Goal: Transaction & Acquisition: Purchase product/service

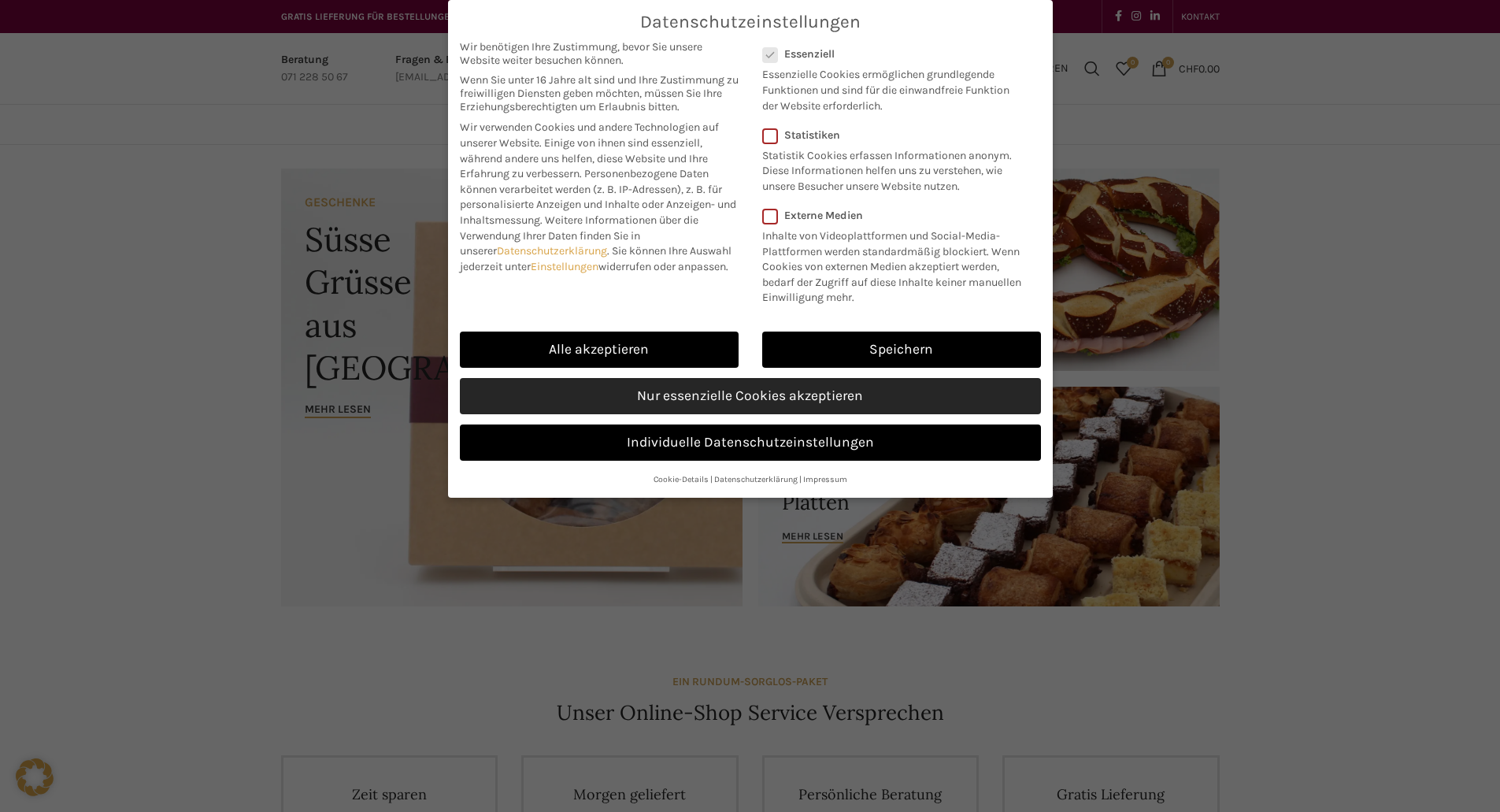
click at [618, 404] on link "Nur essenzielle Cookies akzeptieren" at bounding box center [750, 396] width 582 height 36
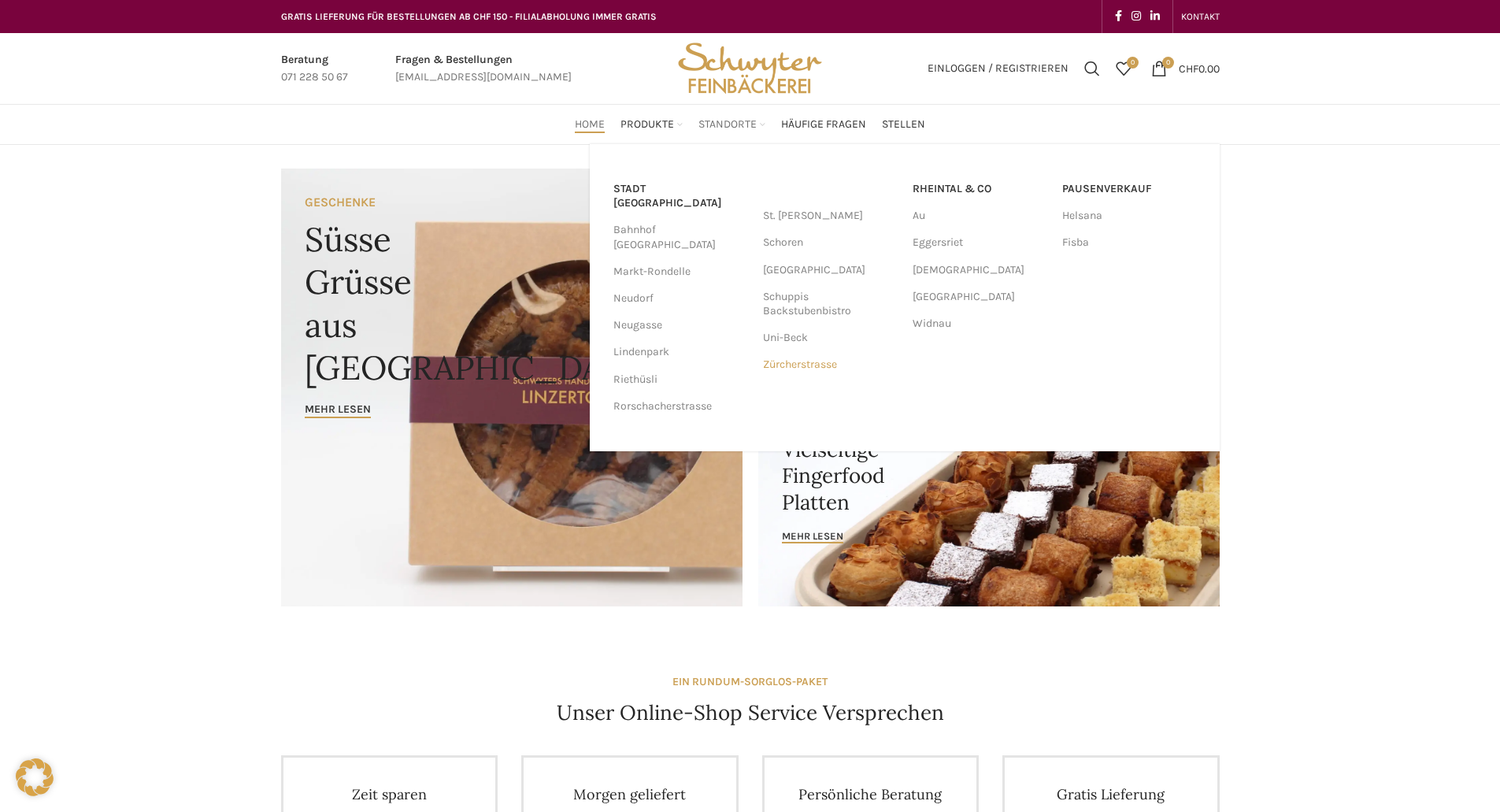
click at [802, 366] on link "Zürcherstrasse" at bounding box center [830, 364] width 134 height 27
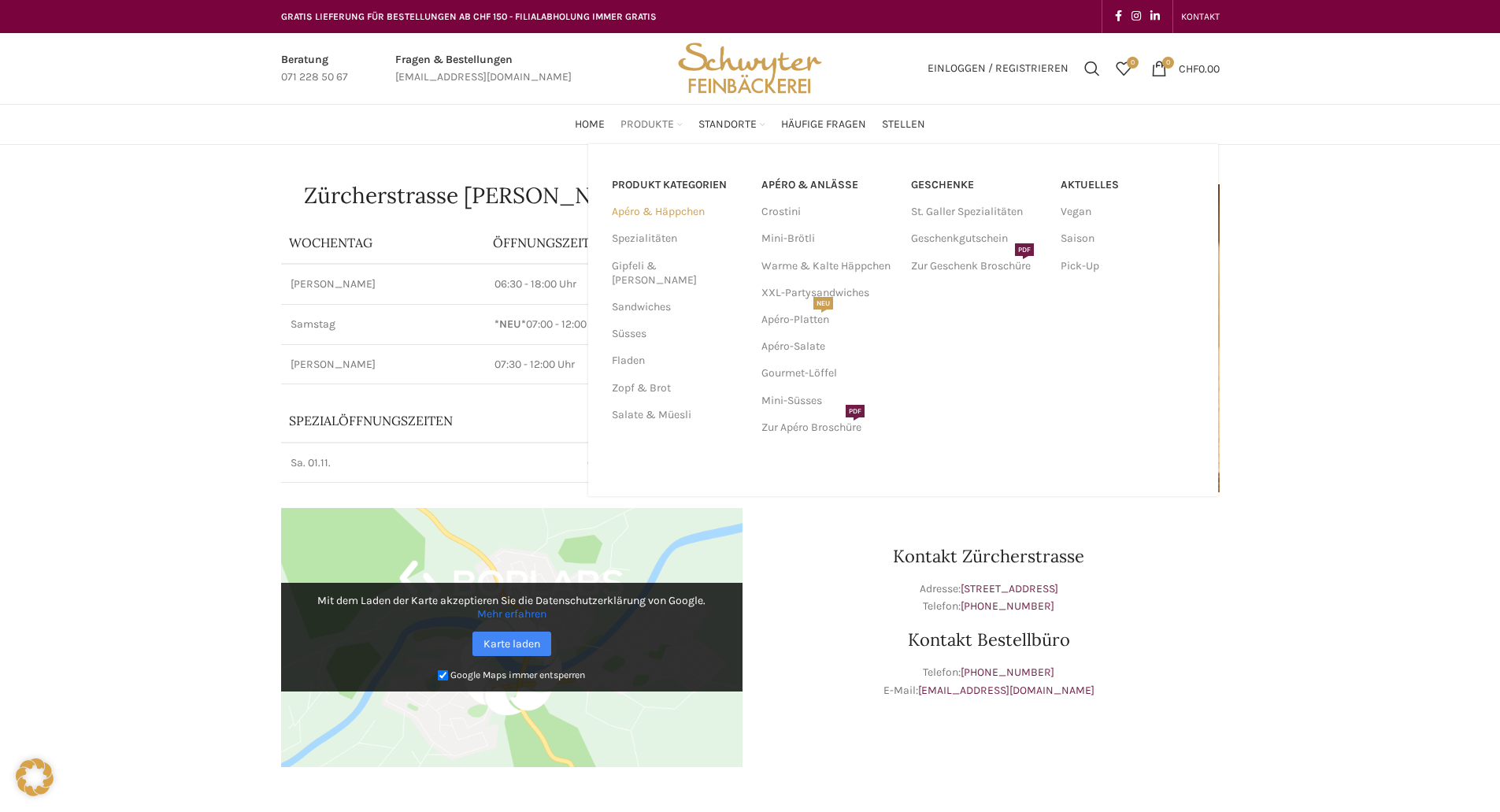
click at [645, 208] on link "Apéro & Häppchen" at bounding box center [678, 212] width 131 height 27
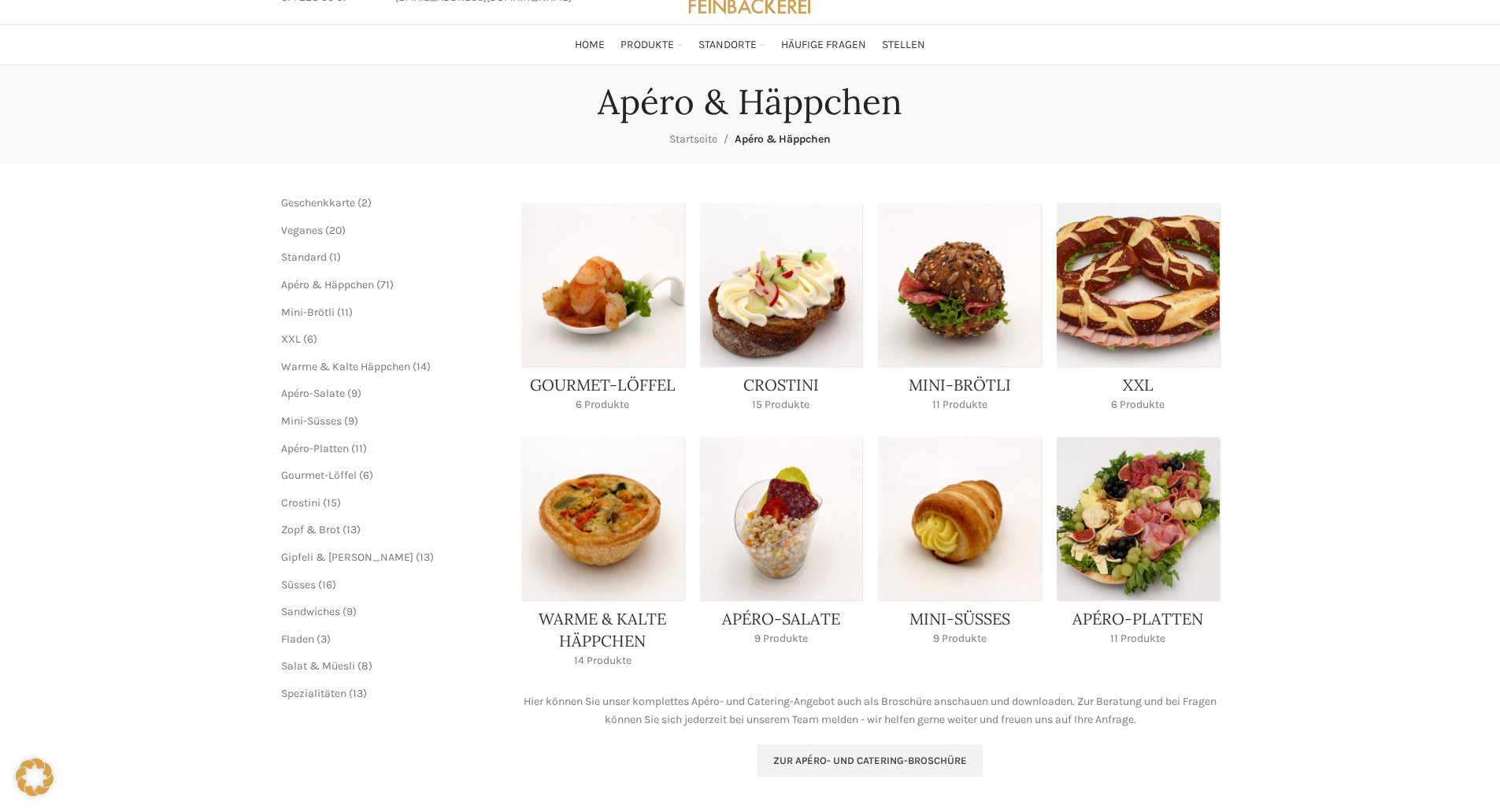
scroll to position [79, 0]
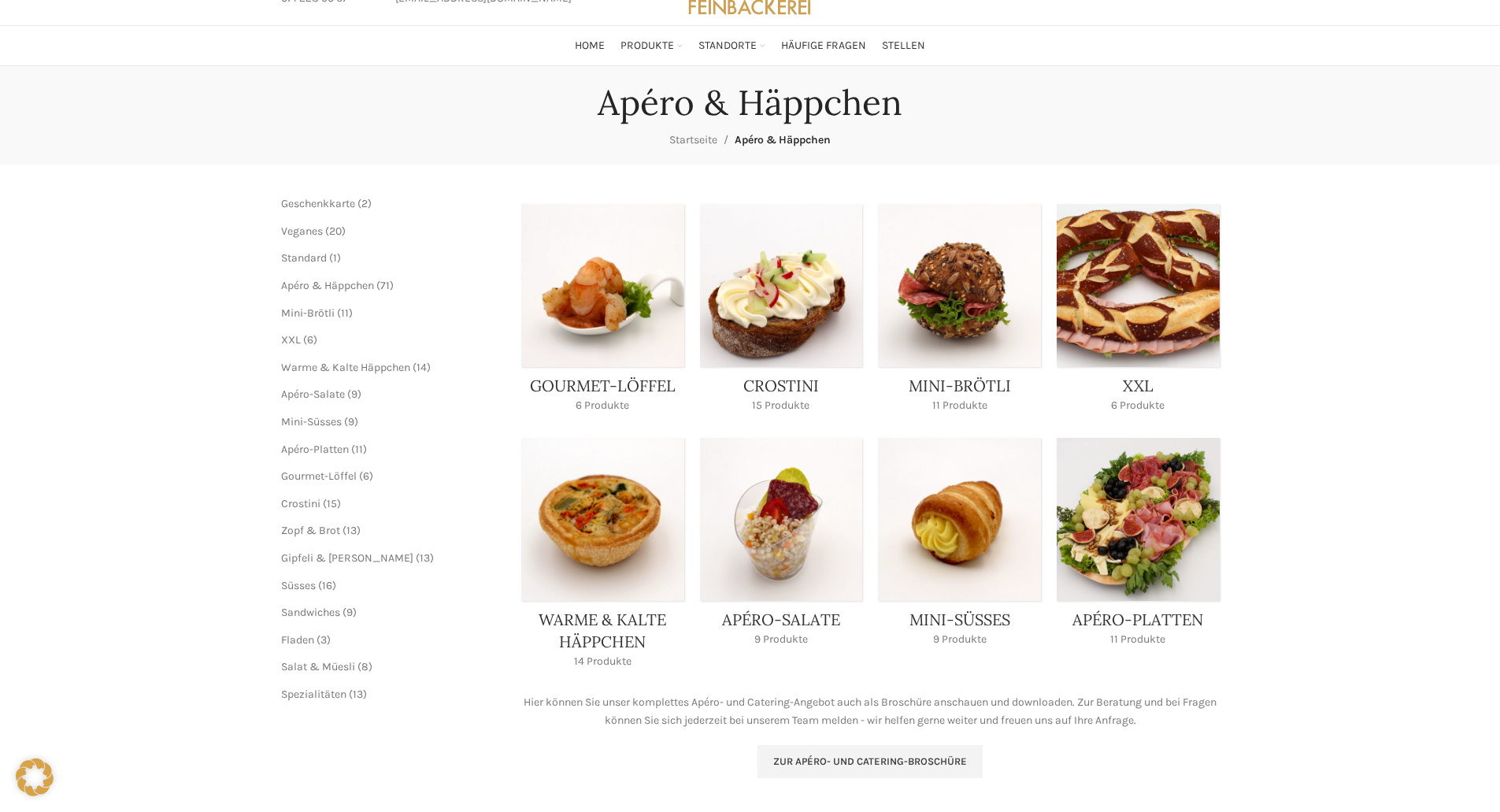
click at [1196, 340] on link "Product category xxl" at bounding box center [1138, 312] width 163 height 218
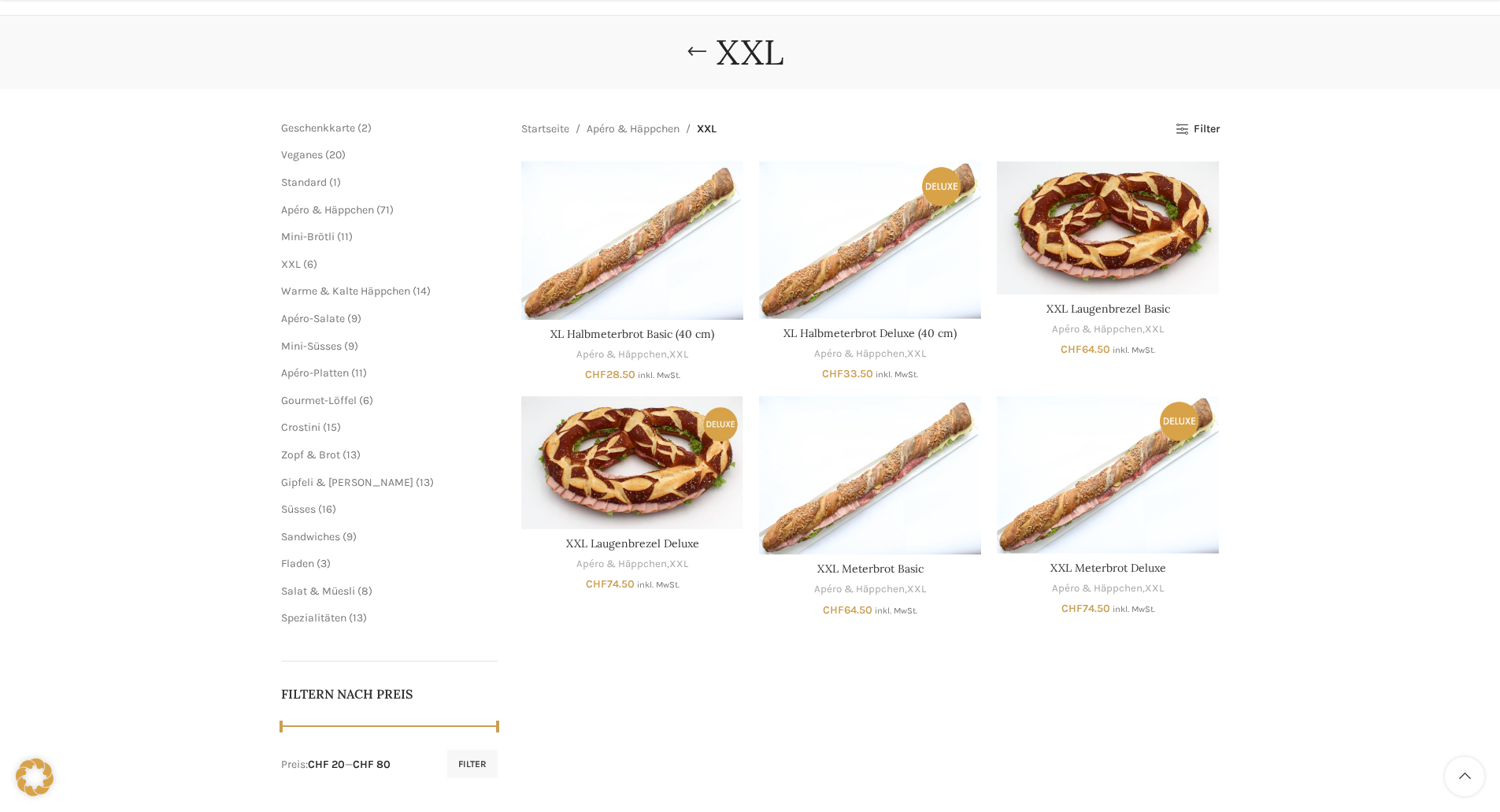
scroll to position [157, 0]
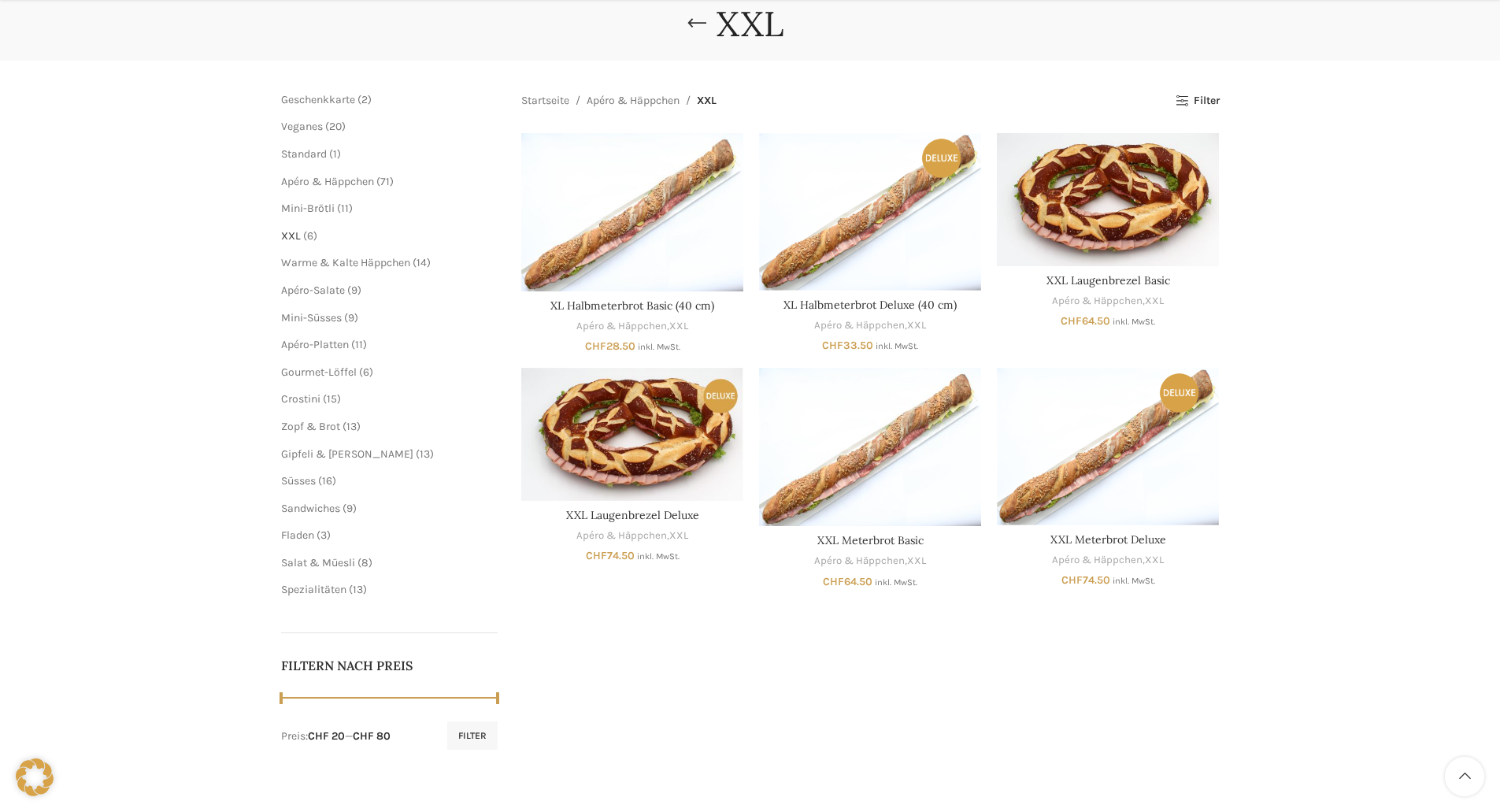
click at [292, 233] on span "XXL" at bounding box center [291, 236] width 20 height 13
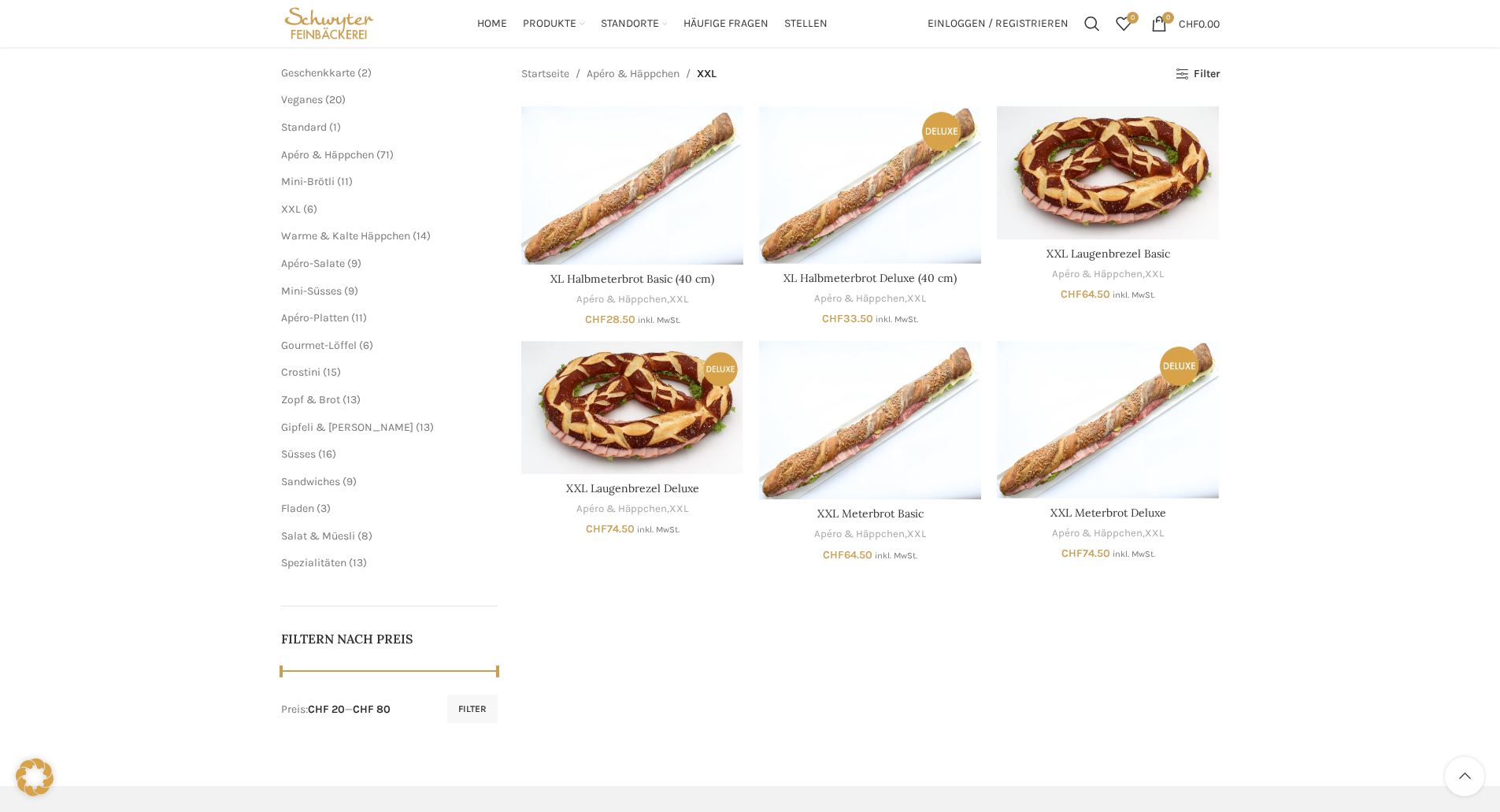
scroll to position [157, 0]
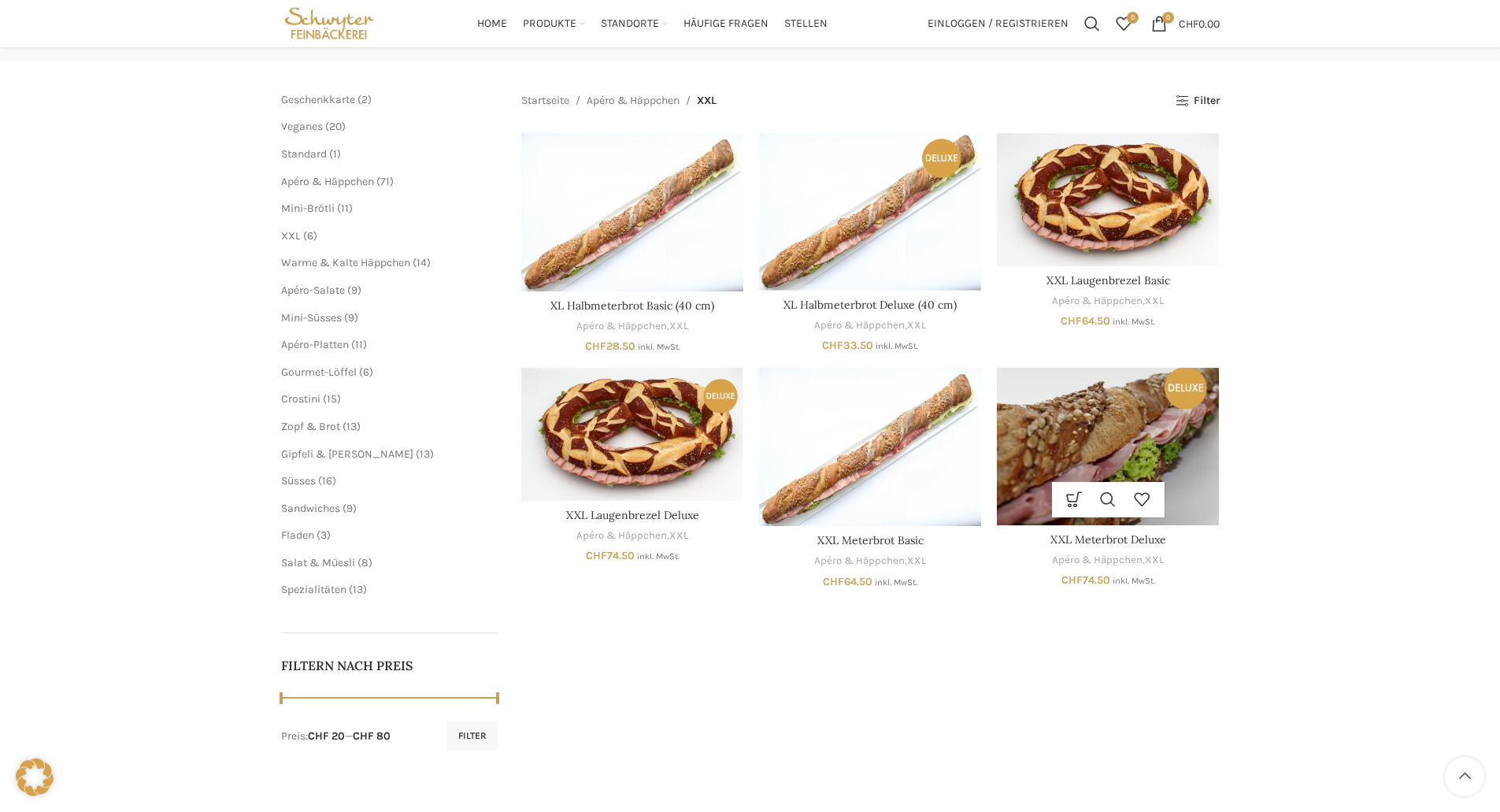
click at [1139, 443] on img "XXL Meterbrot Deluxe" at bounding box center [1107, 446] width 222 height 157
click at [1177, 399] on img "XXL Meterbrot Deluxe" at bounding box center [1107, 446] width 222 height 157
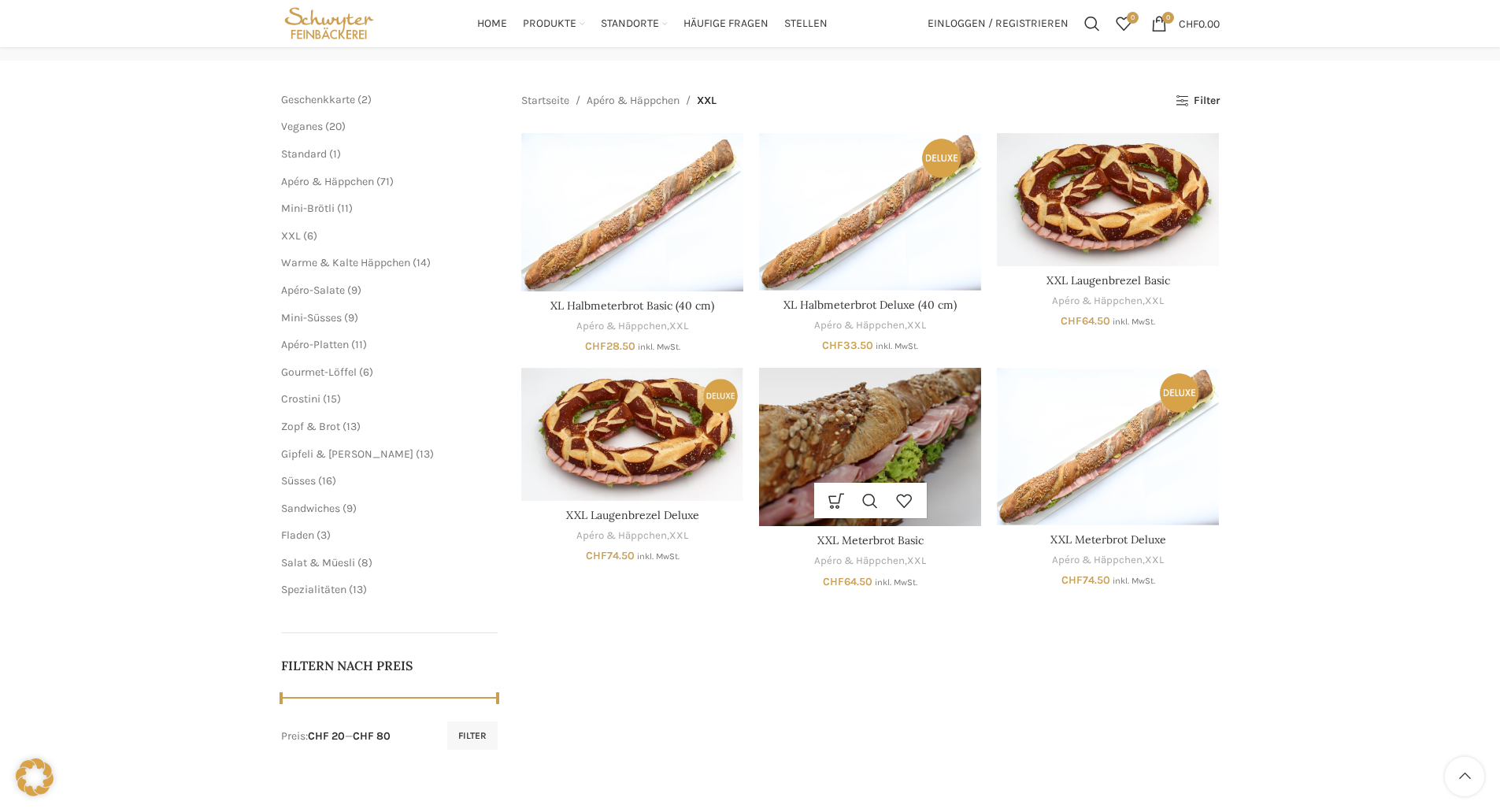
click at [950, 386] on img "XXL Meterbrot Basic" at bounding box center [870, 446] width 222 height 158
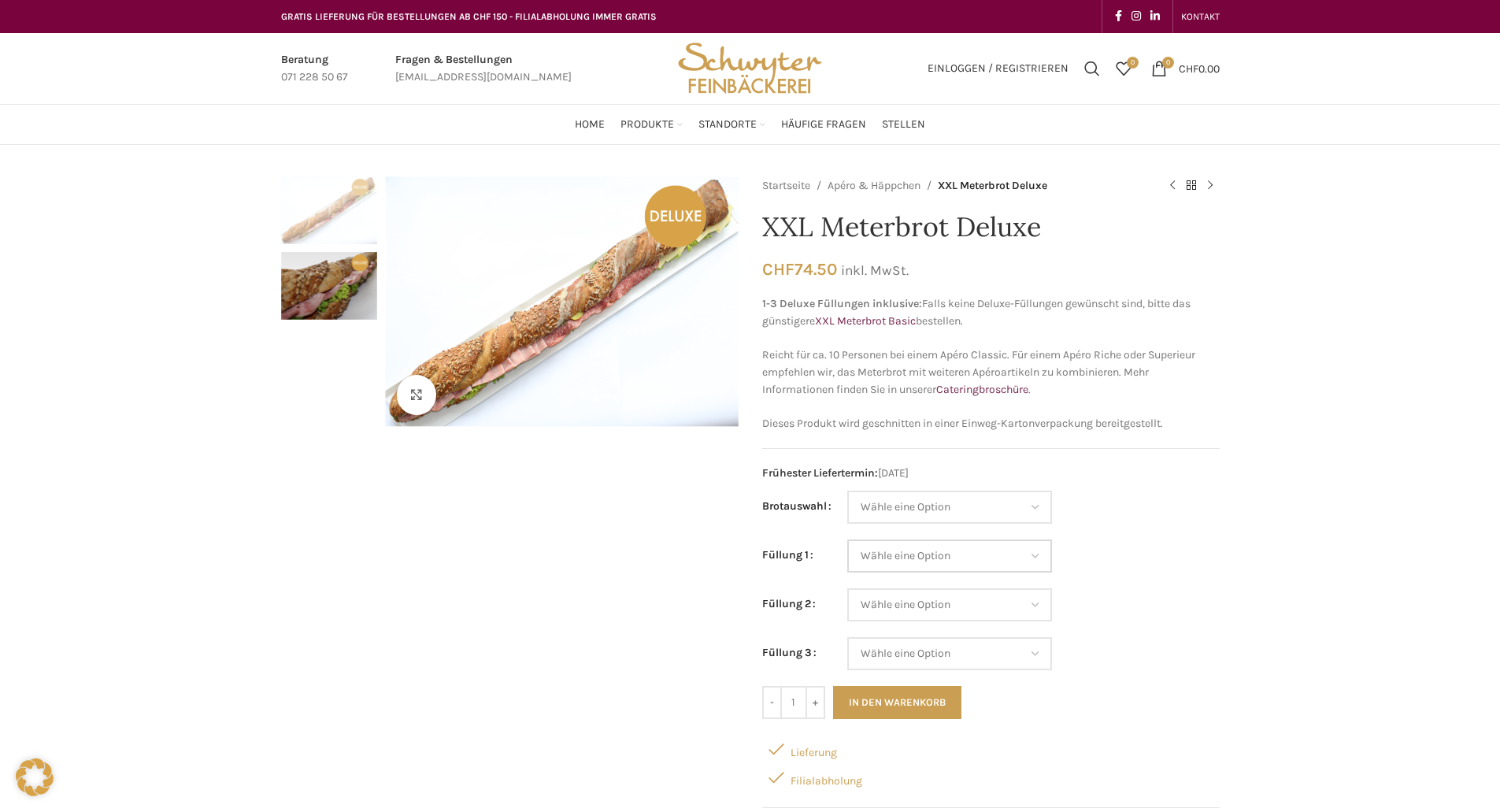
click at [1033, 557] on select "Wähle eine Option Lachs (Deluxe) Roastbeef (Deluxe) Rohschinken (Deluxe) Mostbr…" at bounding box center [950, 556] width 205 height 33
click at [1143, 511] on td "Wähle eine Option Baguette Paillasse dunkel Paillasse knusper (Bild) Laugenbagu…" at bounding box center [1034, 515] width 373 height 49
click at [1038, 510] on select "Wähle eine Option Baguette Paillasse dunkel Paillasse knusper (Bild) Laugenbagu…" at bounding box center [950, 507] width 205 height 33
click at [1242, 591] on div "Klicken um zu vergrössern Startseite Apéro & Häppchen XXL Meterbrot Deluxe XXL …" at bounding box center [750, 754] width 1500 height 1158
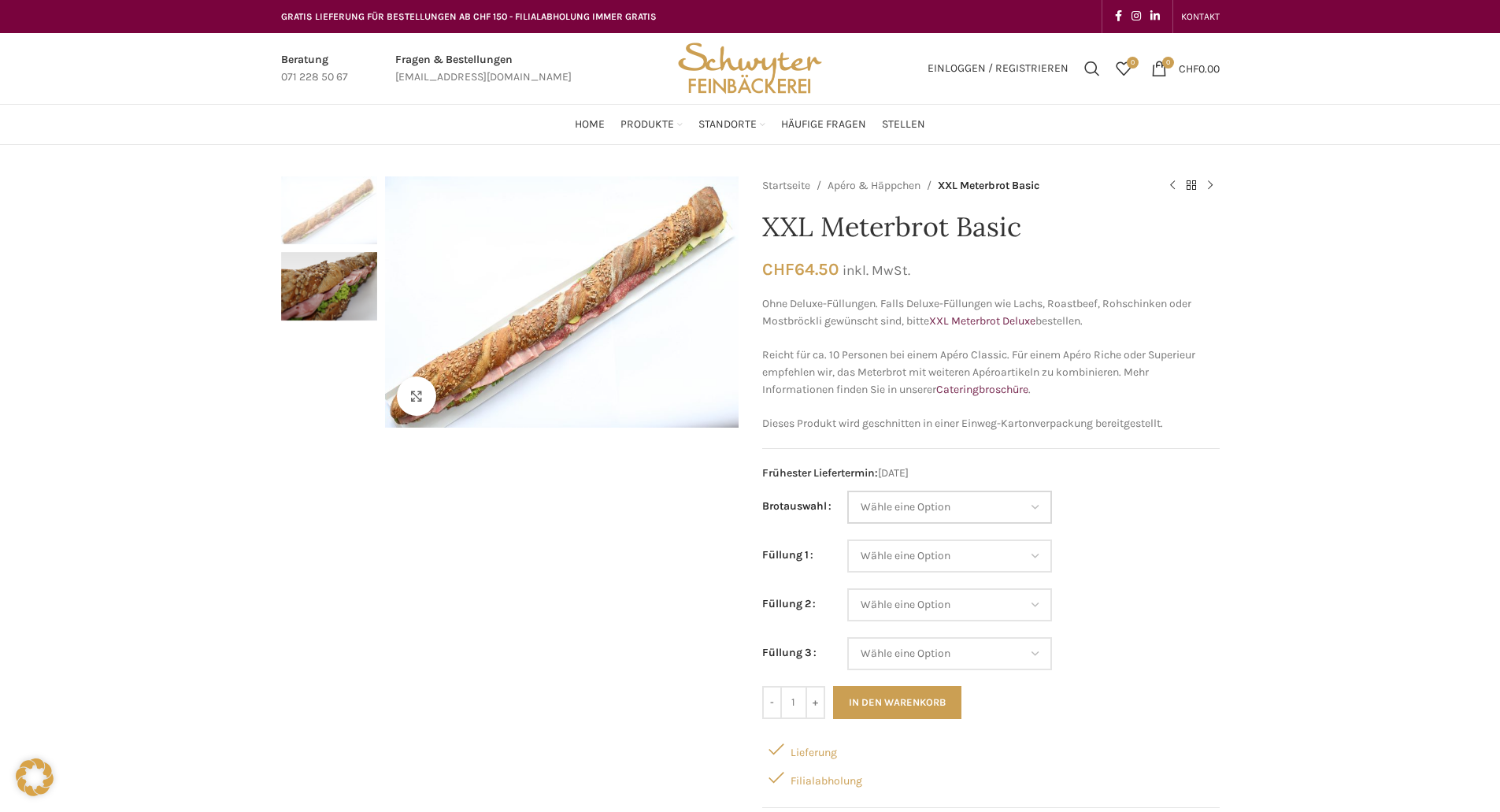
click at [983, 503] on select "Wähle eine Option Baguette Paillasse dunkel Paillasse knusper (Bild) Laugenbagu…" at bounding box center [950, 507] width 205 height 33
click at [848, 491] on select "Wähle eine Option Baguette Paillasse dunkel Paillasse knusper (Bild) Laugenbagu…" at bounding box center [950, 507] width 205 height 33
select select "Baguette"
click at [950, 563] on select "Wähle eine Option Salami Schinken Fleischkäse Trutenschinken Appenzellerkäse Gr…" at bounding box center [950, 556] width 205 height 33
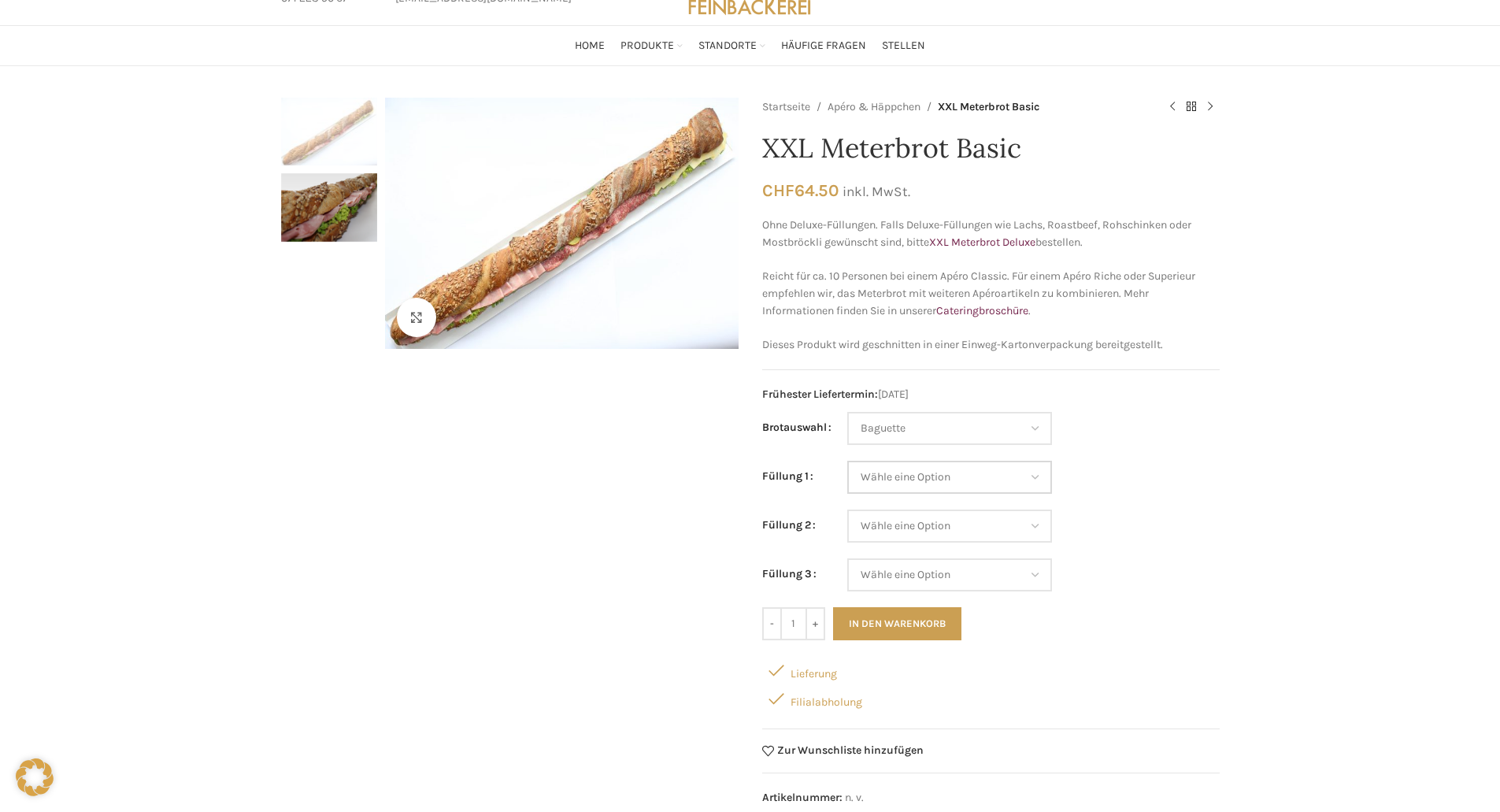
click at [954, 468] on select "Wähle eine Option Salami Schinken Fleischkäse Trutenschinken Appenzellerkäse Gr…" at bounding box center [950, 476] width 205 height 33
select select "Tomaten-Mozzarella"
click at [848, 460] on select "Wähle eine Option Salami Schinken Fleischkäse Trutenschinken Appenzellerkäse Gr…" at bounding box center [950, 476] width 205 height 33
select select "Baguette"
click at [963, 530] on select "Wähle eine Option Salami Schinken Fleischkäse Trutenschinken Appenzellerkäse Gr…" at bounding box center [950, 526] width 205 height 33
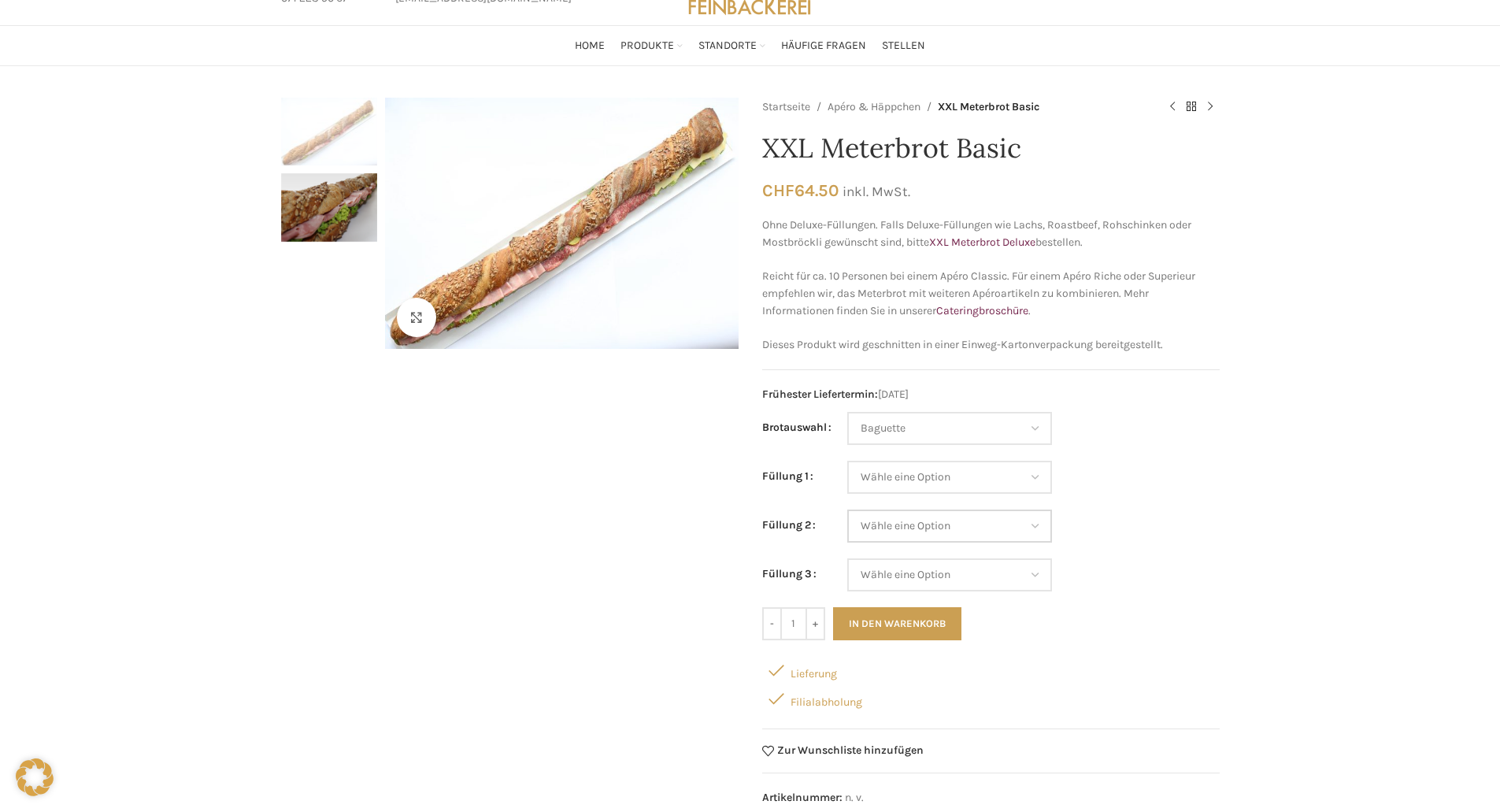
select select "Eimasse"
click at [848, 510] on select "Wähle eine Option Salami Schinken Fleischkäse Trutenschinken Appenzellerkäse Gr…" at bounding box center [950, 526] width 205 height 33
select select "Baguette"
select select "Eimasse"
click at [941, 571] on select "Wähle eine Option Salami Schinken Fleischkäse Trutenschinken Appenzellerkäse Gr…" at bounding box center [950, 574] width 205 height 33
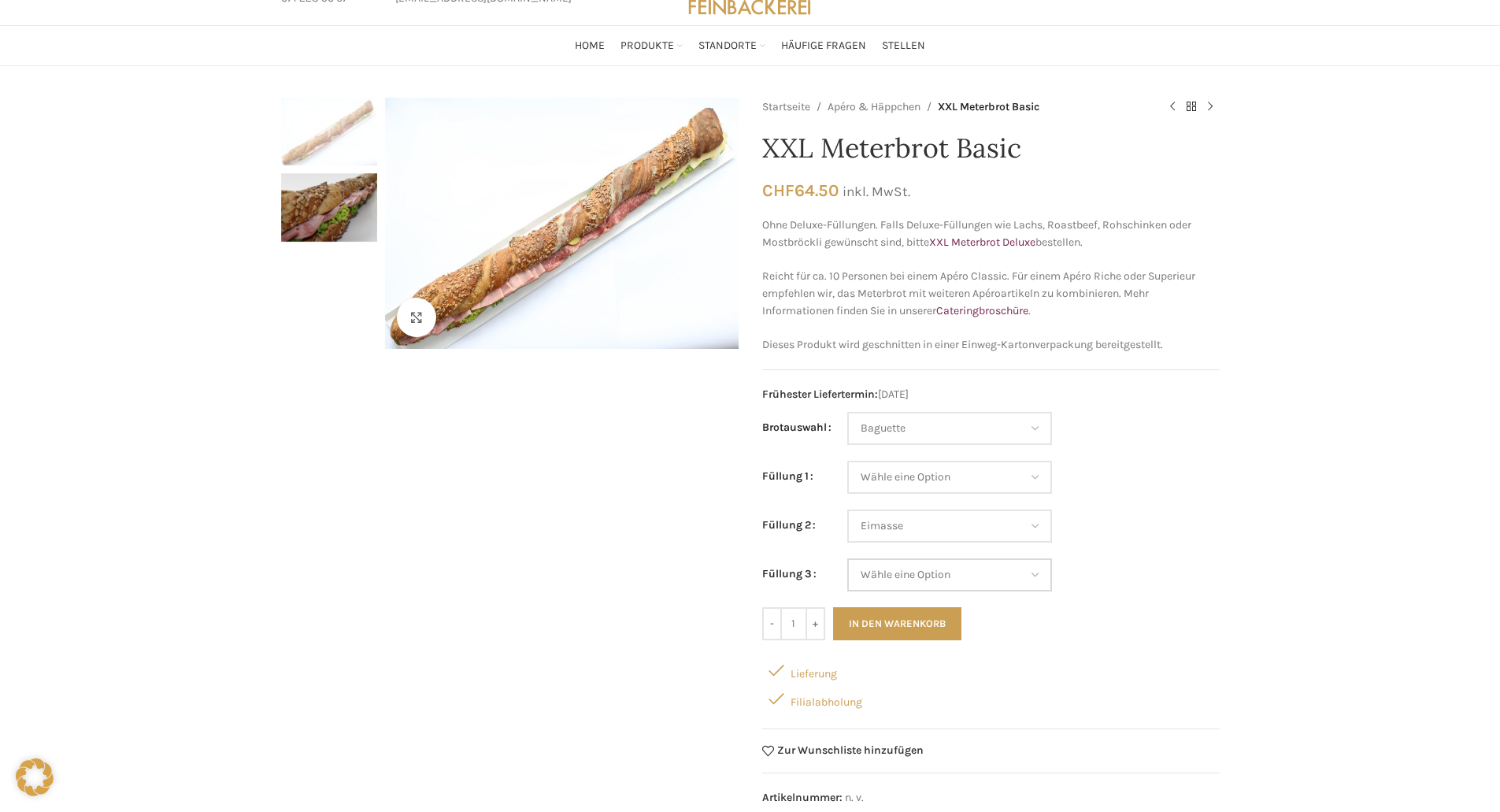
select select "Fleischkäse"
click at [848, 559] on select "Wähle eine Option Salami Schinken Fleischkäse Trutenschinken Appenzellerkäse Gr…" at bounding box center [950, 574] width 205 height 33
select select "Baguette"
select select "Eimasse"
select select "Fleischkäse"
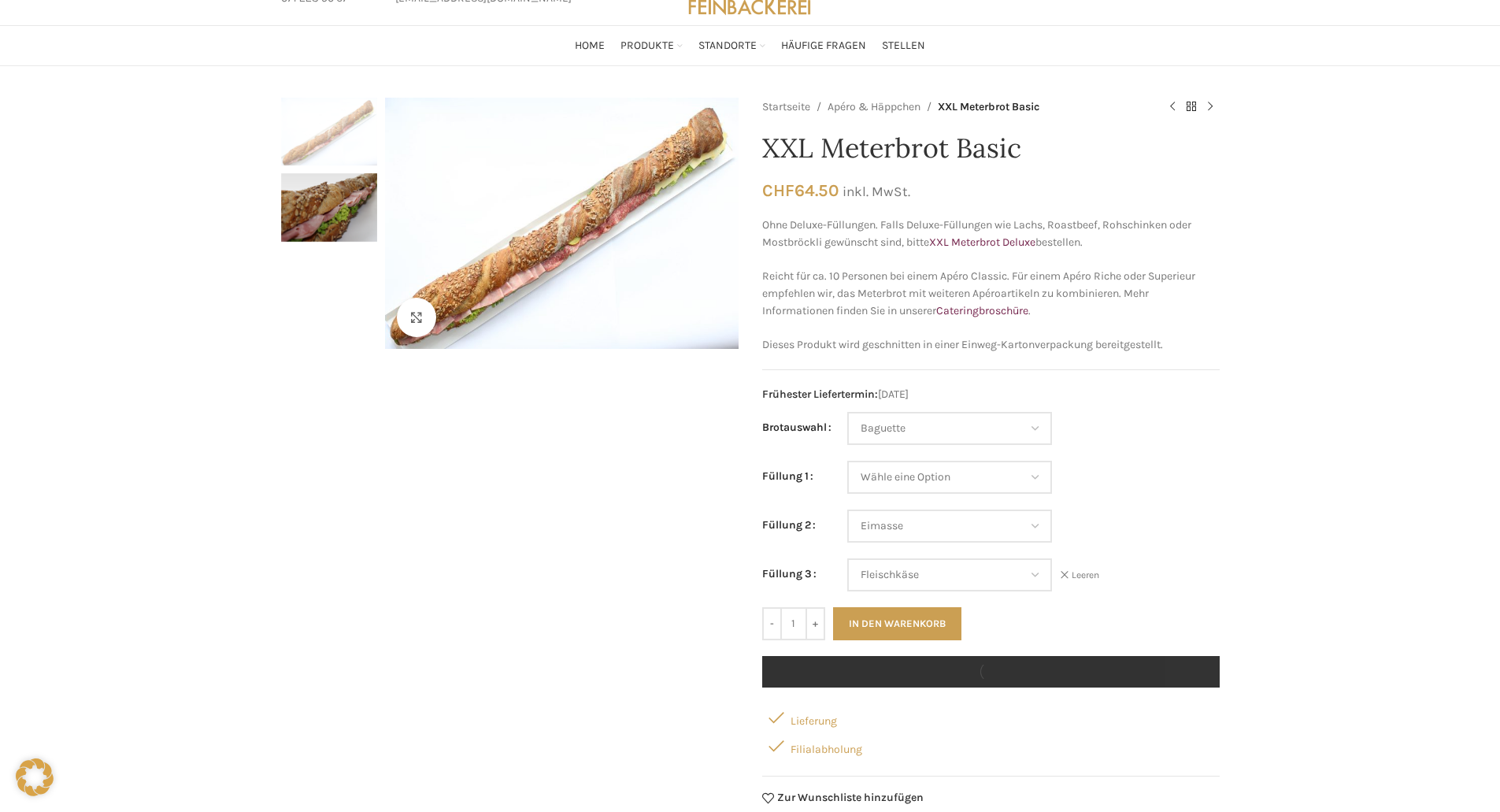
click at [1170, 531] on td "Wähle eine Option Salami Schinken Fleischkäse Trutenschinken Appenzellerkäse Gr…" at bounding box center [1034, 534] width 373 height 49
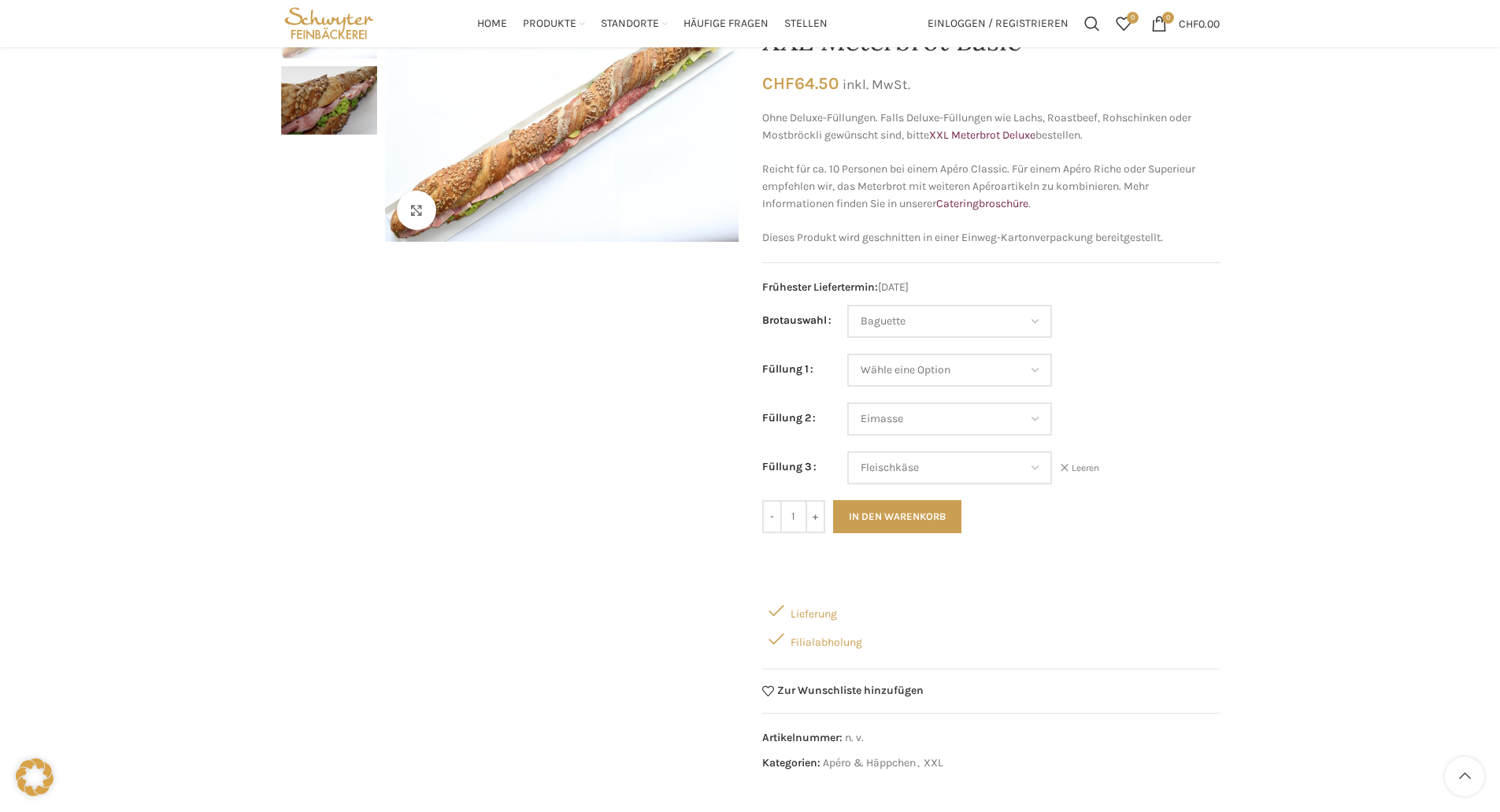
scroll to position [157, 0]
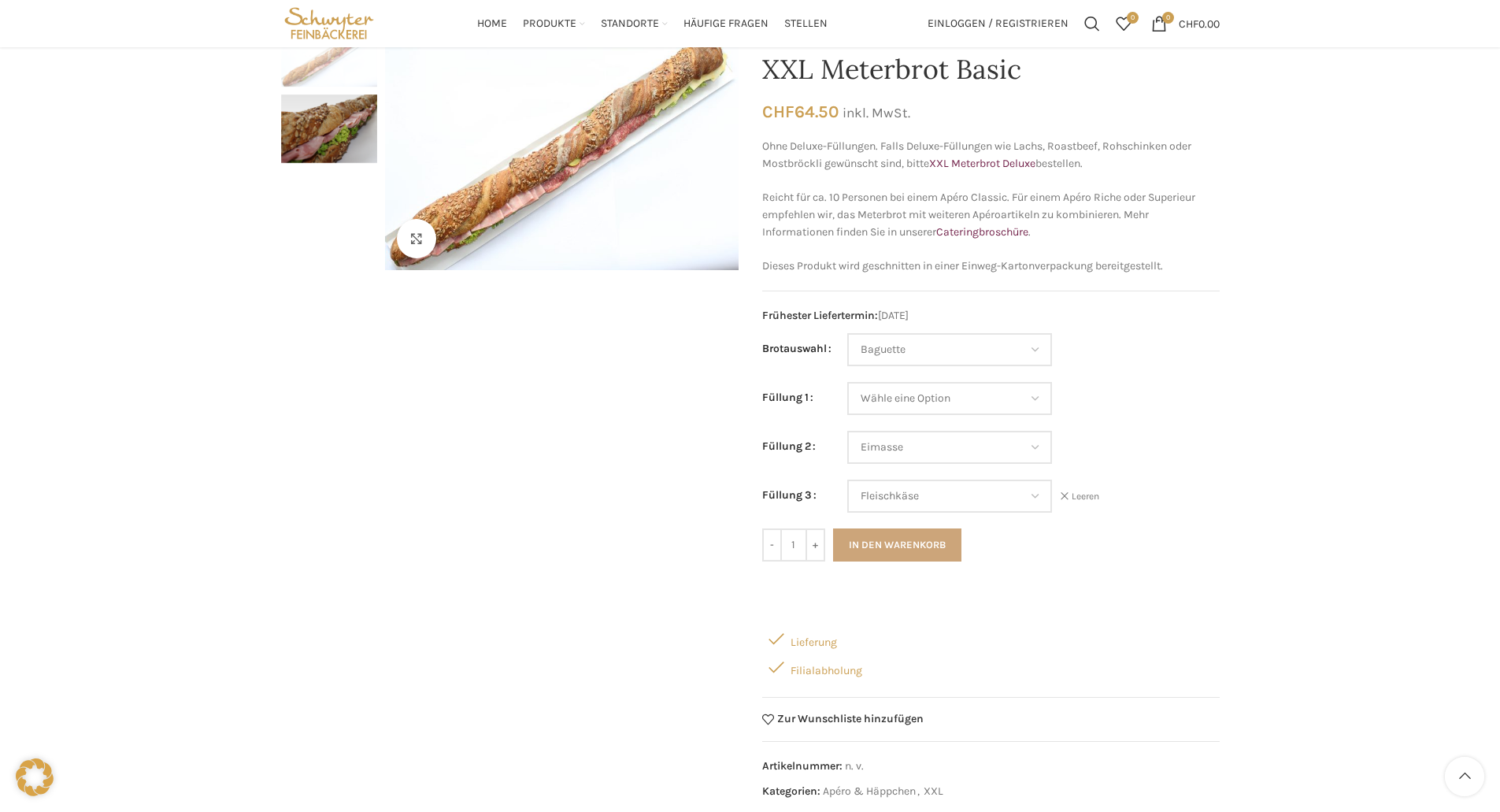
click at [940, 549] on button "In den Warenkorb" at bounding box center [897, 545] width 128 height 33
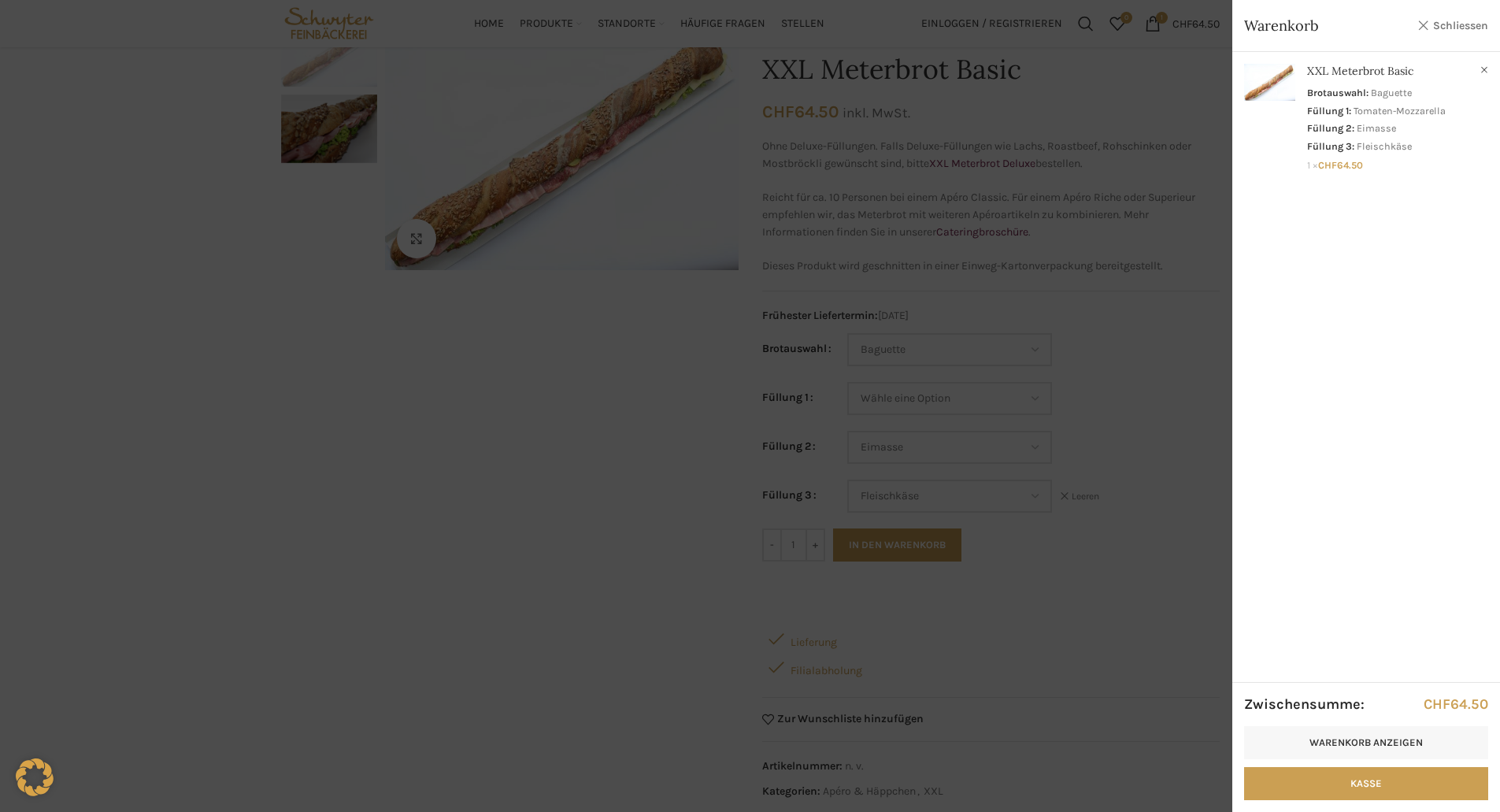
click at [1428, 25] on link "Schliessen" at bounding box center [1452, 26] width 71 height 20
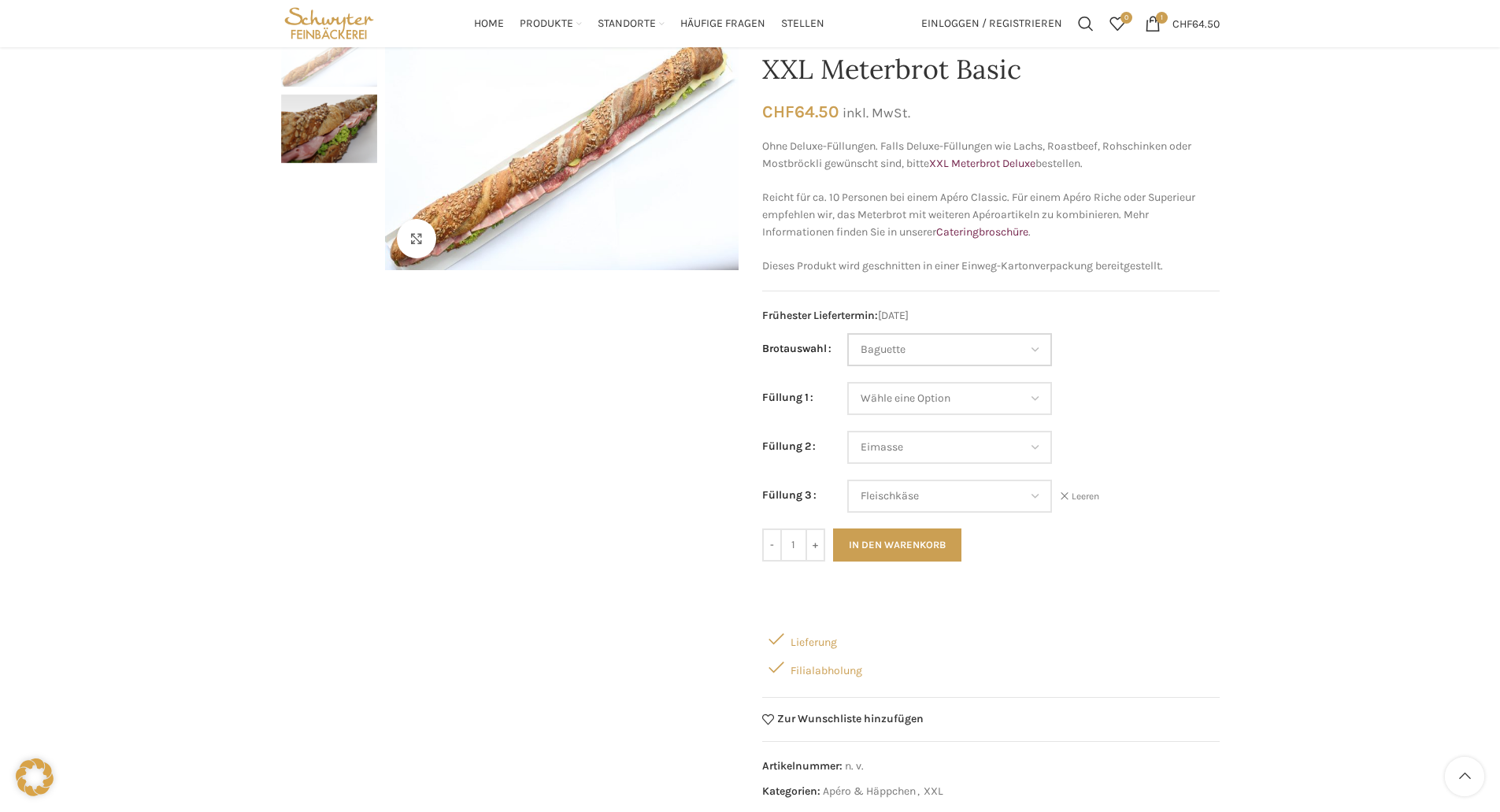
click at [1016, 355] on select "Wähle eine Option Baguette Paillasse dunkel Paillasse knusper (Bild) Laugenbagu…" at bounding box center [950, 349] width 205 height 33
select select "Laugenbaguette"
click at [848, 333] on select "Wähle eine Option Baguette Paillasse dunkel Paillasse knusper (Bild) Laugenbagu…" at bounding box center [950, 349] width 205 height 33
select select "Eimasse"
select select "Fleischkäse"
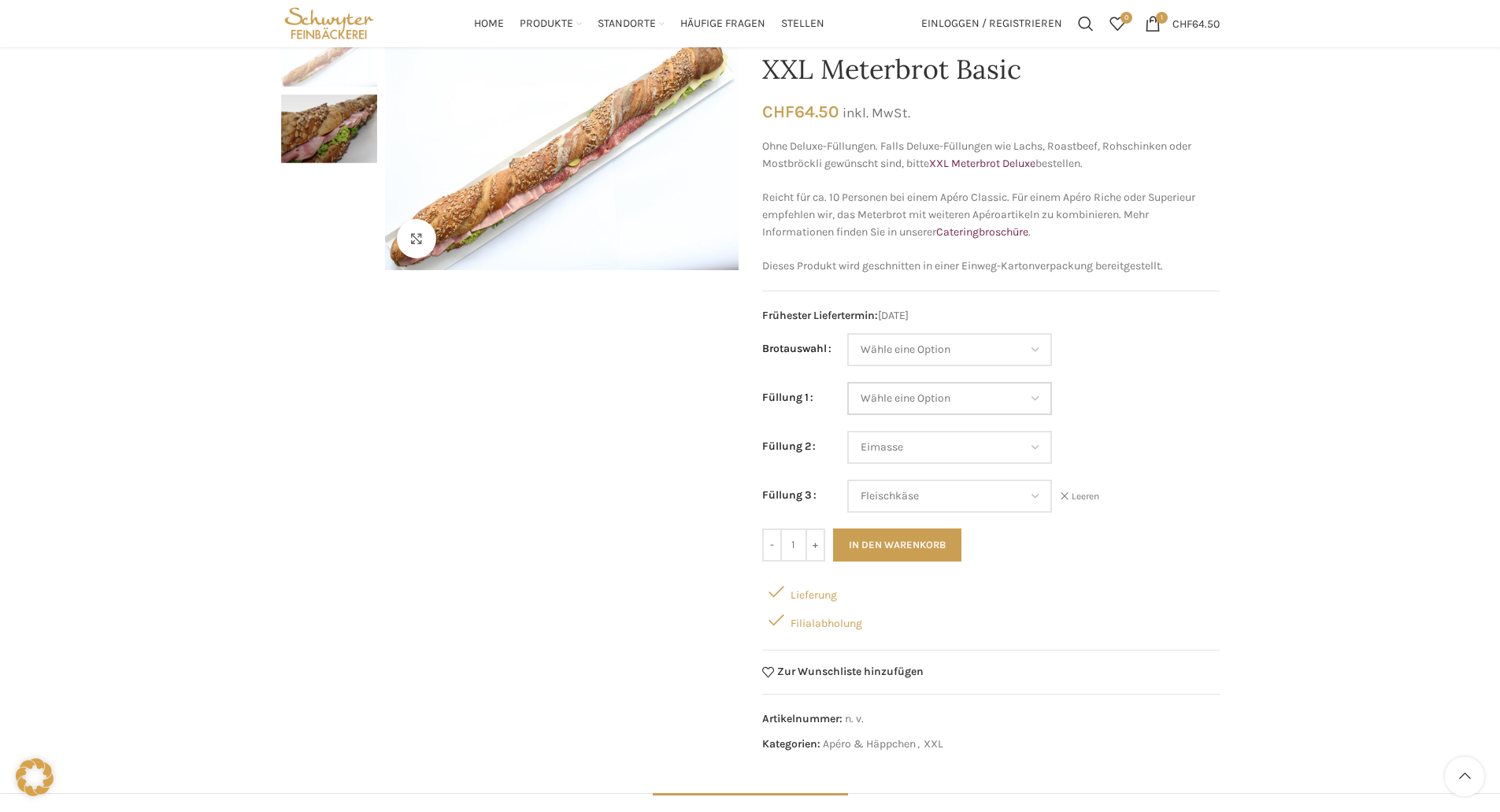
click at [982, 400] on select "Wähle eine Option Salami Schinken Fleischkäse Trutenschinken Appenzellerkäse Gr…" at bounding box center [950, 398] width 205 height 33
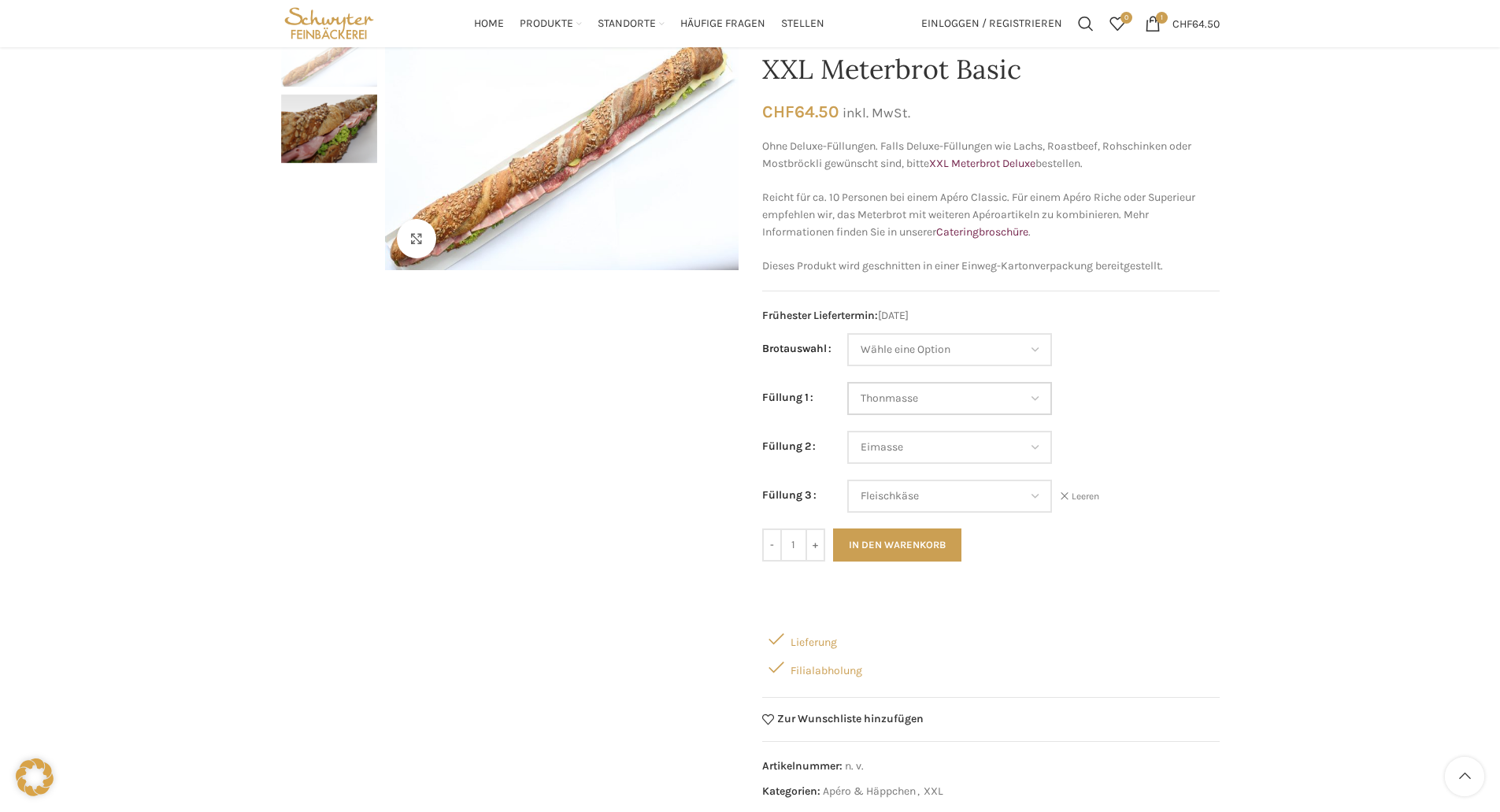
click at [848, 382] on select "Wähle eine Option Salami Schinken Fleischkäse Trutenschinken Appenzellerkäse Gr…" at bounding box center [950, 398] width 205 height 33
select select "Thonmasse"
select select "Eimasse"
select select "Fleischkäse"
click at [968, 450] on select "Wähle eine Option Salami Schinken Fleischkäse Trutenschinken Appenzellerkäse Gr…" at bounding box center [950, 446] width 205 height 33
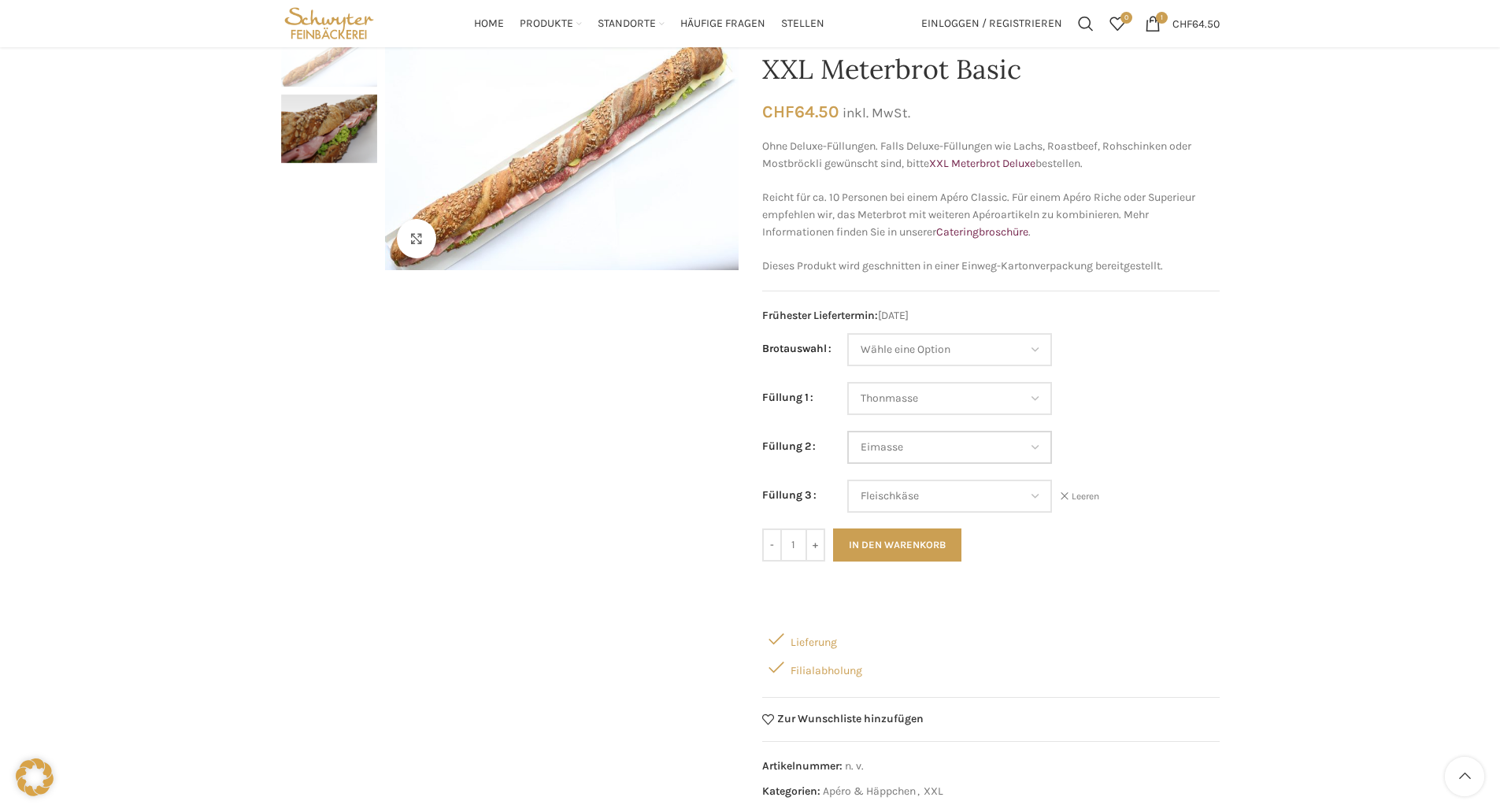
select select "Salami"
click at [848, 430] on select "Wähle eine Option Salami Schinken Fleischkäse Trutenschinken Appenzellerkäse Gr…" at bounding box center [950, 446] width 205 height 33
select select "Thonmasse"
select select "Salami"
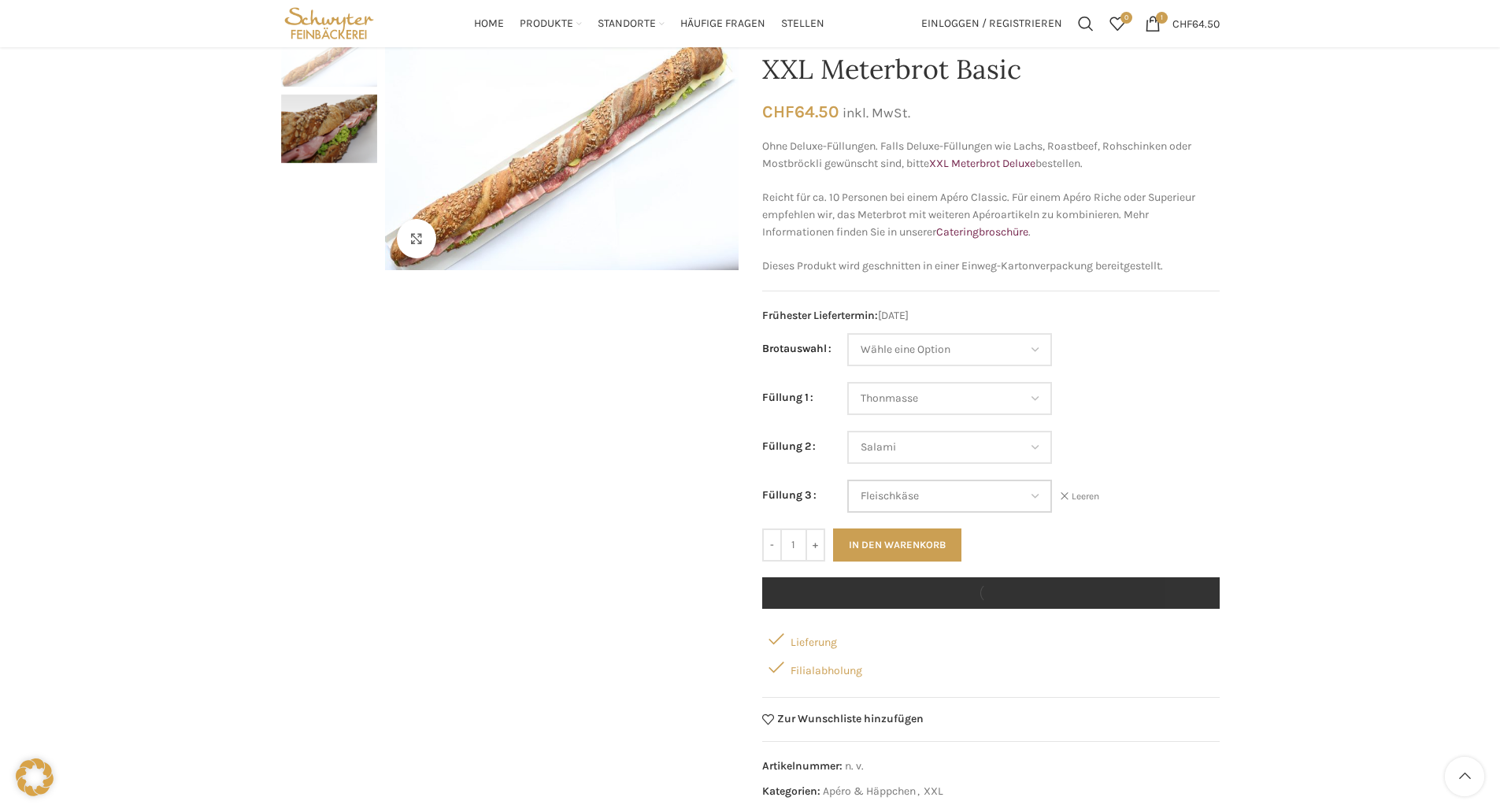
click at [916, 500] on select "Wähle eine Option Salami Schinken Fleischkäse Trutenschinken Appenzellerkäse Gr…" at bounding box center [950, 496] width 205 height 33
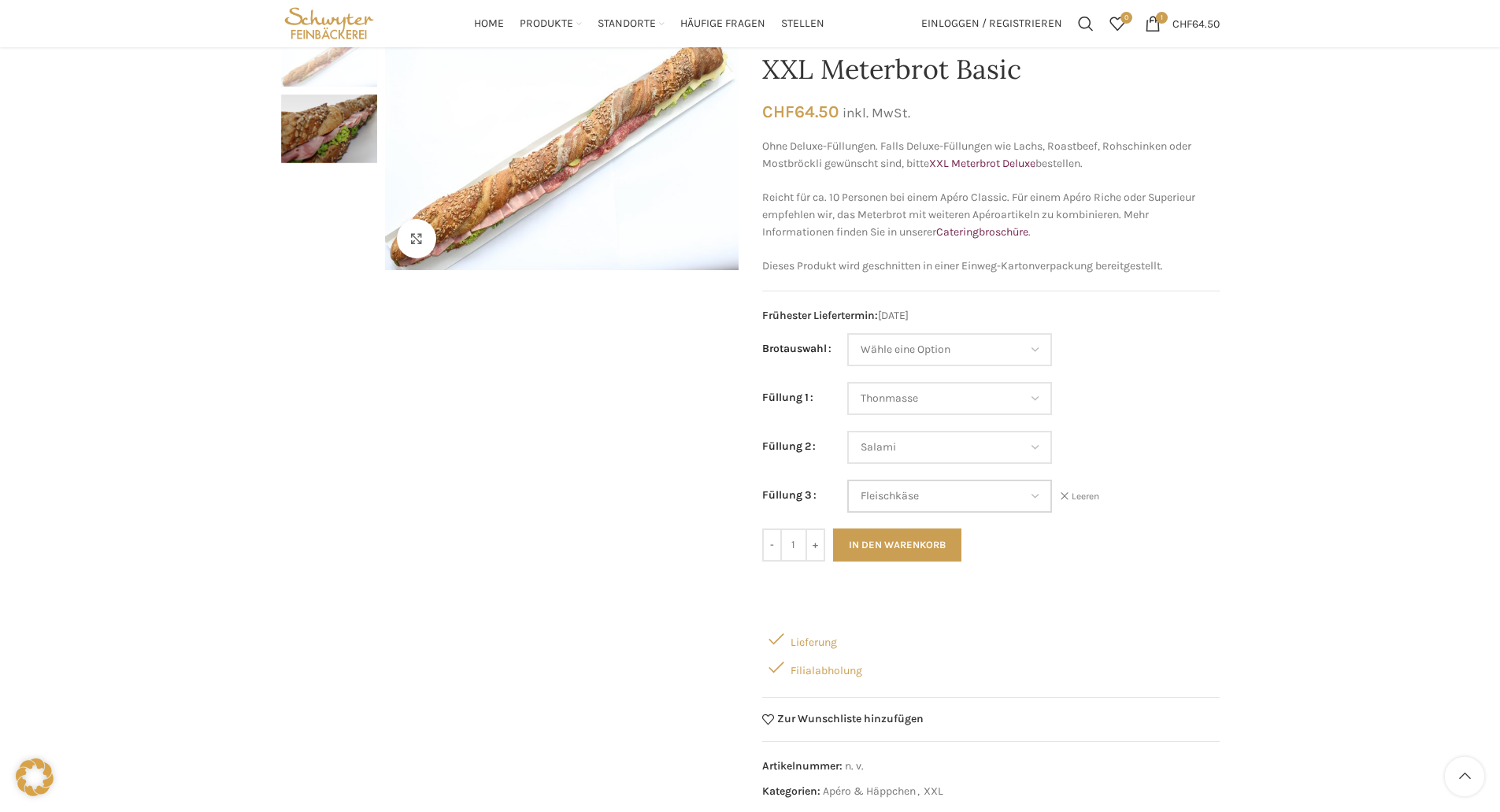
select select "Gruyère"
click at [848, 480] on select "Wähle eine Option Salami Schinken Fleischkäse Trutenschinken Appenzellerkäse Gr…" at bounding box center [950, 496] width 205 height 33
select select "Thonmasse"
select select "Salami"
select select "Gruyère"
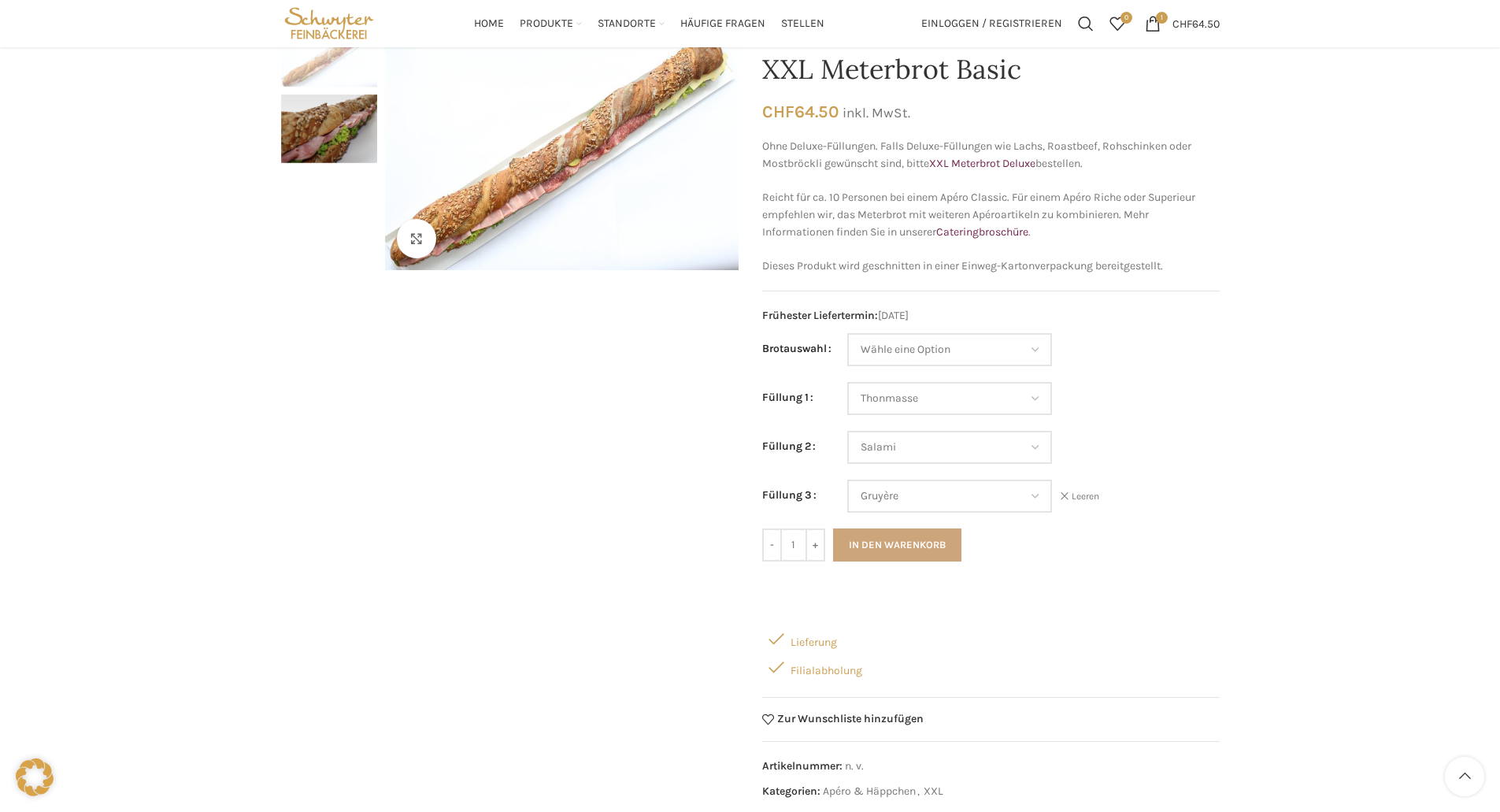
click at [900, 555] on button "In den Warenkorb" at bounding box center [897, 545] width 128 height 33
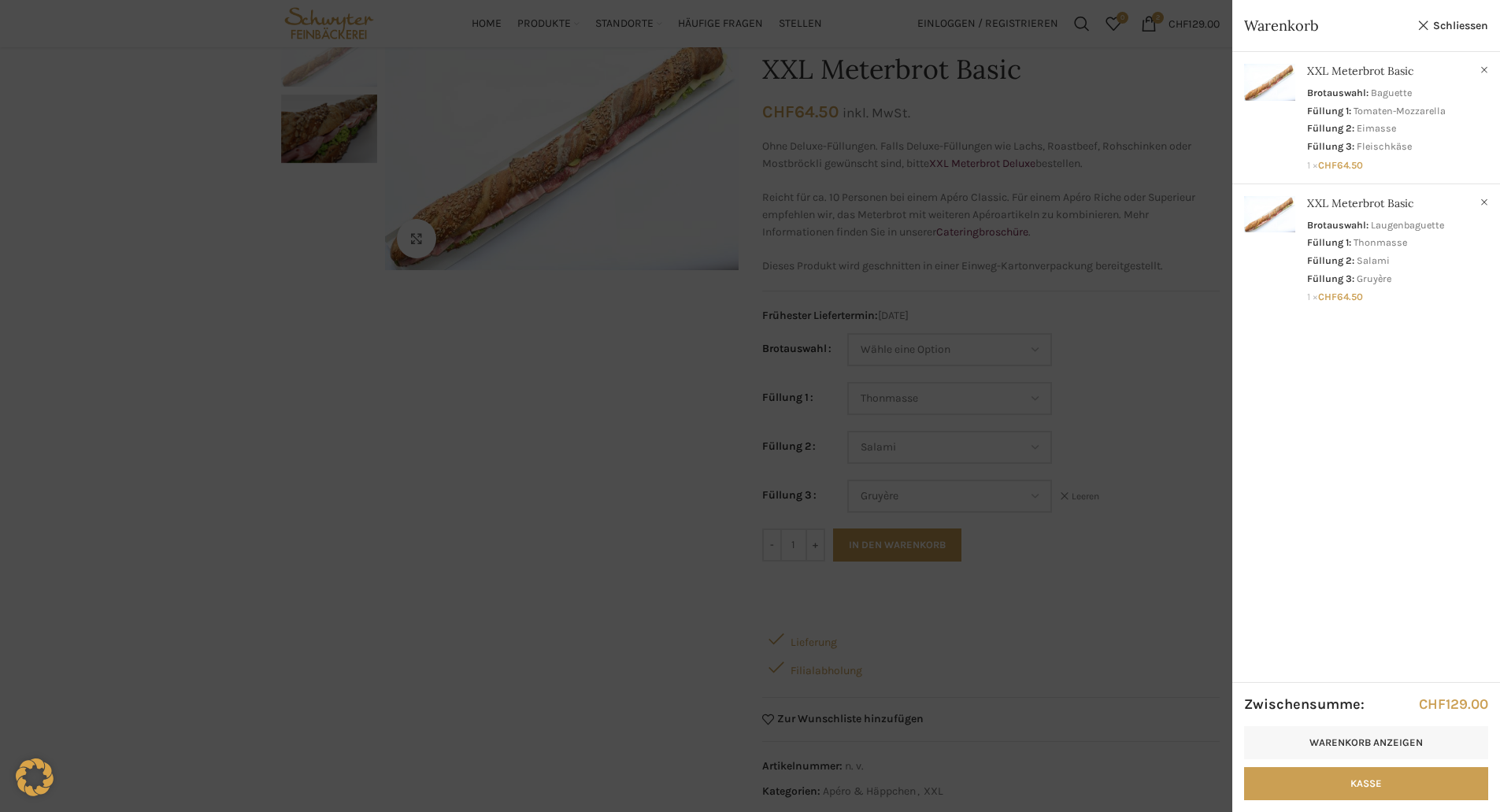
click at [533, 419] on div at bounding box center [750, 406] width 1500 height 812
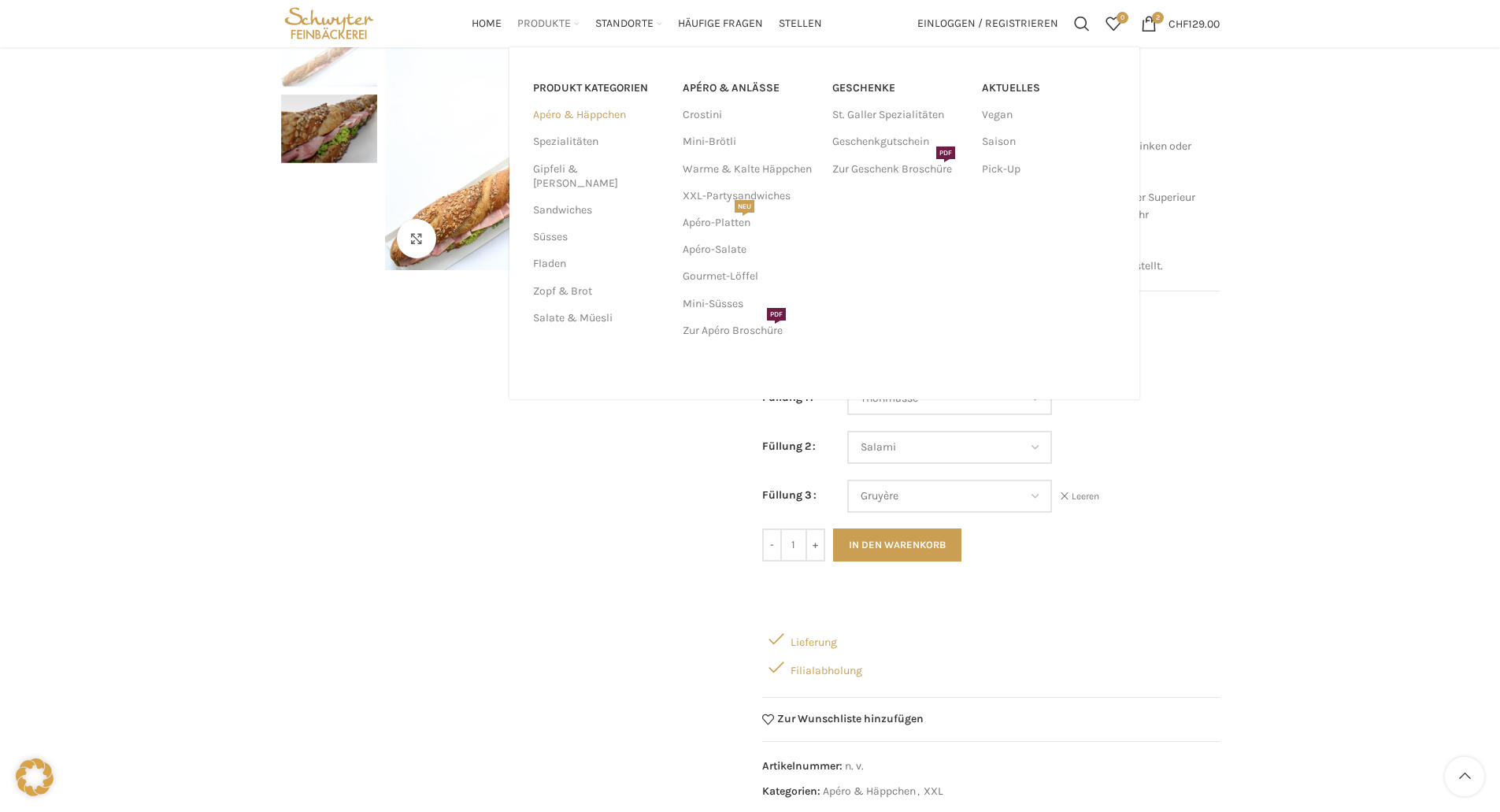
click at [585, 111] on link "Apéro & Häppchen" at bounding box center [598, 114] width 131 height 27
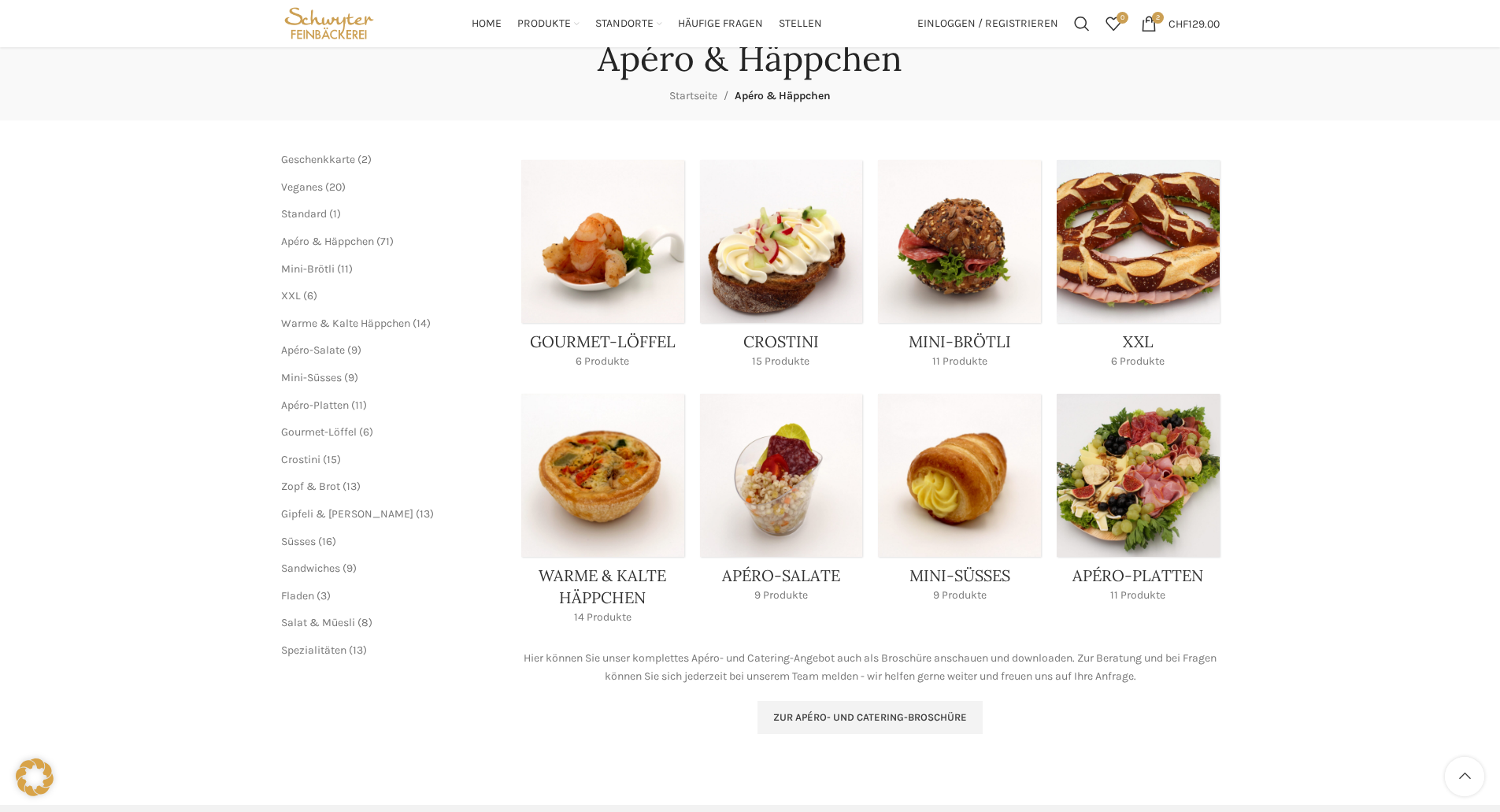
scroll to position [98, 0]
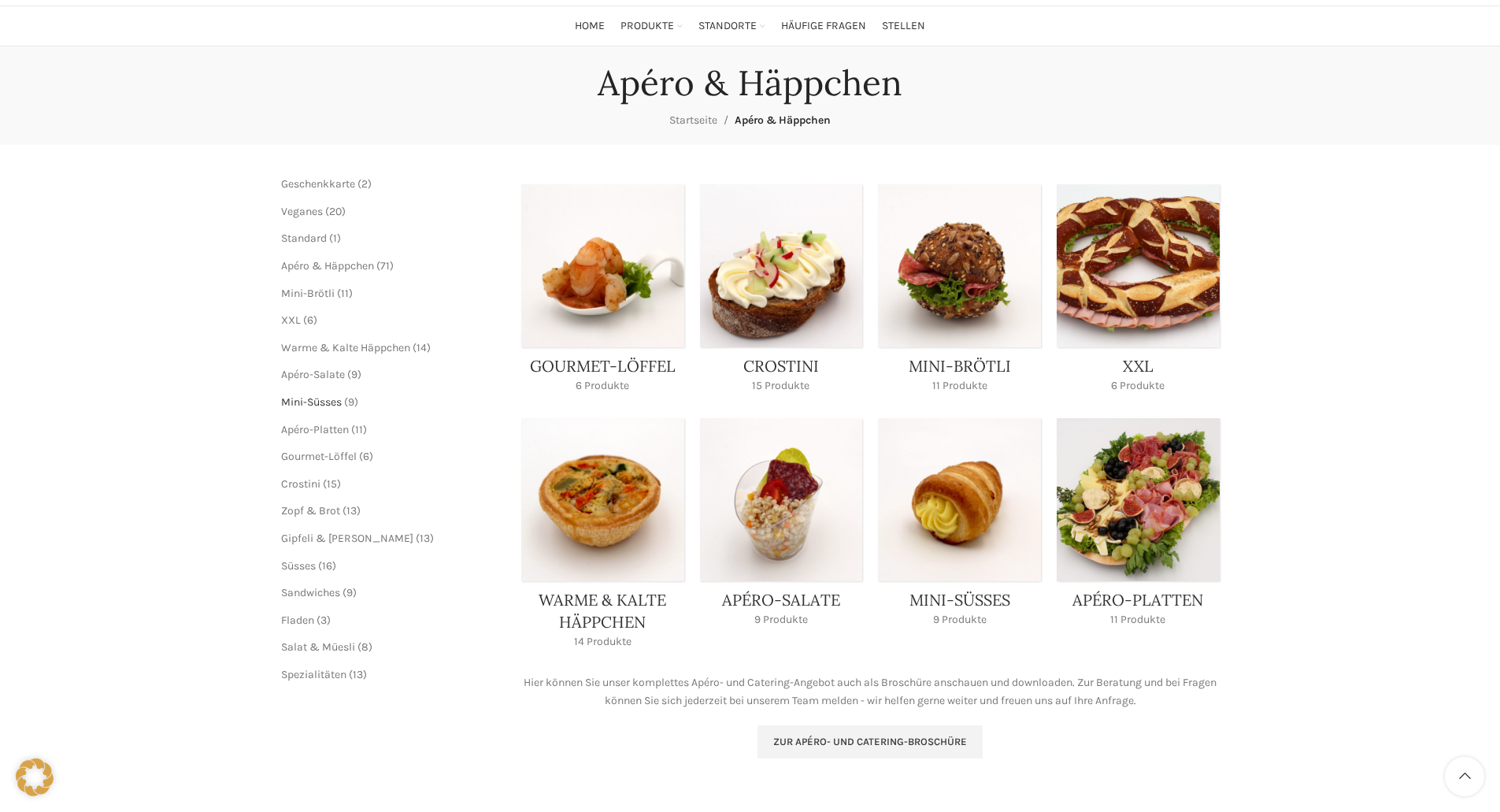
click at [324, 401] on span "Mini-Süsses" at bounding box center [311, 402] width 61 height 13
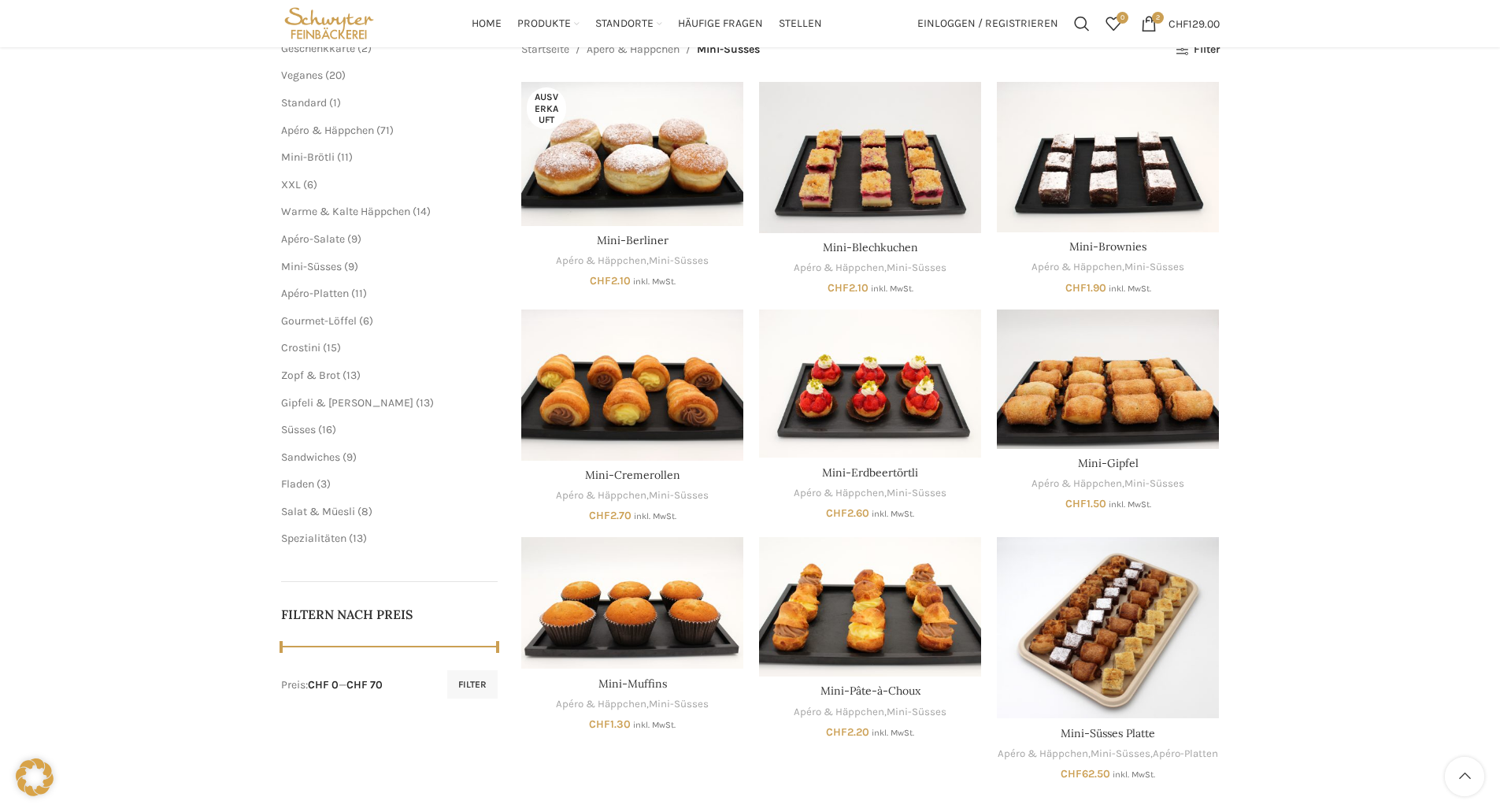
scroll to position [237, 0]
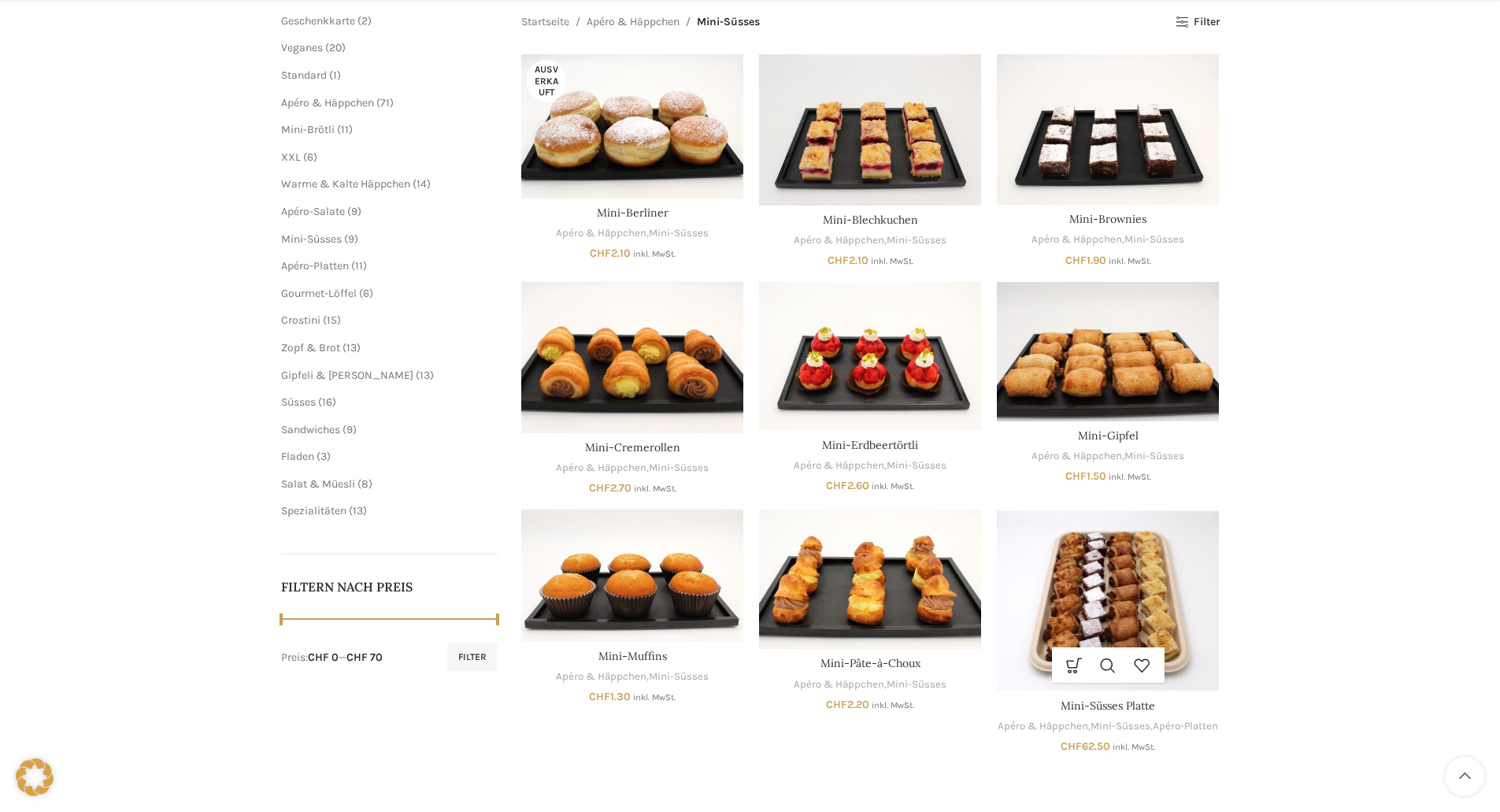
click at [1150, 568] on img "Mini-Süsses Platte" at bounding box center [1107, 600] width 222 height 181
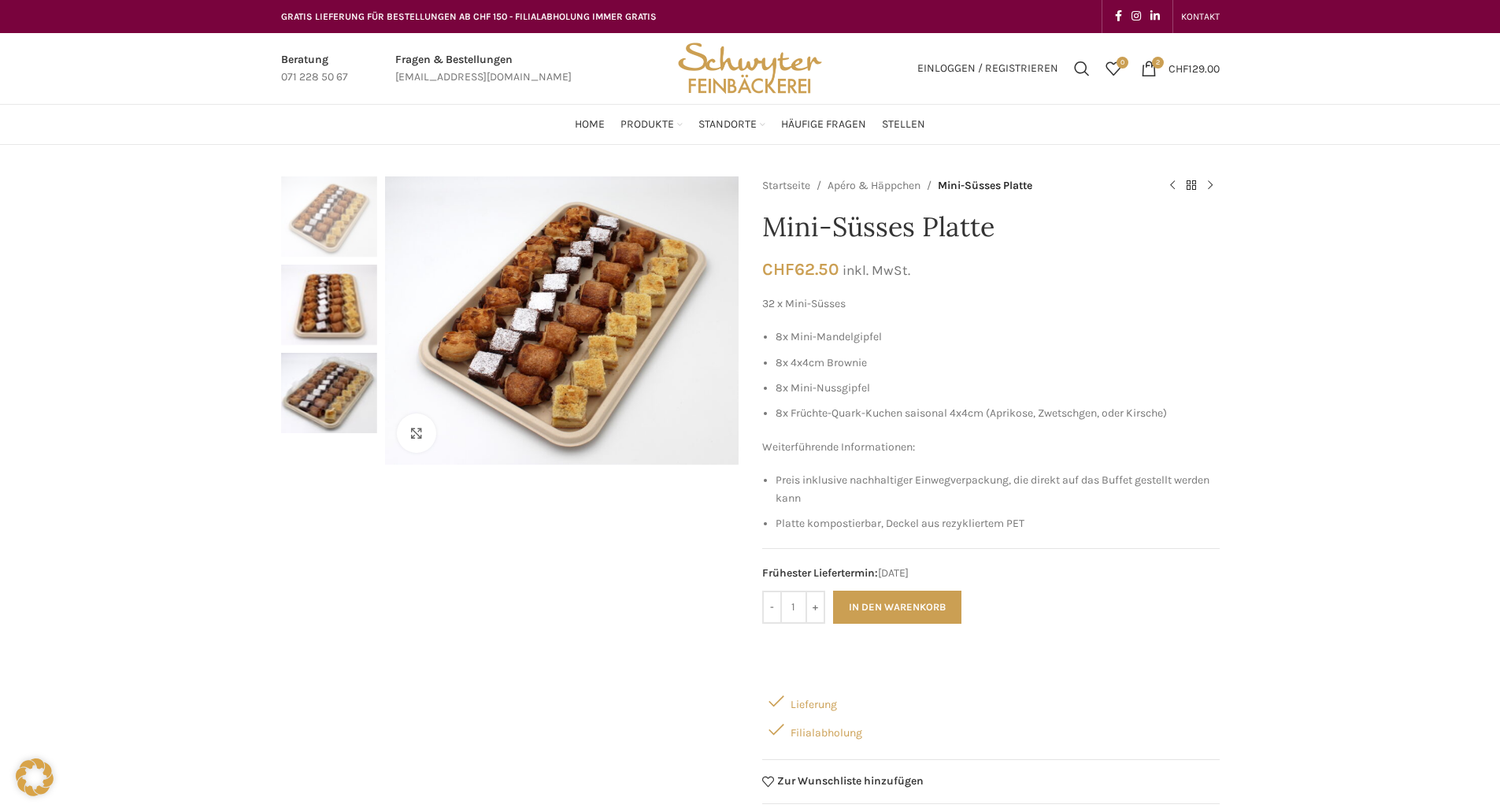
click at [1310, 653] on div "Klicken um zu vergrössern Startseite Apéro & Häppchen Mini-Süsses Platte Crosti…" at bounding box center [750, 726] width 1500 height 1100
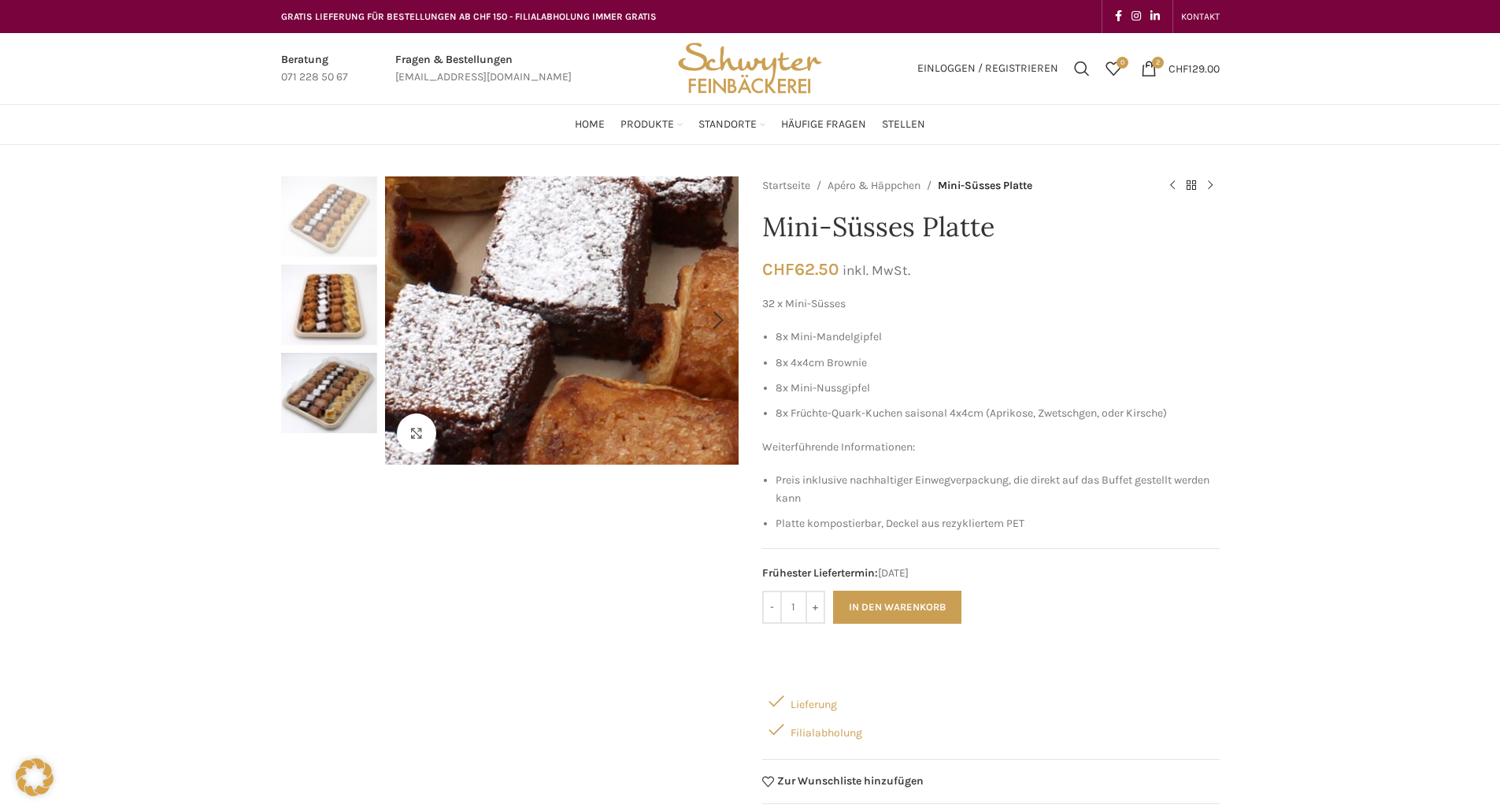
click at [517, 337] on img "1 / 3" at bounding box center [772, 244] width 2016 height 1646
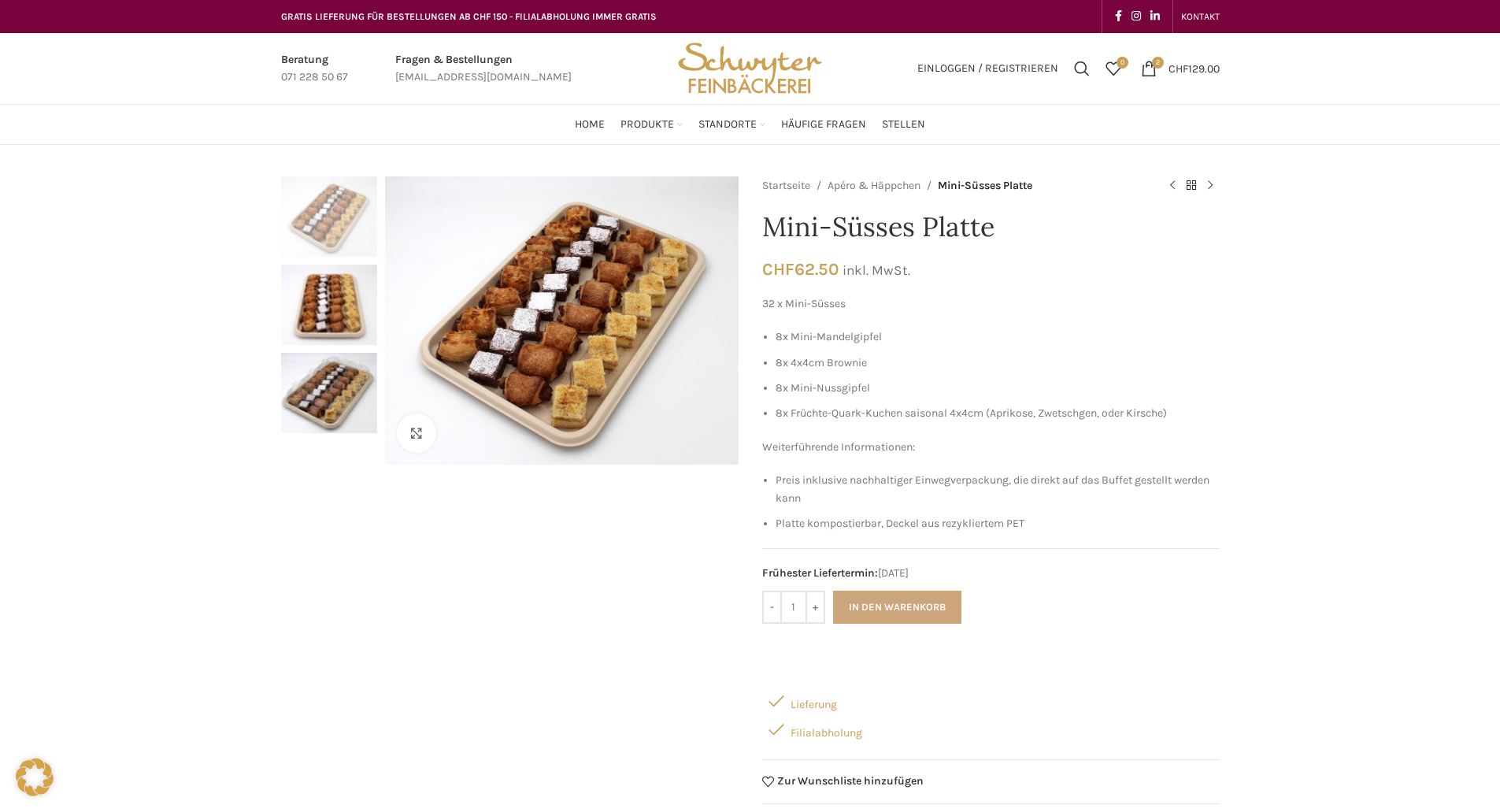
click at [927, 604] on button "In den Warenkorb" at bounding box center [897, 606] width 128 height 33
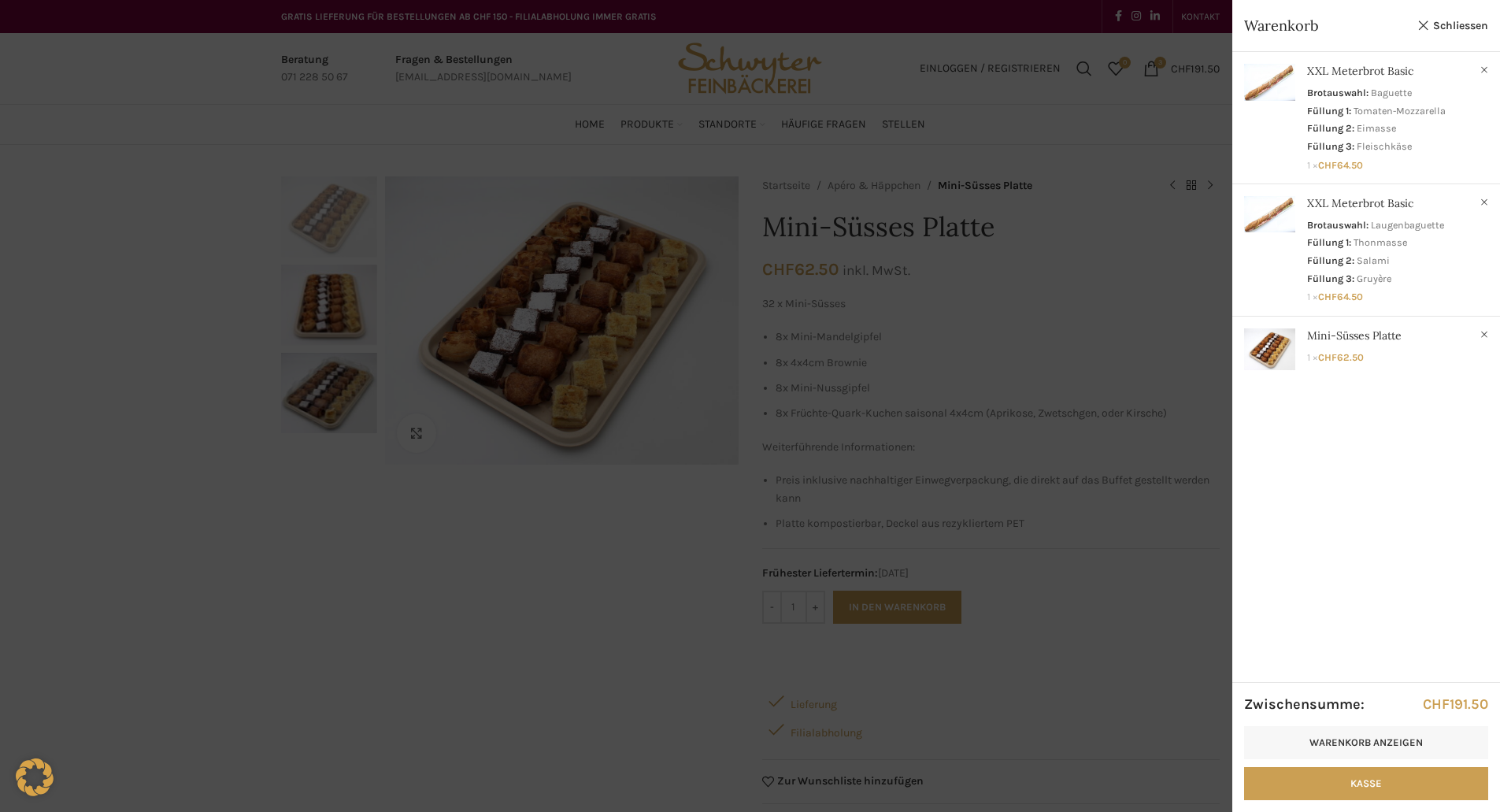
click at [1081, 347] on div at bounding box center [750, 406] width 1500 height 812
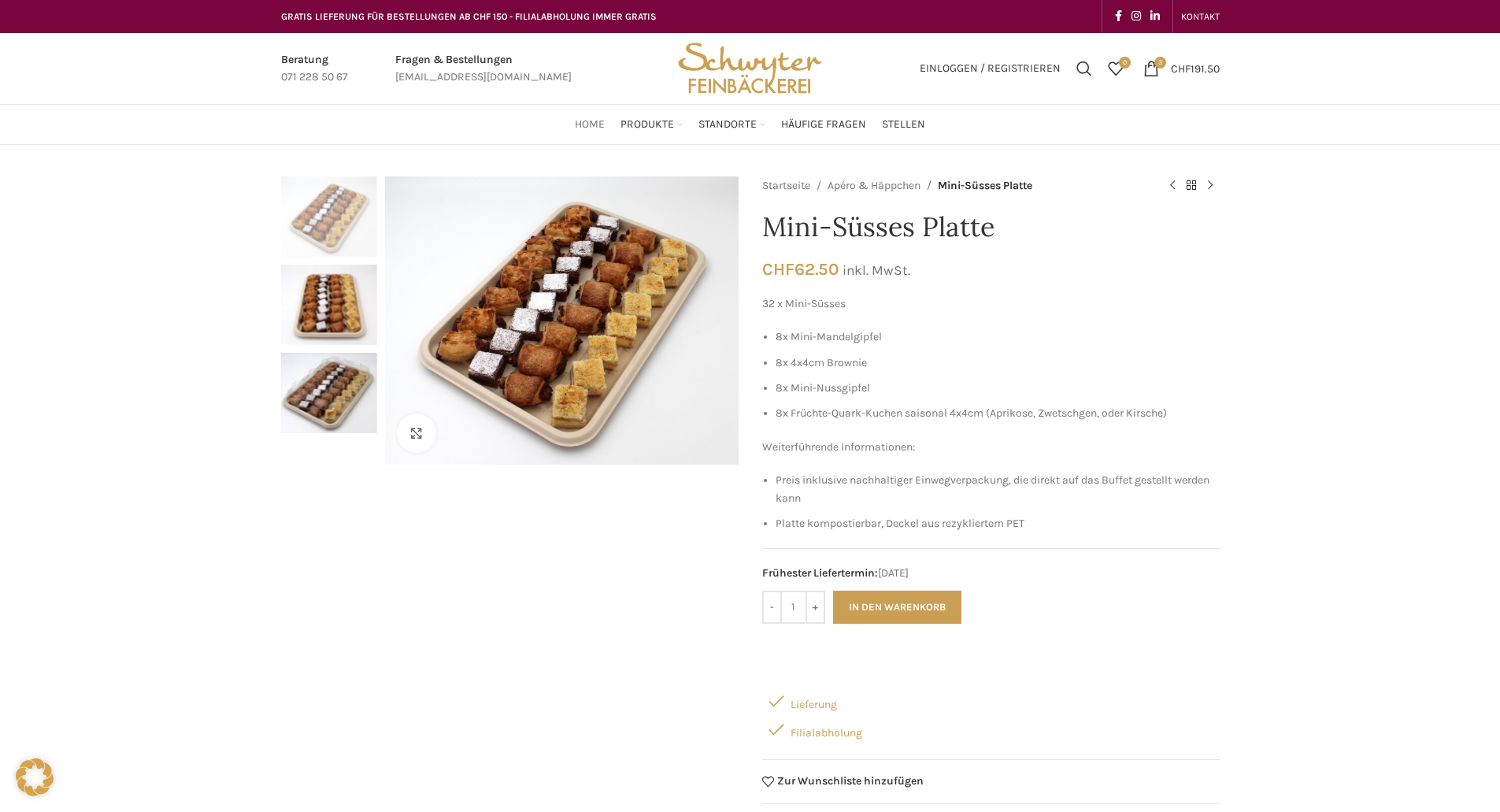
click at [594, 119] on span "Home" at bounding box center [589, 124] width 30 height 15
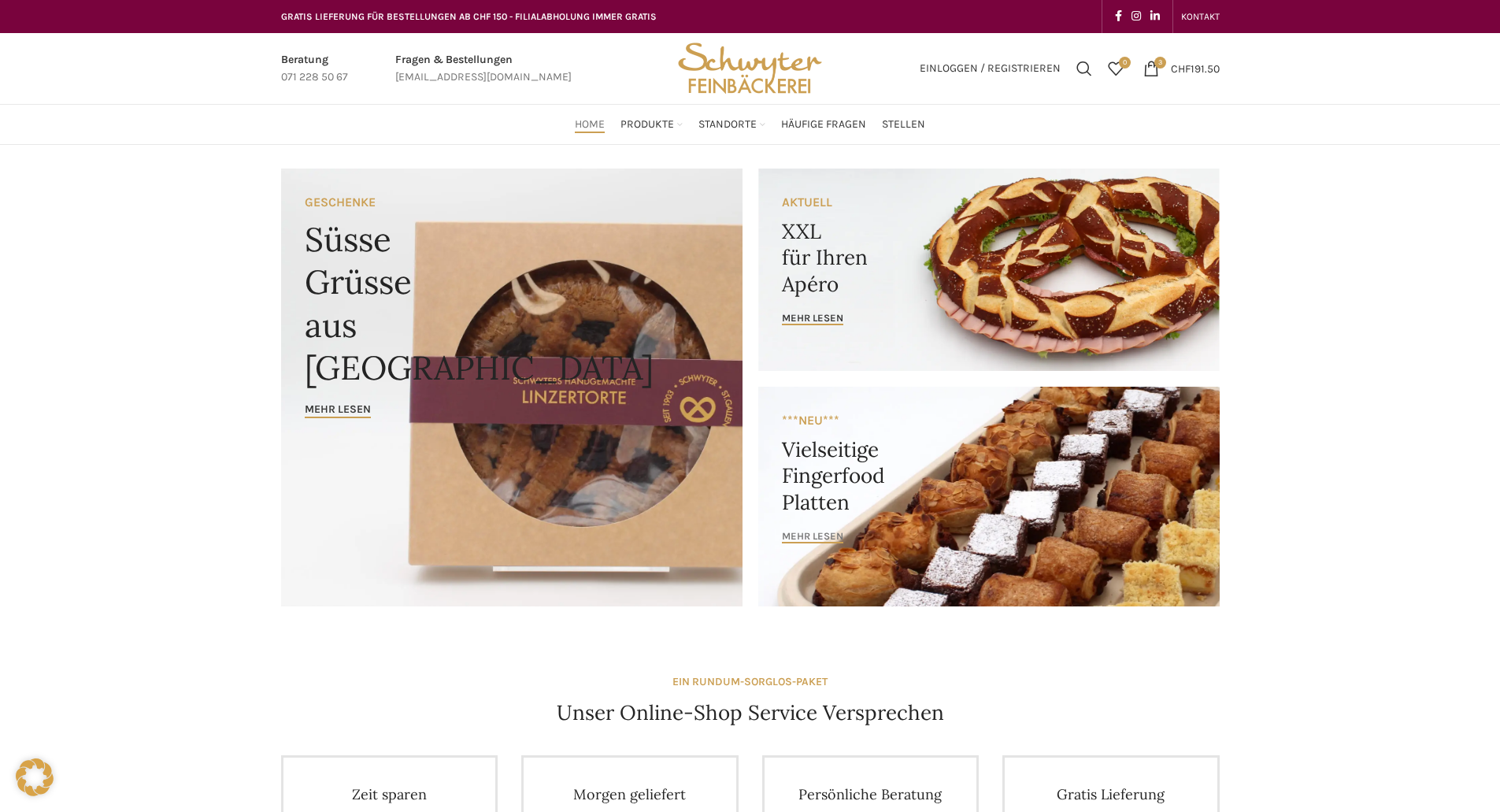
click at [835, 538] on span "mehr lesen" at bounding box center [813, 536] width 62 height 13
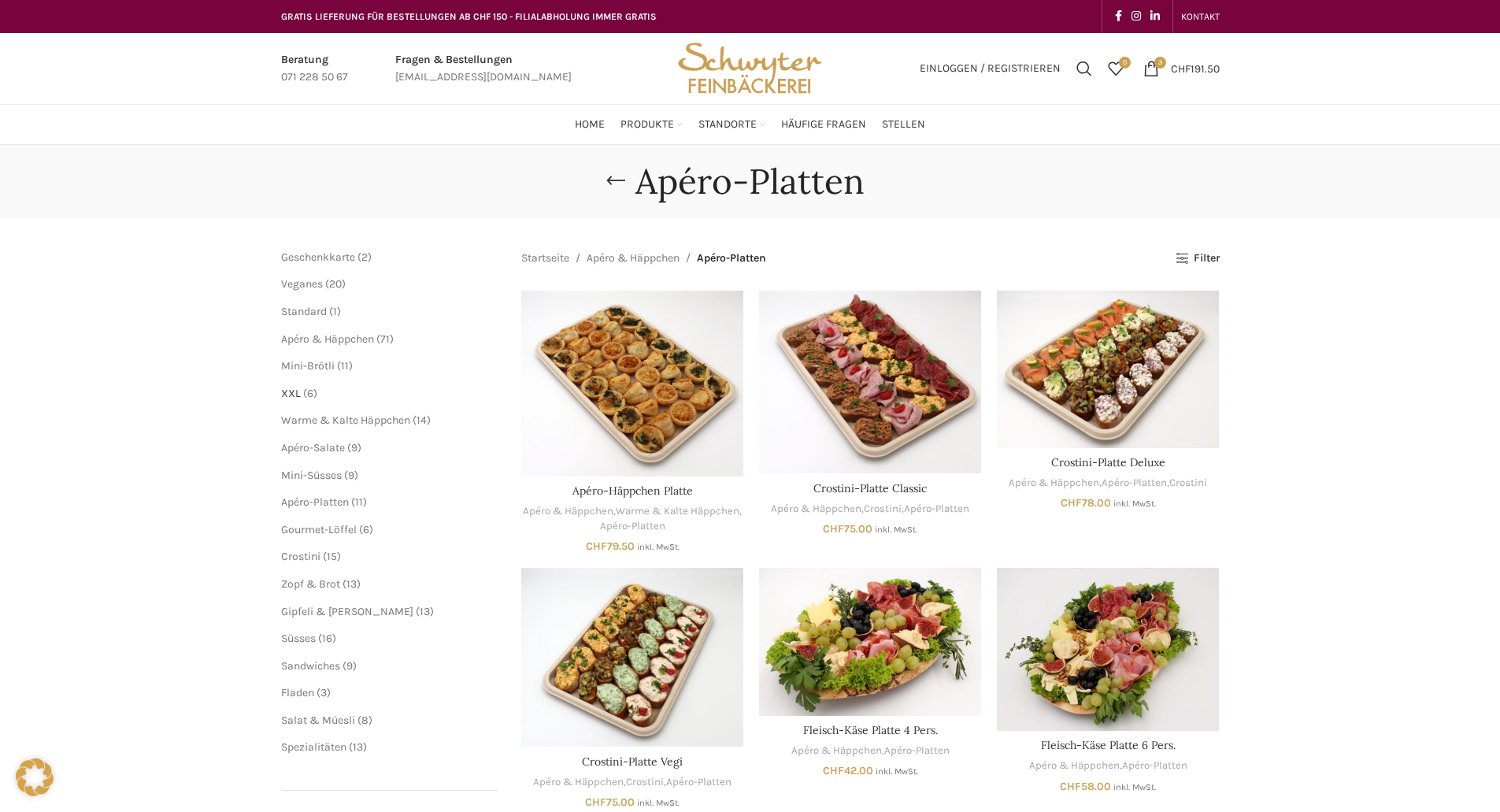
click at [297, 388] on span "XXL" at bounding box center [291, 393] width 20 height 13
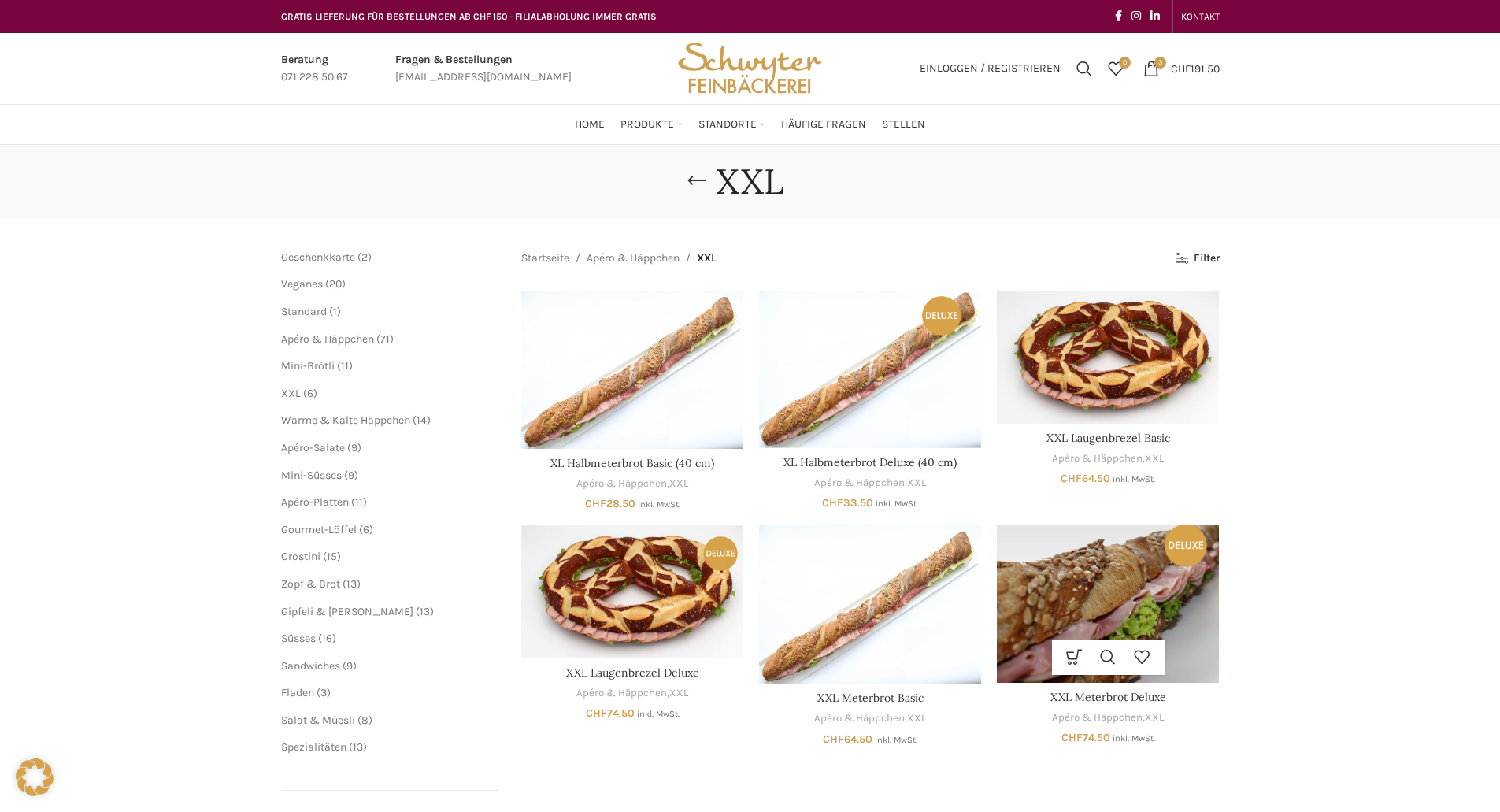
click at [1120, 602] on img "XXL Meterbrot Deluxe" at bounding box center [1107, 603] width 222 height 157
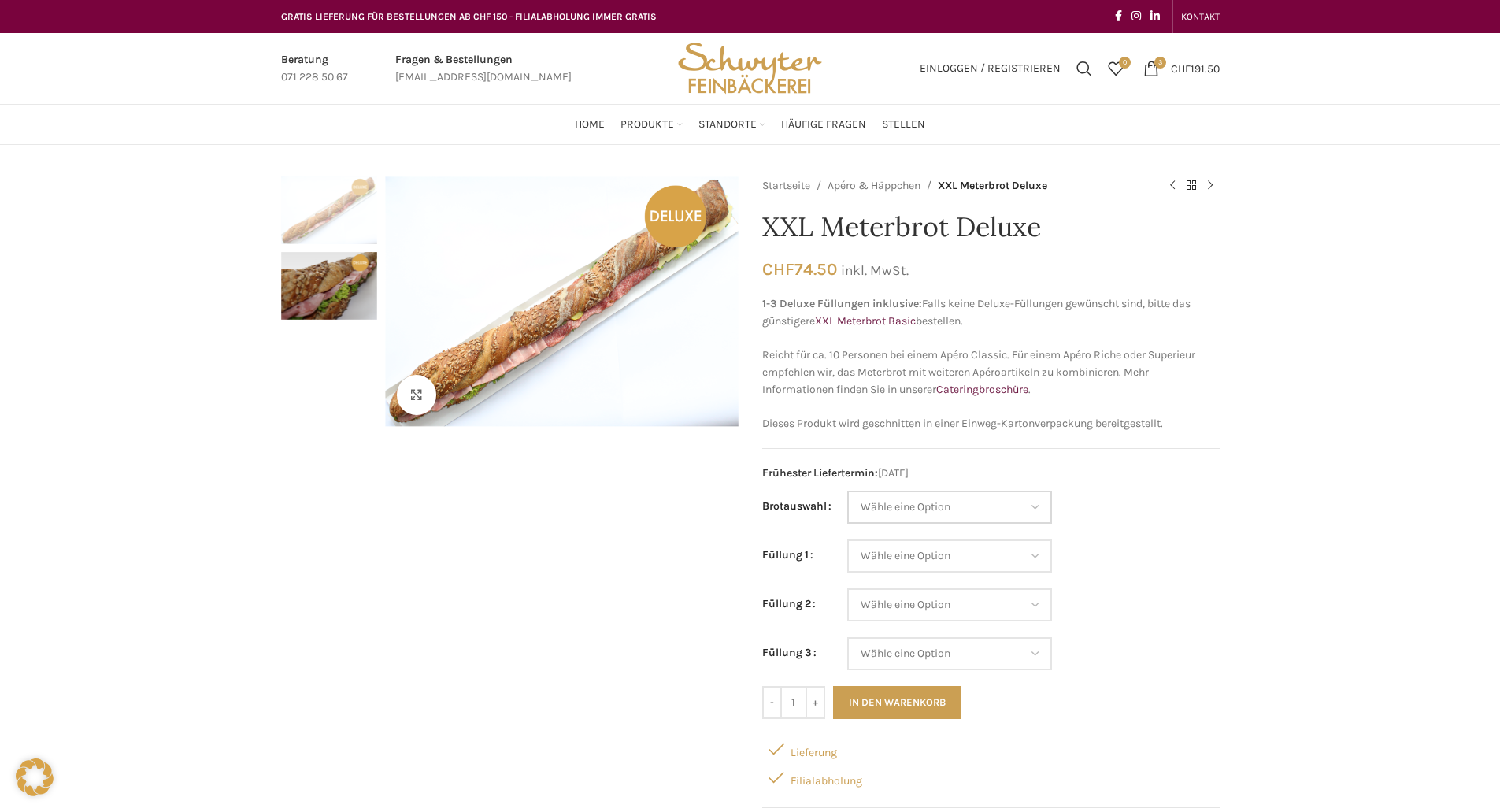
click at [956, 518] on select "Wähle eine Option Baguette Paillasse dunkel Paillasse knusper (Bild) Laugenbagu…" at bounding box center [950, 507] width 205 height 33
click at [956, 554] on select "Wähle eine Option Lachs (Deluxe) Roastbeef (Deluxe) Rohschinken (Deluxe) Mostbr…" at bounding box center [950, 556] width 205 height 33
click at [1124, 510] on td "Wähle eine Option Baguette Paillasse dunkel Paillasse knusper (Bild) Laugenbagu…" at bounding box center [1034, 515] width 373 height 49
click at [972, 515] on select "Wähle eine Option Baguette Paillasse dunkel Paillasse knusper (Bild) Laugenbagu…" at bounding box center [950, 507] width 205 height 33
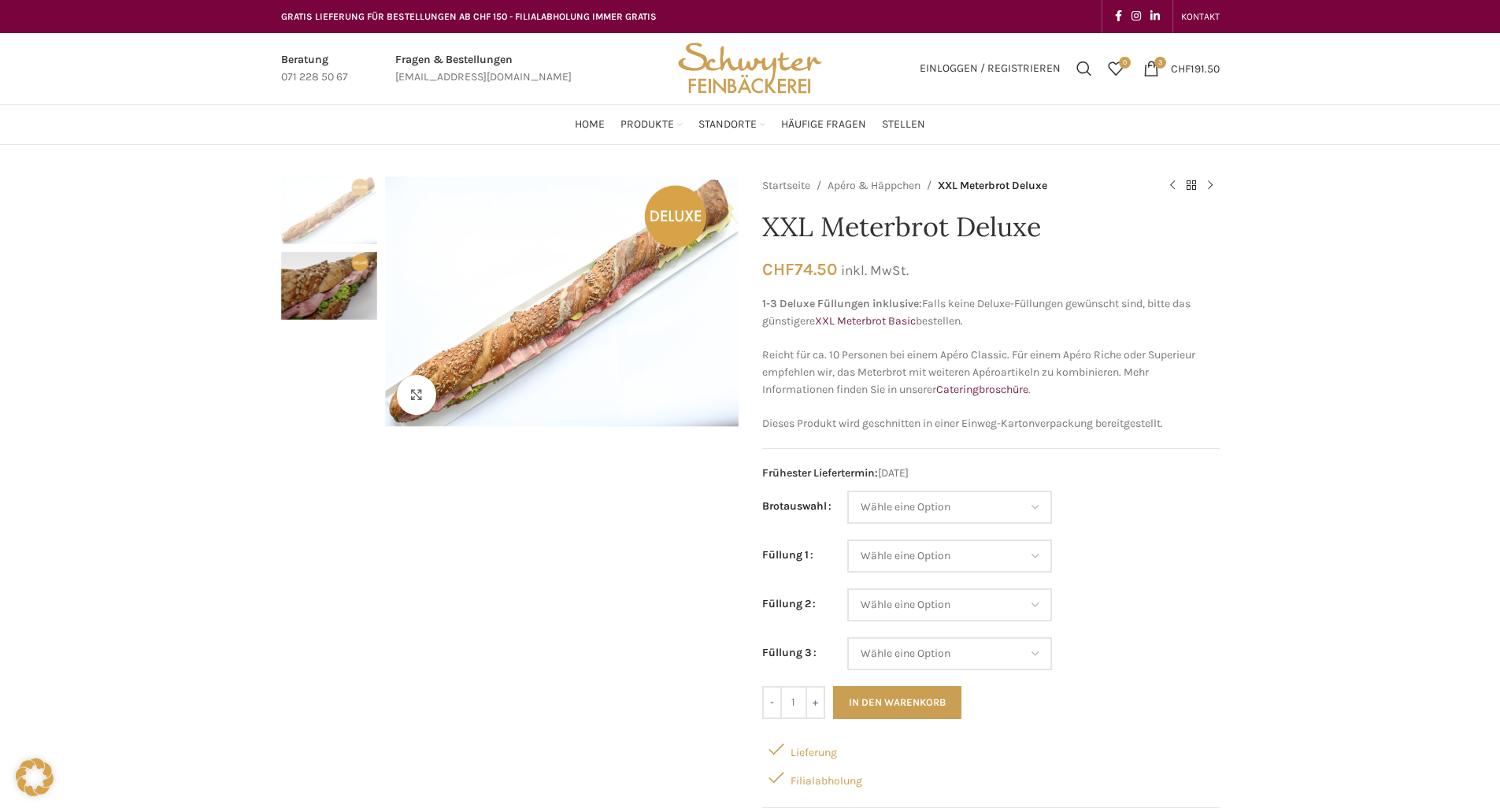
click at [1179, 521] on td "Wähle eine Option Baguette Paillasse dunkel Paillasse knusper (Bild) Laugenbagu…" at bounding box center [1034, 515] width 373 height 49
click at [923, 568] on select "Wähle eine Option Lachs (Deluxe) Roastbeef (Deluxe) Rohschinken (Deluxe) Mostbr…" at bounding box center [950, 556] width 205 height 33
click at [1212, 566] on td "Wähle eine Option Lachs (Deluxe) Roastbeef (Deluxe) Rohschinken (Deluxe) Mostbr…" at bounding box center [1034, 564] width 373 height 49
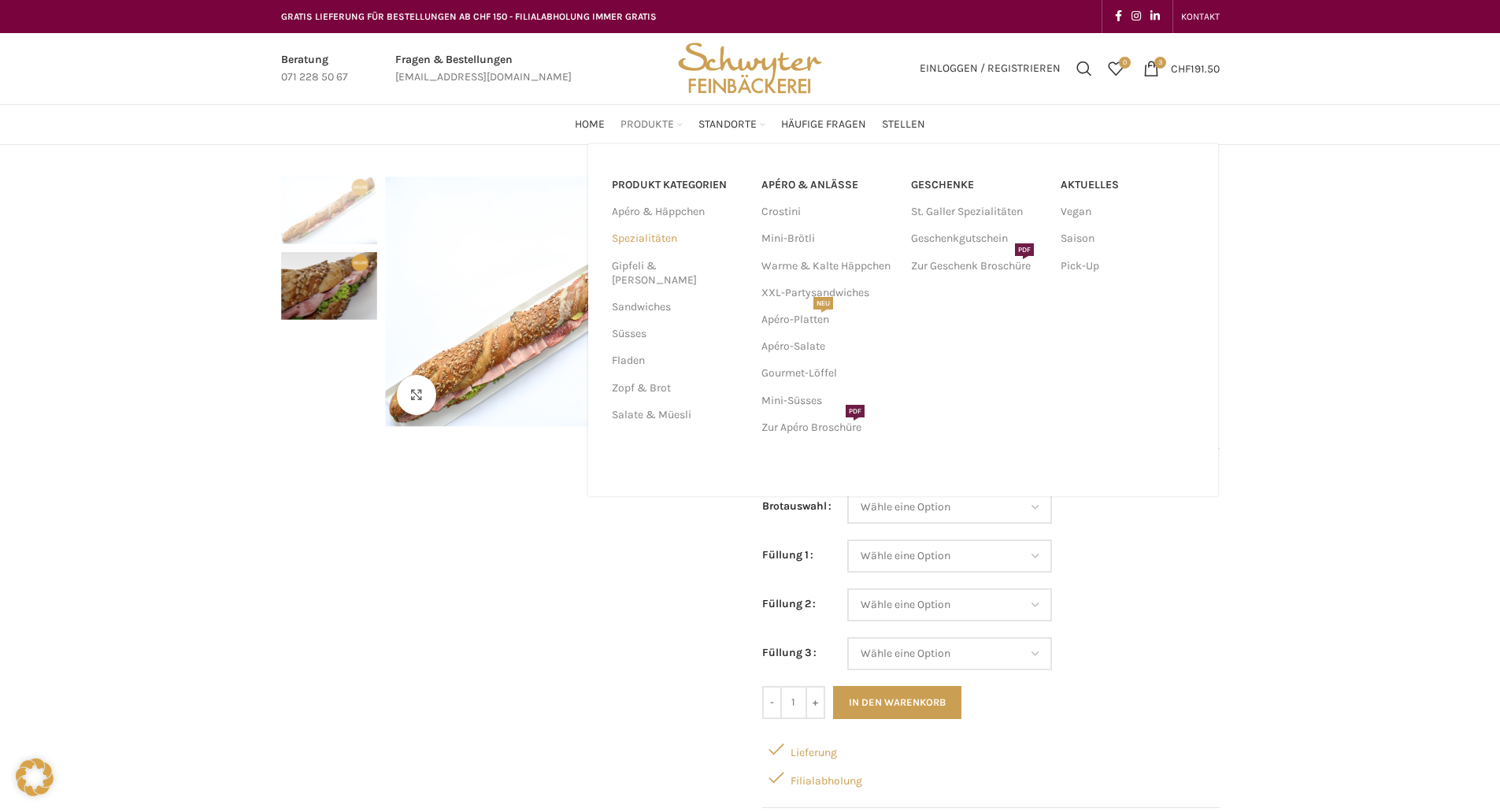
click at [667, 240] on link "Spezialitäten" at bounding box center [678, 239] width 131 height 27
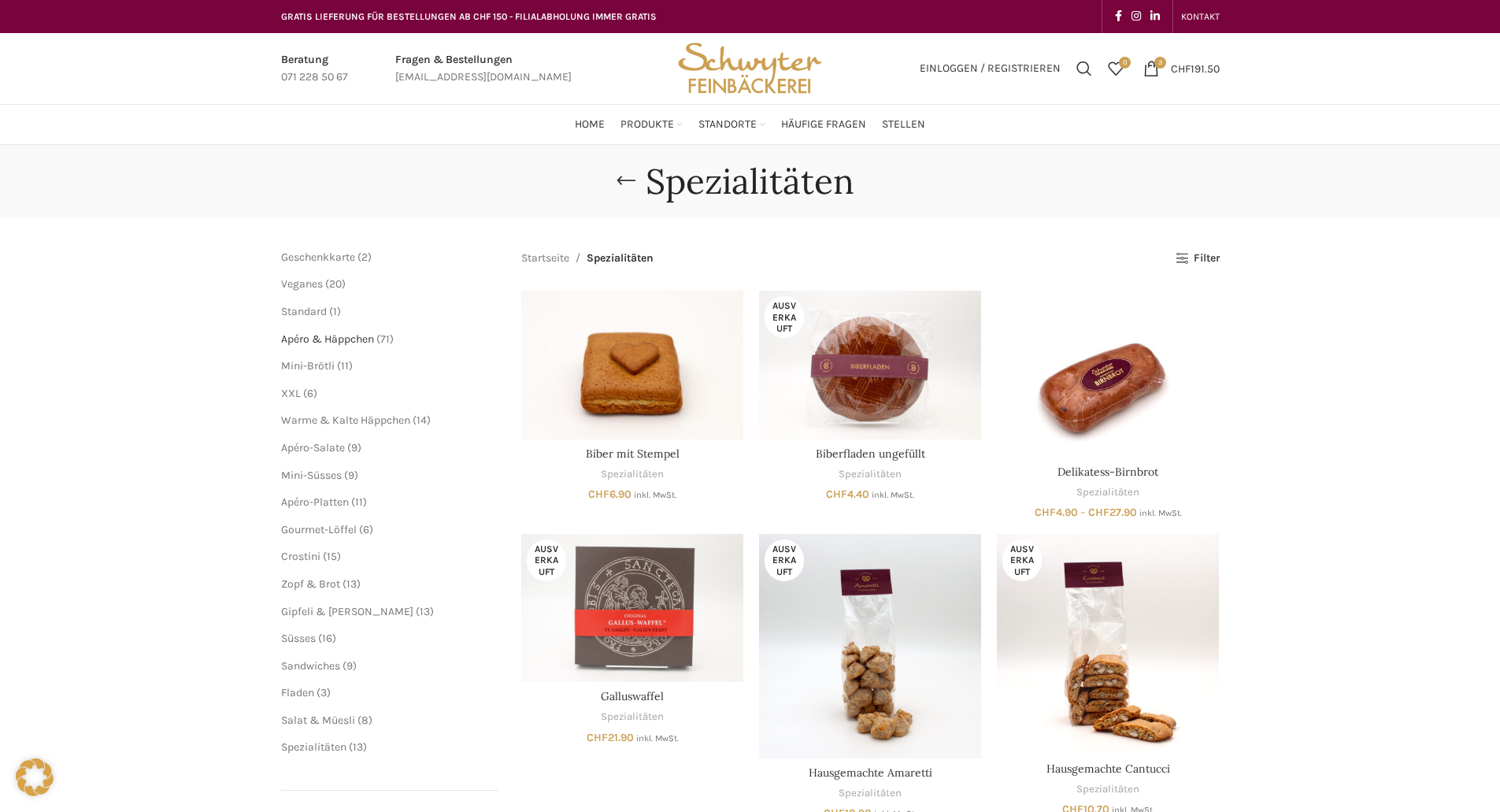
click at [342, 338] on span "Apéro & Häppchen" at bounding box center [327, 338] width 92 height 13
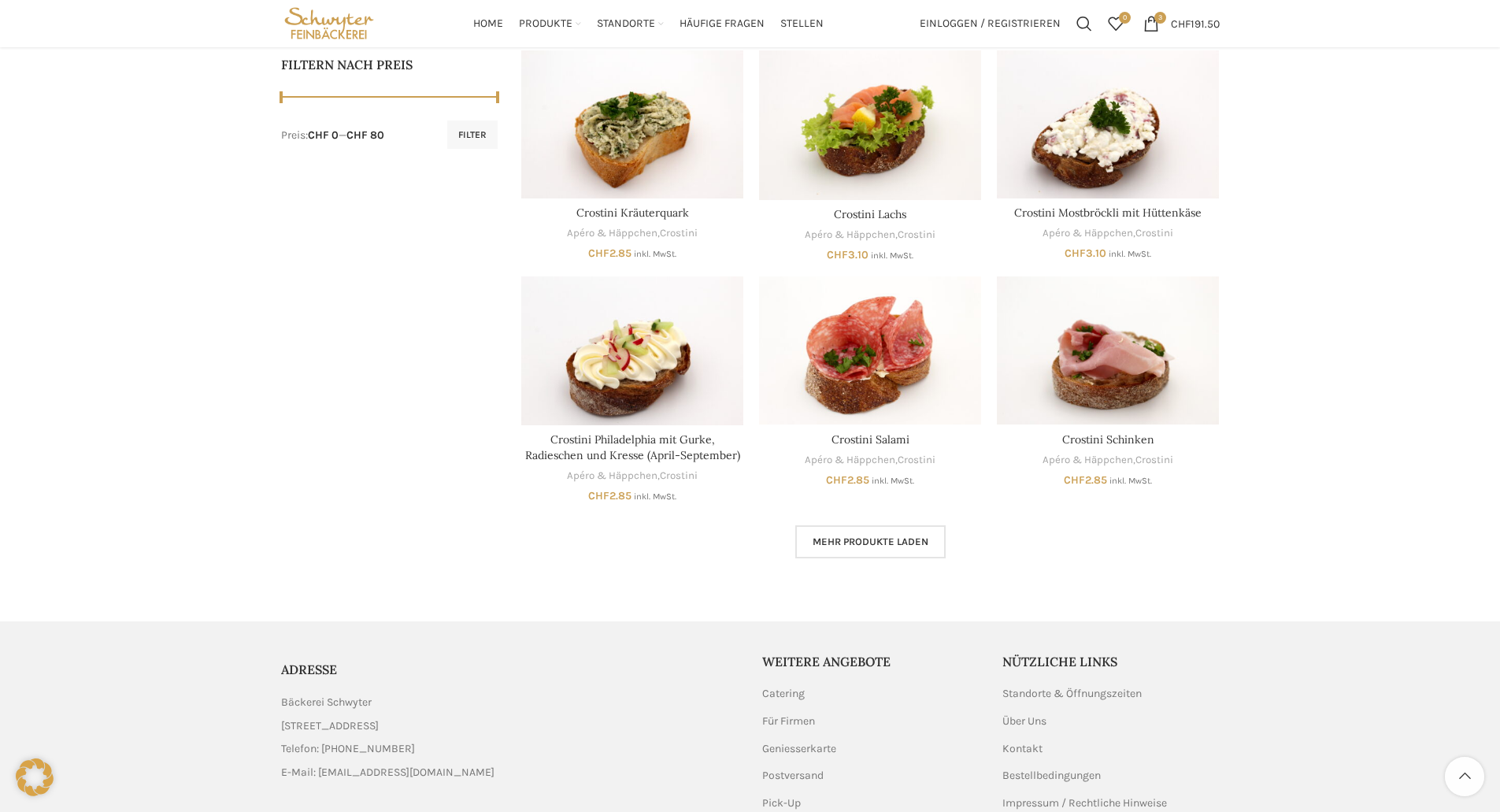
scroll to position [551, 0]
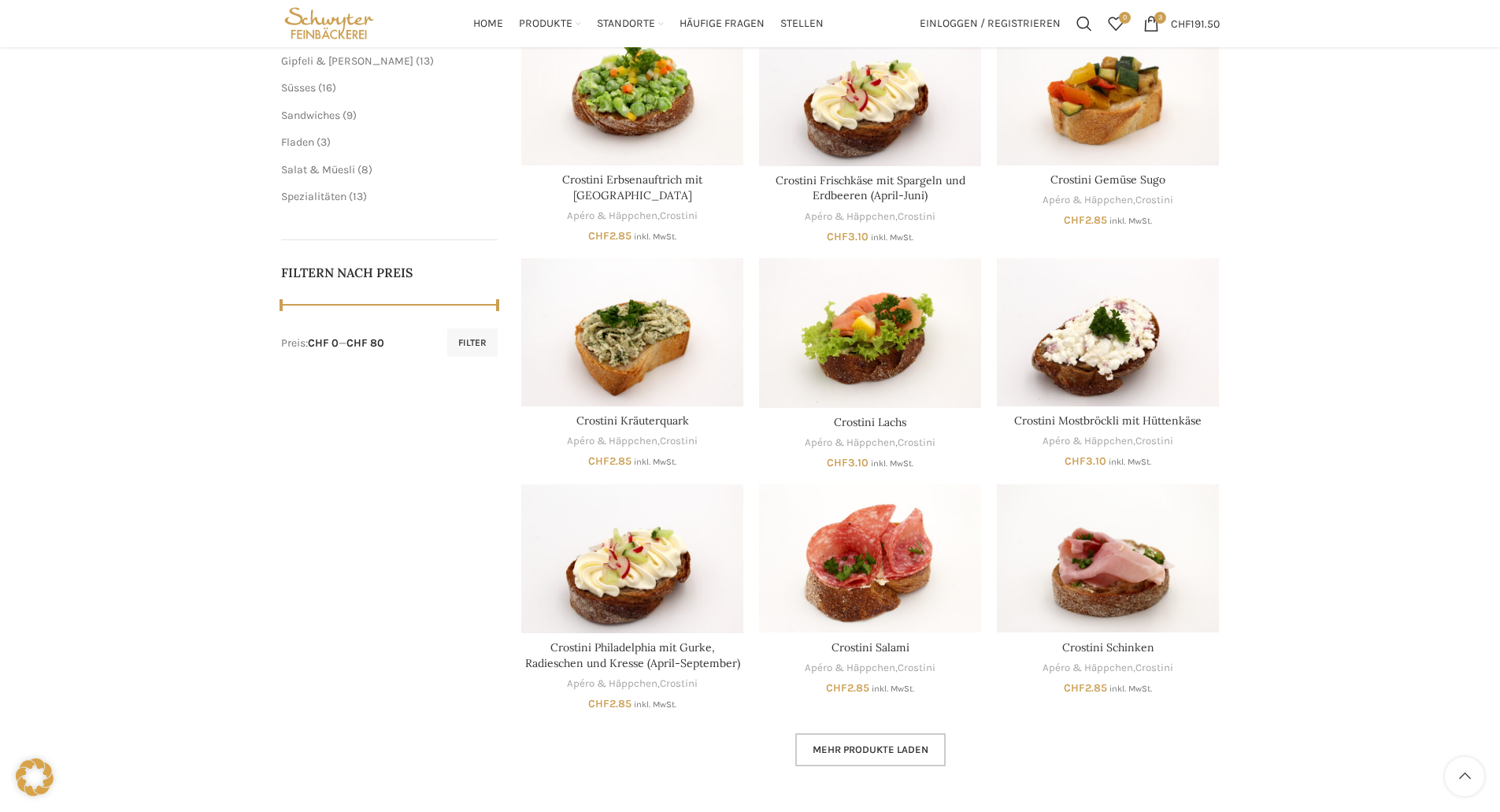
click at [911, 752] on span "Mehr Produkte laden" at bounding box center [871, 749] width 115 height 13
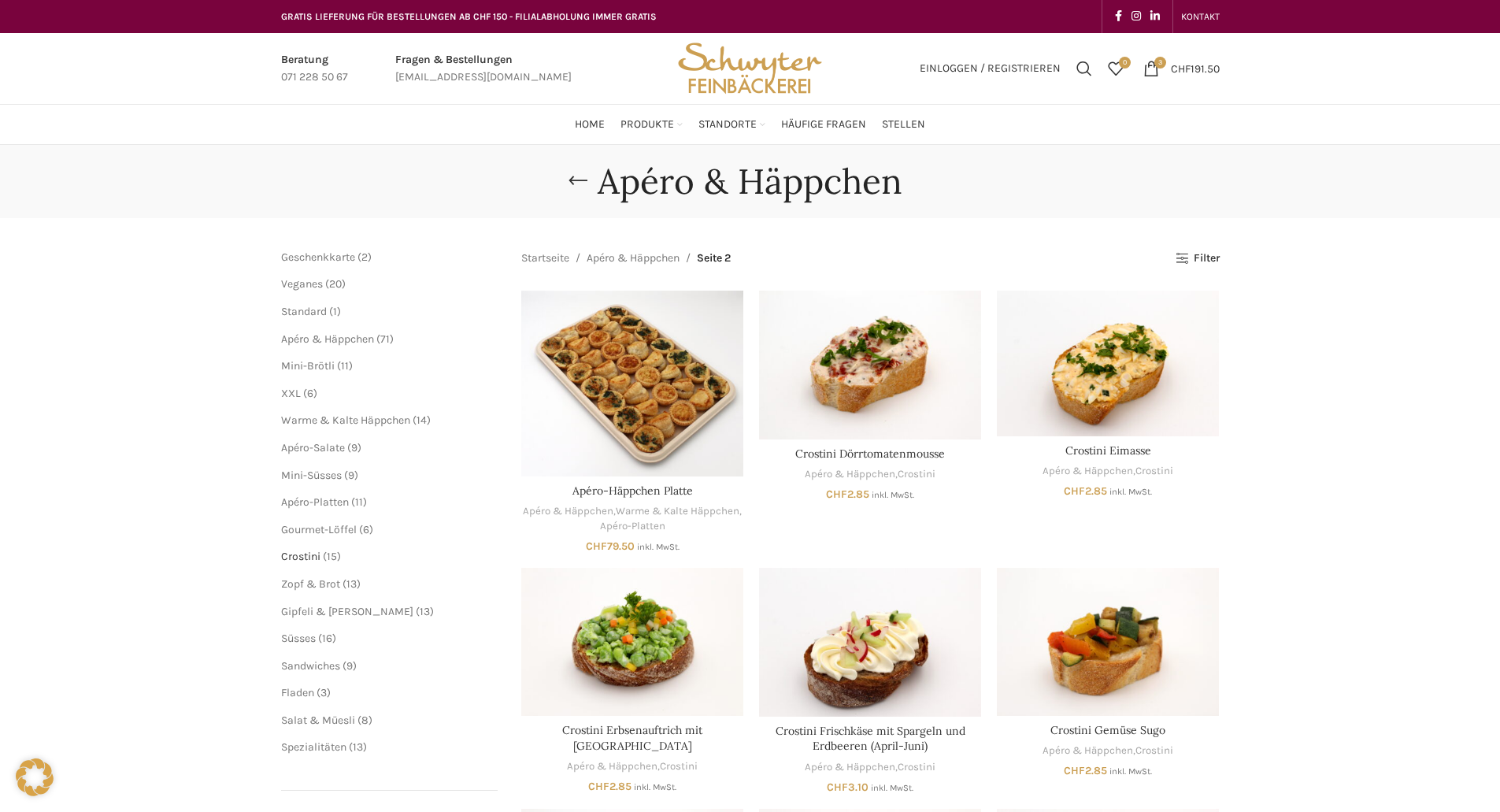
click at [317, 562] on span "Crostini" at bounding box center [301, 556] width 40 height 13
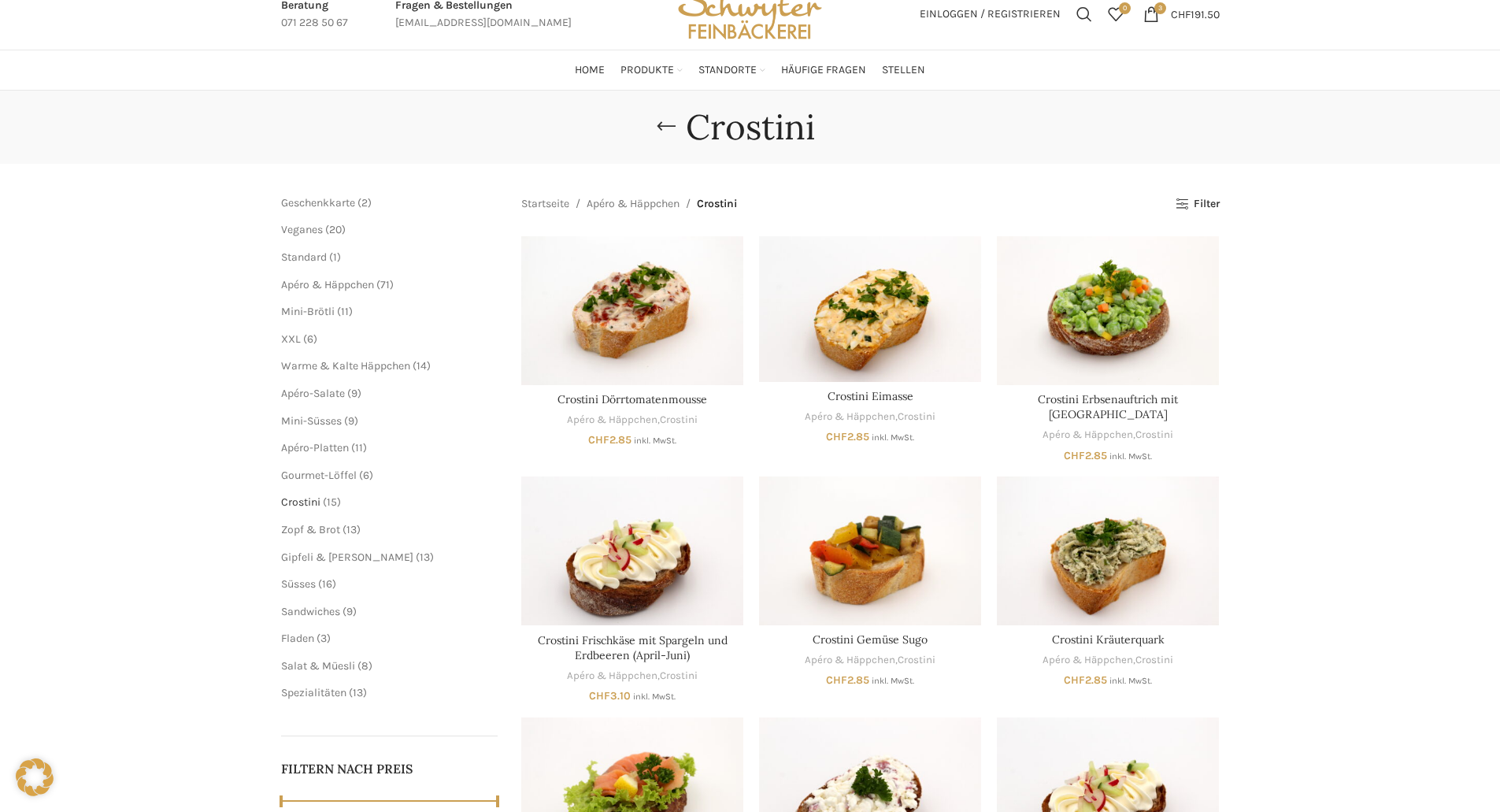
scroll to position [79, 0]
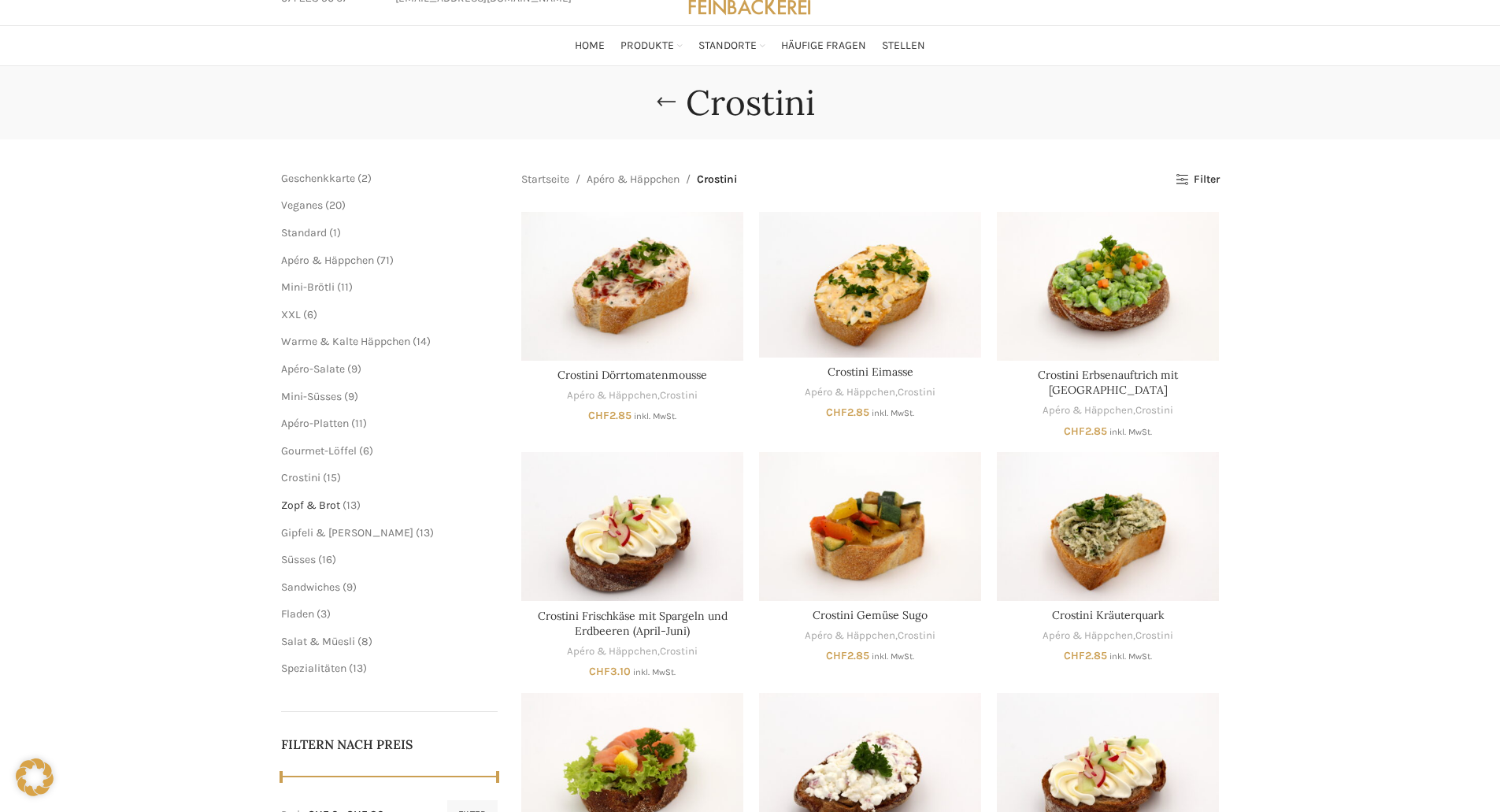
click at [318, 508] on span "Zopf & Brot" at bounding box center [310, 505] width 59 height 13
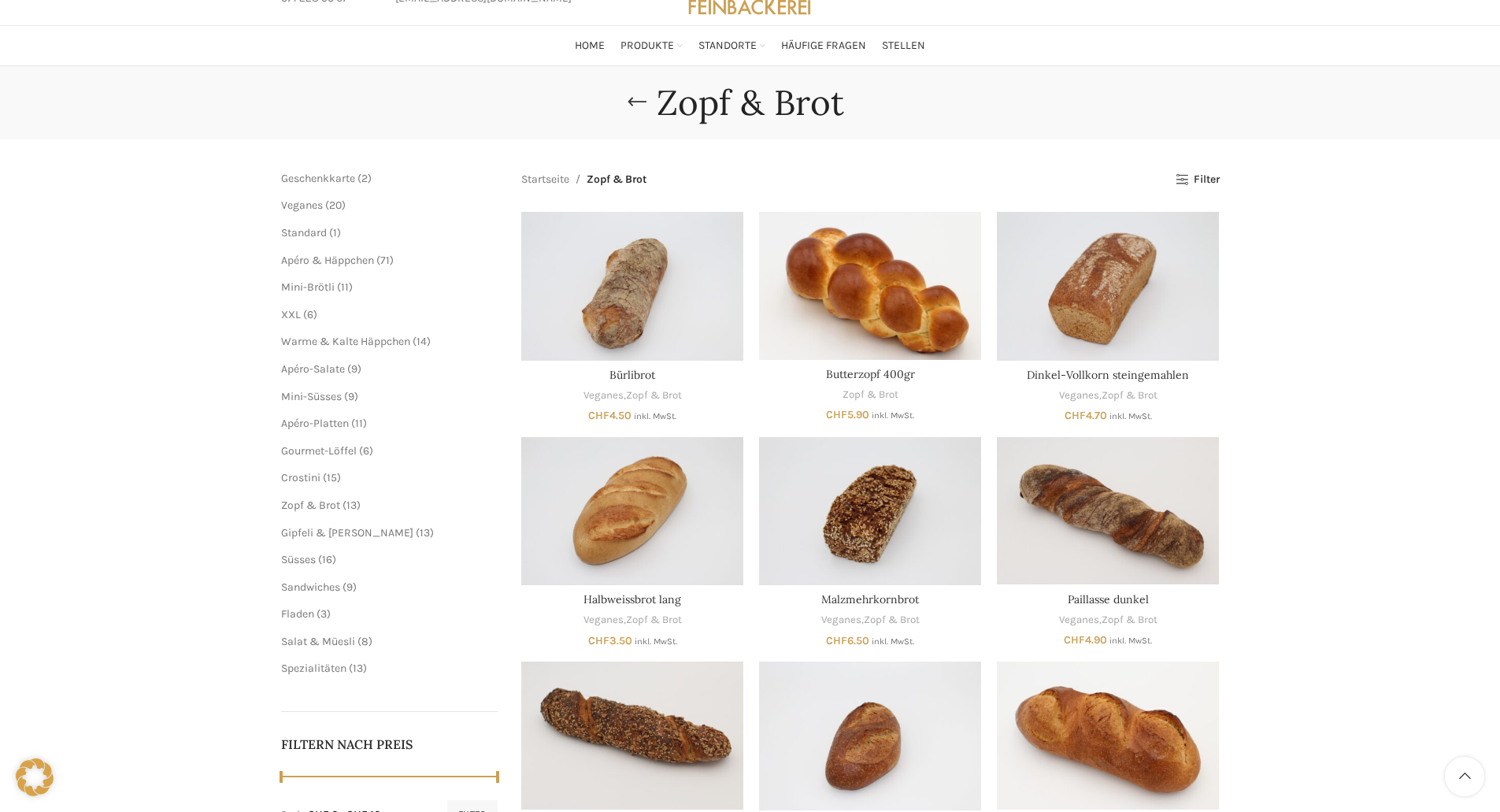
scroll to position [157, 0]
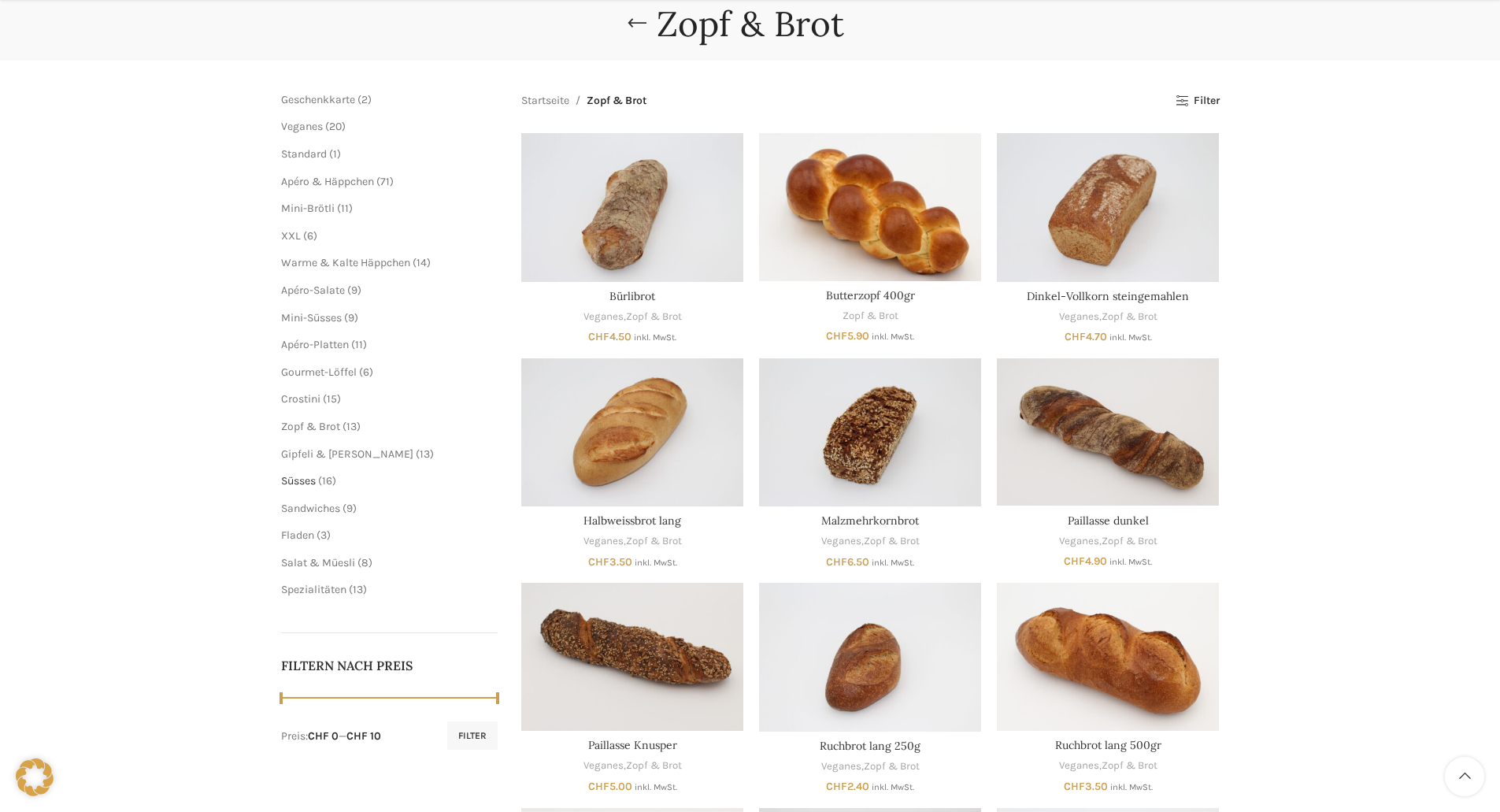
click at [301, 480] on span "Süsses" at bounding box center [298, 480] width 35 height 13
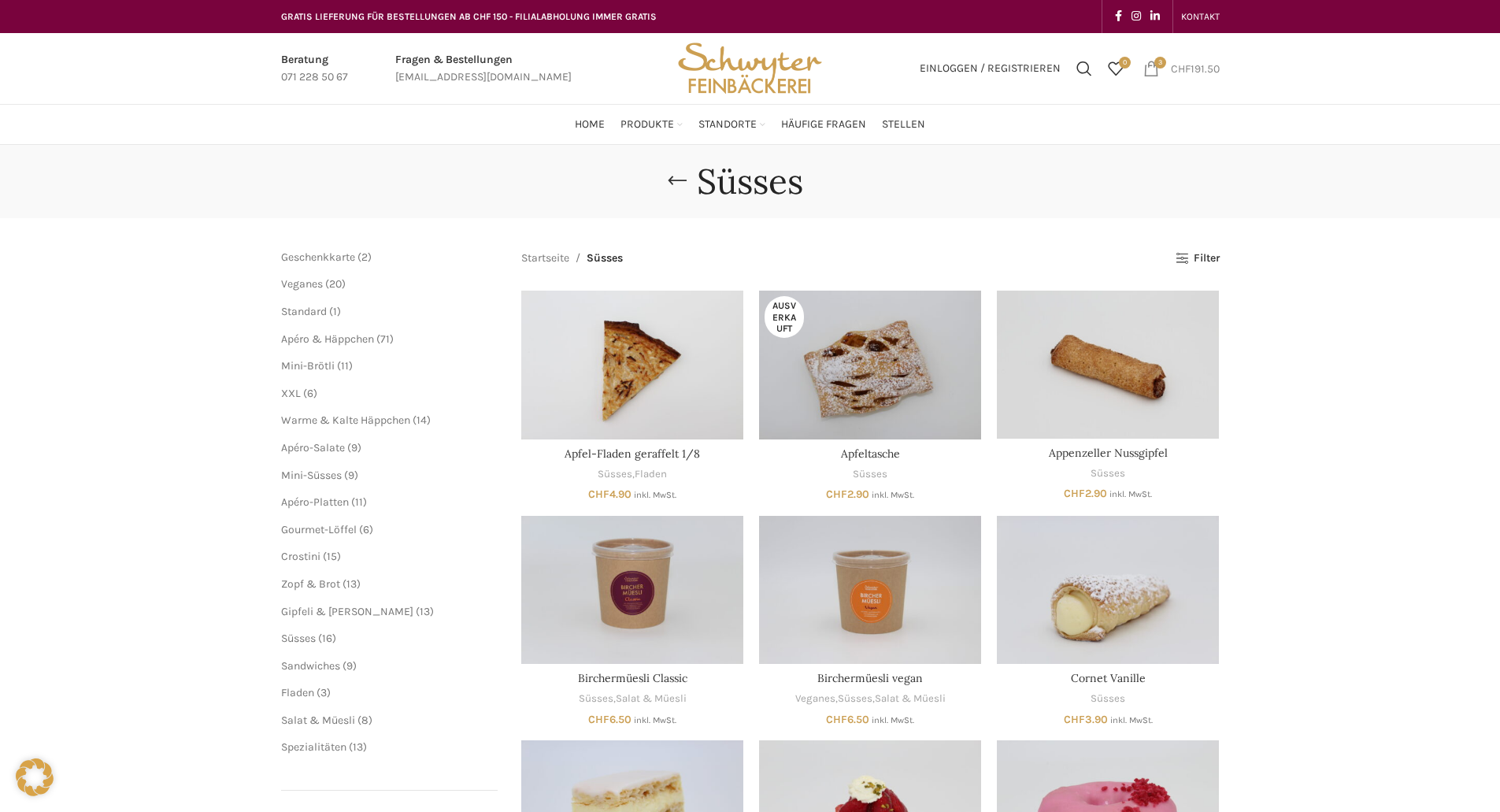
click at [1207, 65] on bdi "CHF 191.50" at bounding box center [1195, 68] width 49 height 13
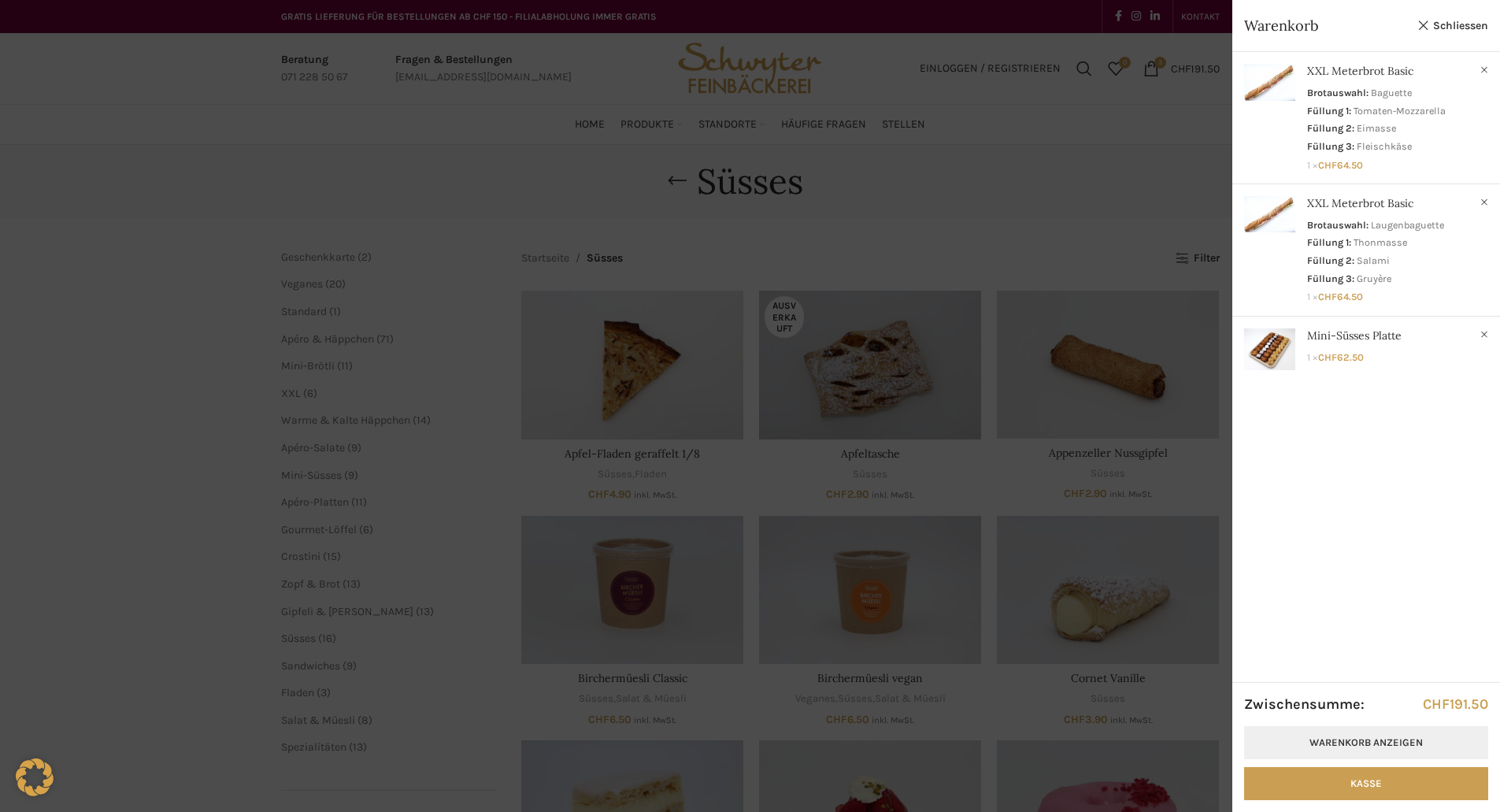
click at [1321, 751] on link "Warenkorb anzeigen" at bounding box center [1367, 741] width 245 height 33
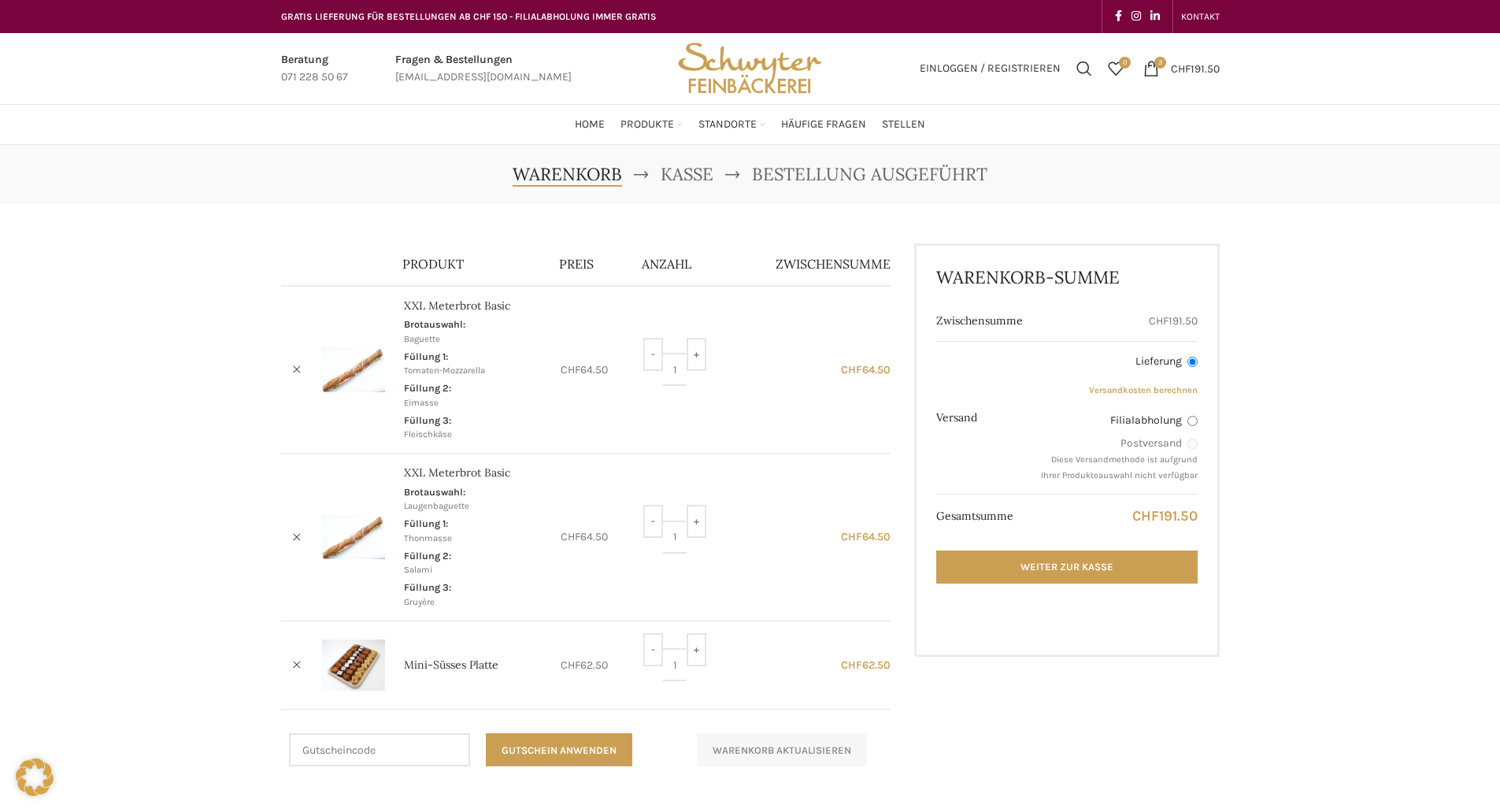
click at [1151, 393] on link "Versandkosten berechnen" at bounding box center [1143, 390] width 108 height 10
select select "SG"
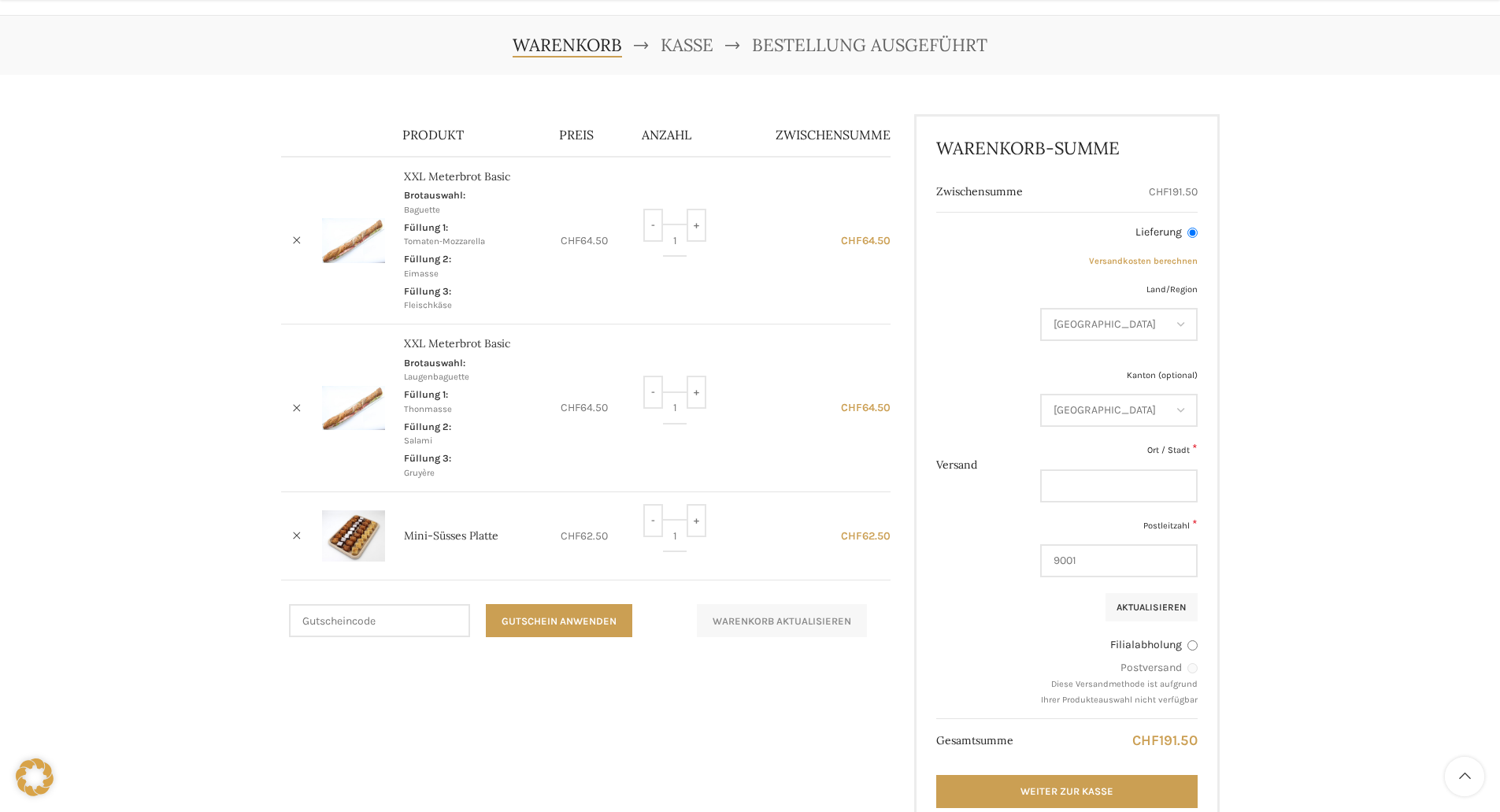
scroll to position [157, 0]
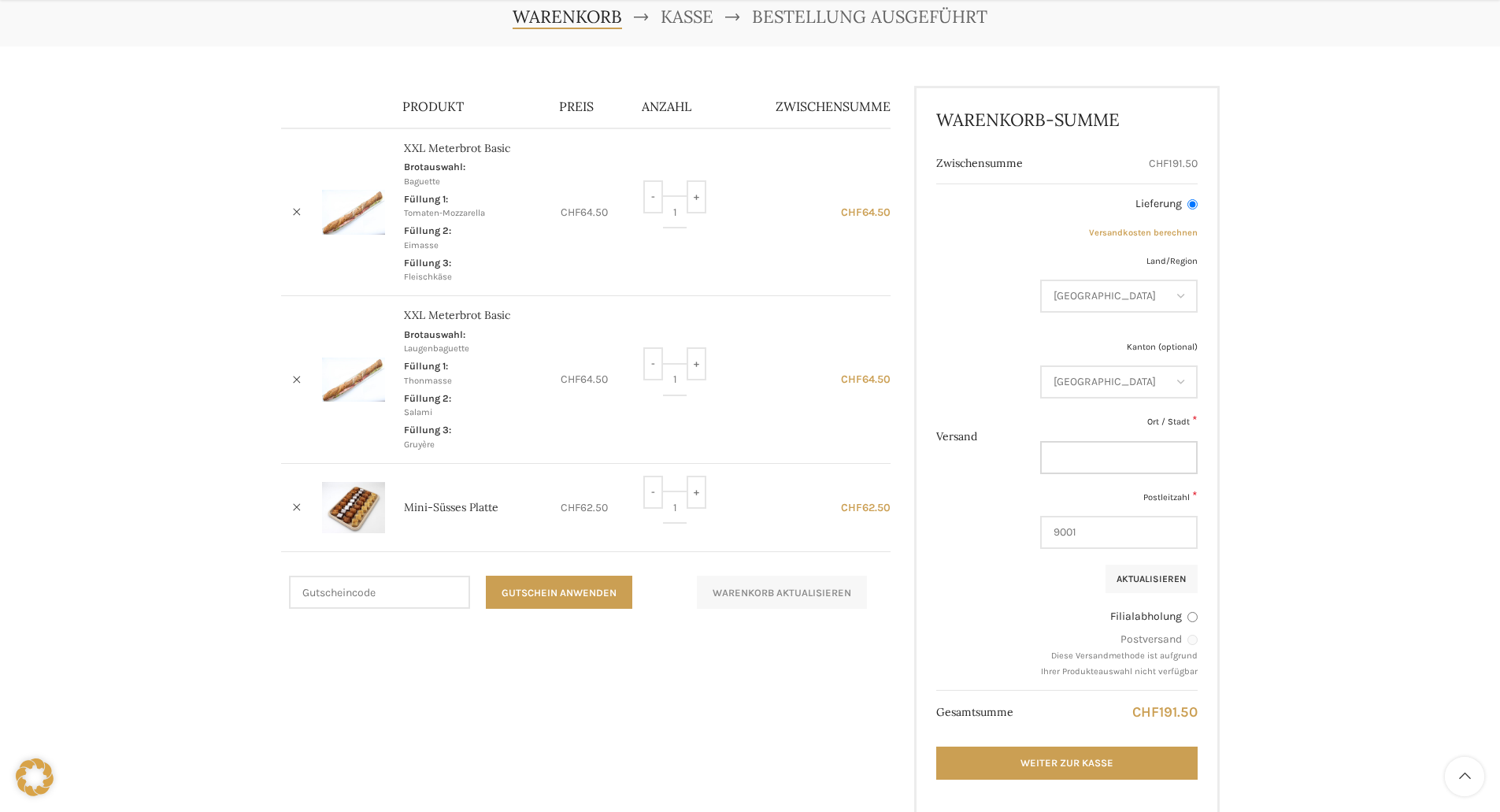
click at [1132, 460] on input "Ort / Stadt *" at bounding box center [1119, 457] width 157 height 33
type input "[STREET_ADDRESS]"
click at [1111, 532] on input "9001" at bounding box center [1119, 532] width 157 height 33
type input "9000"
click at [1170, 576] on button "Aktualisieren" at bounding box center [1151, 578] width 92 height 29
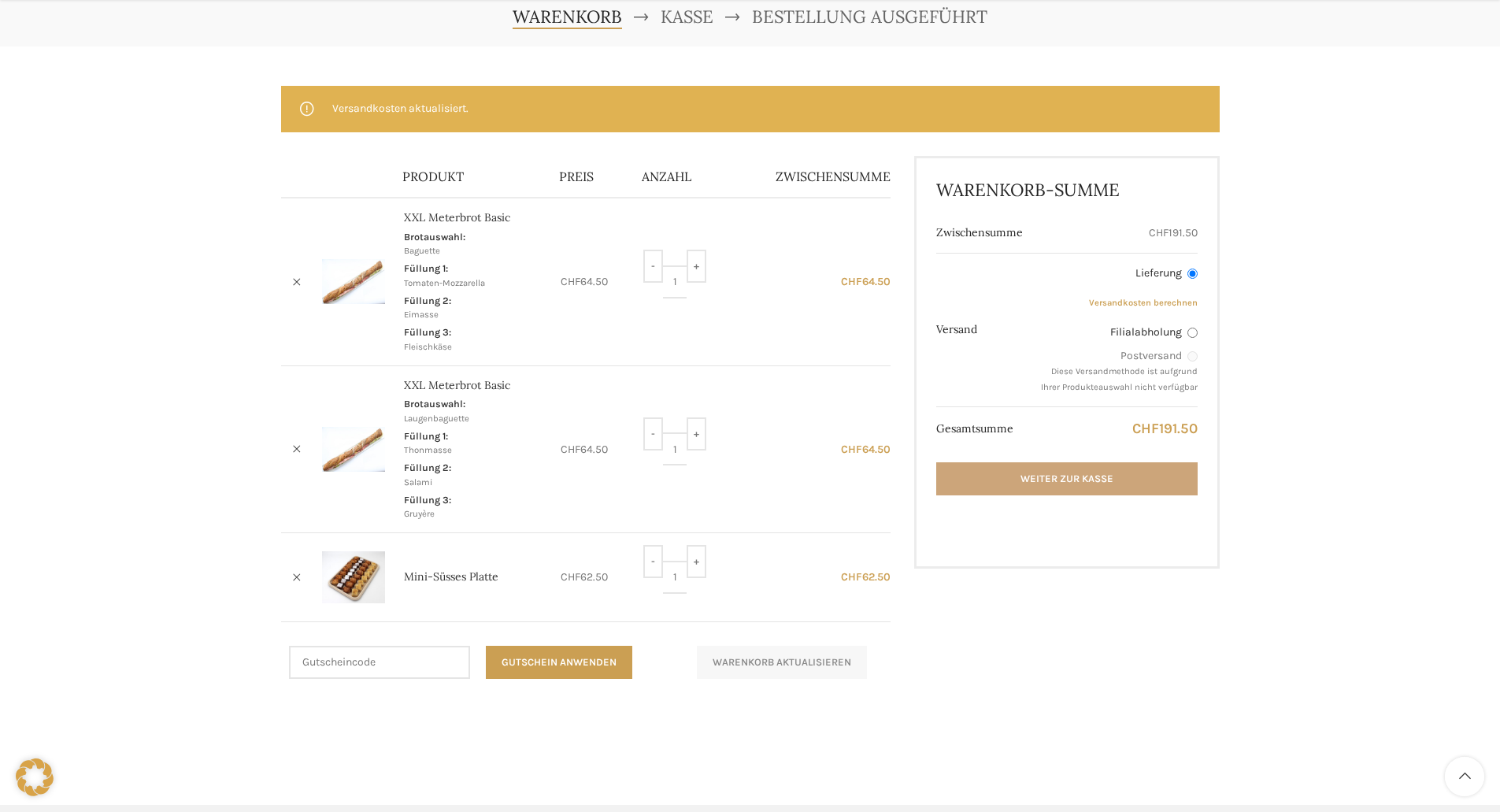
click at [1018, 479] on link "Weiter zur Kasse" at bounding box center [1067, 478] width 260 height 33
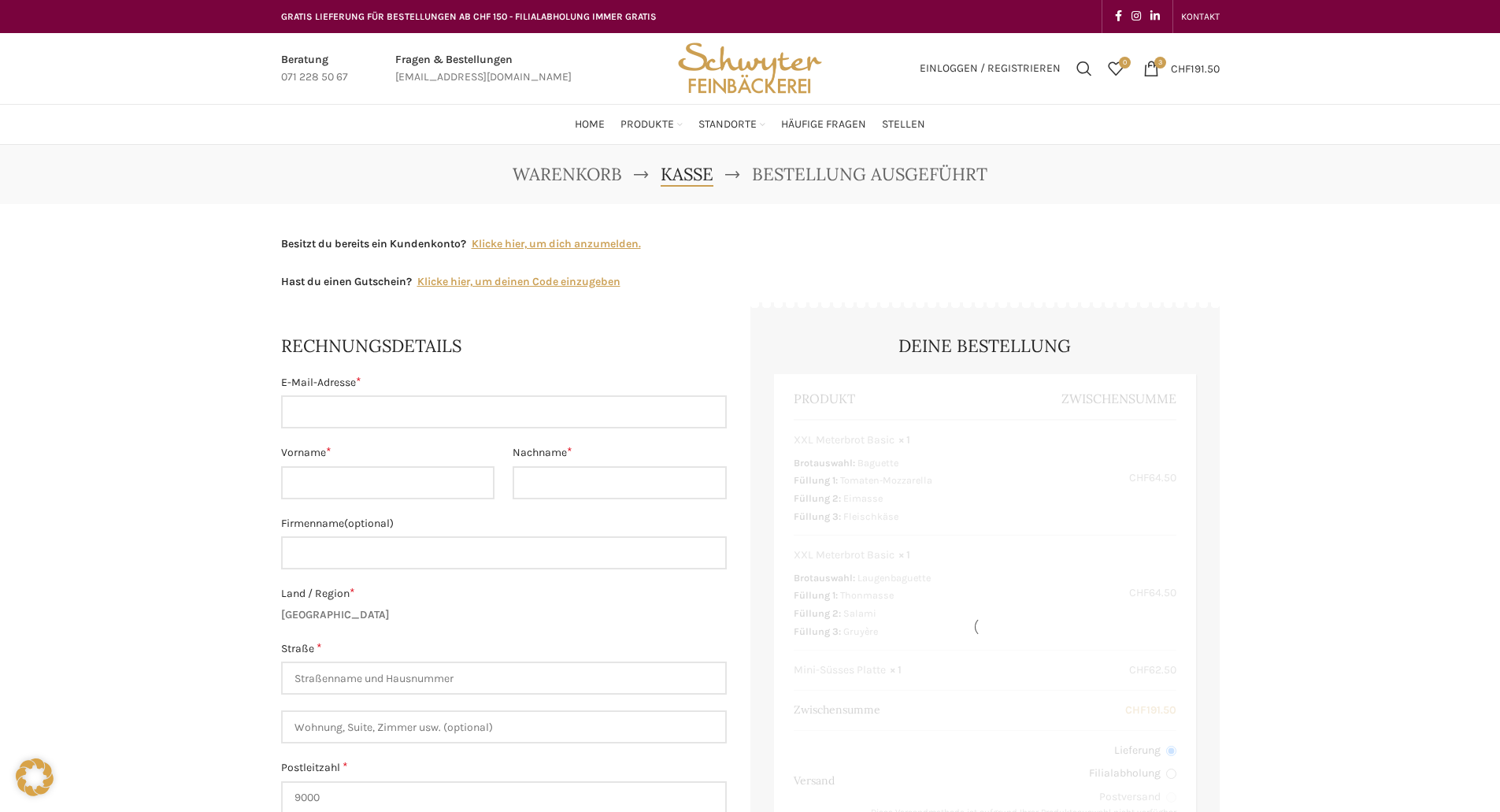
select select "SG"
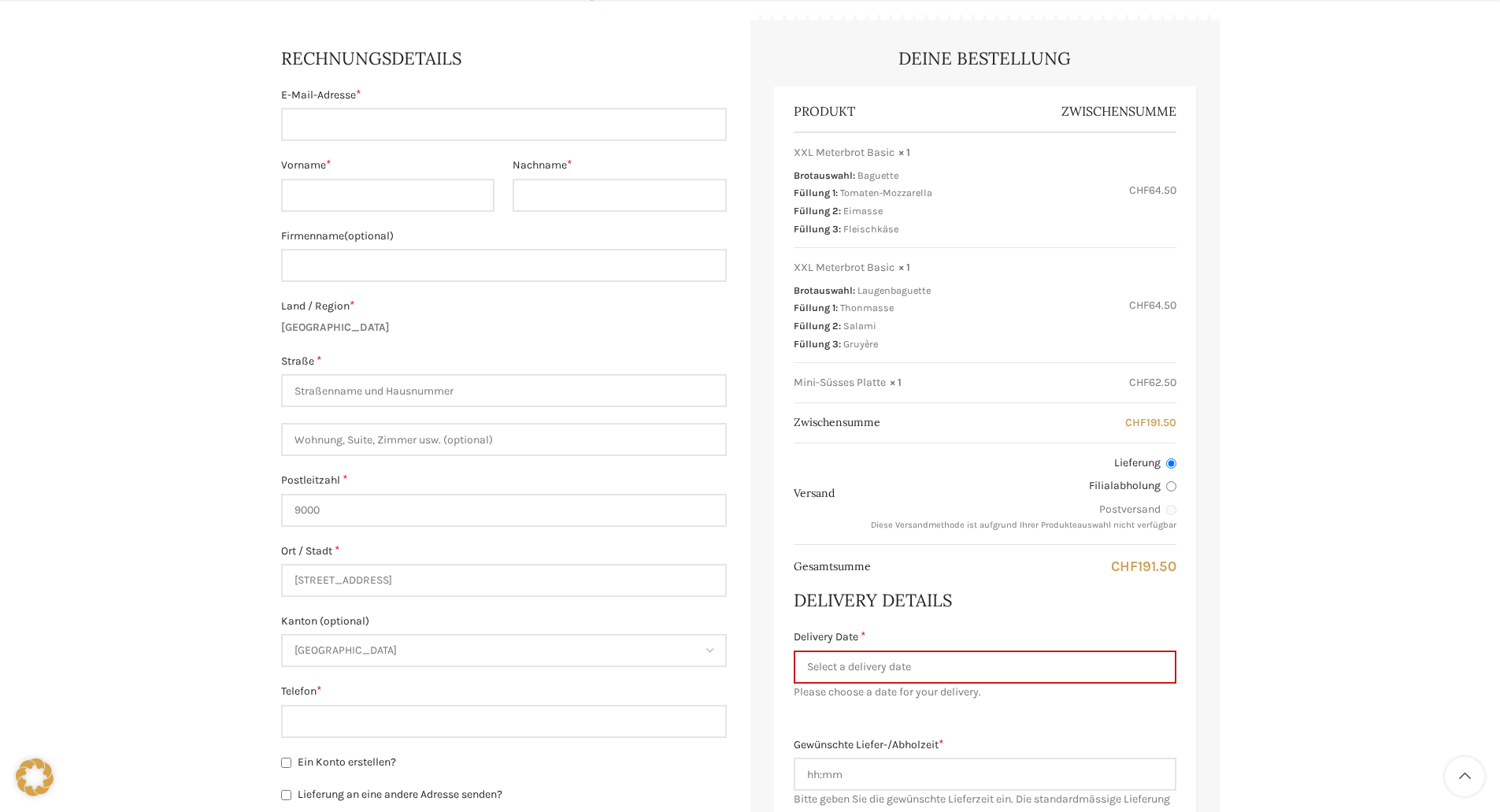
scroll to position [315, 0]
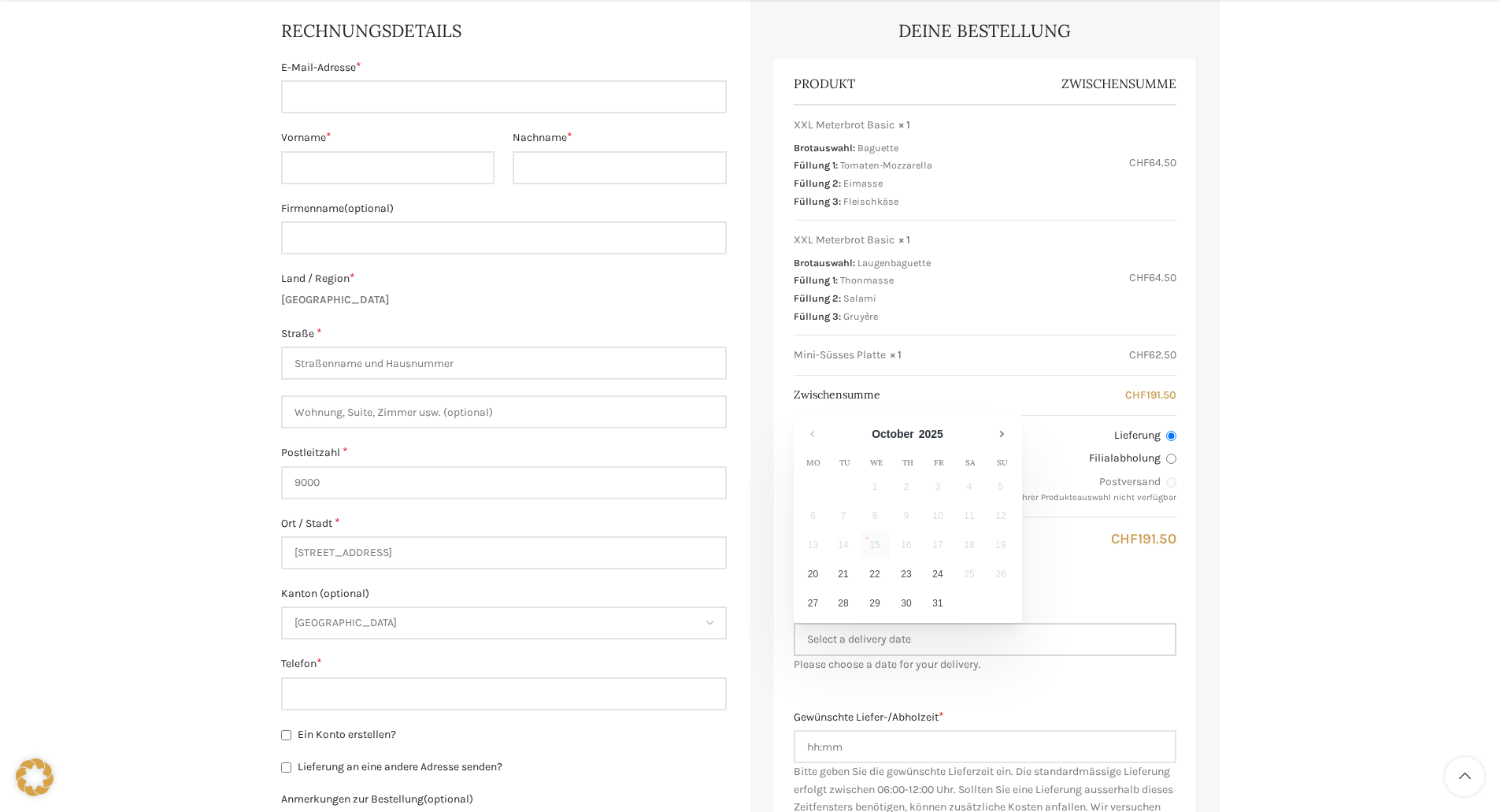
click at [938, 644] on input "Delivery Date *" at bounding box center [985, 639] width 383 height 33
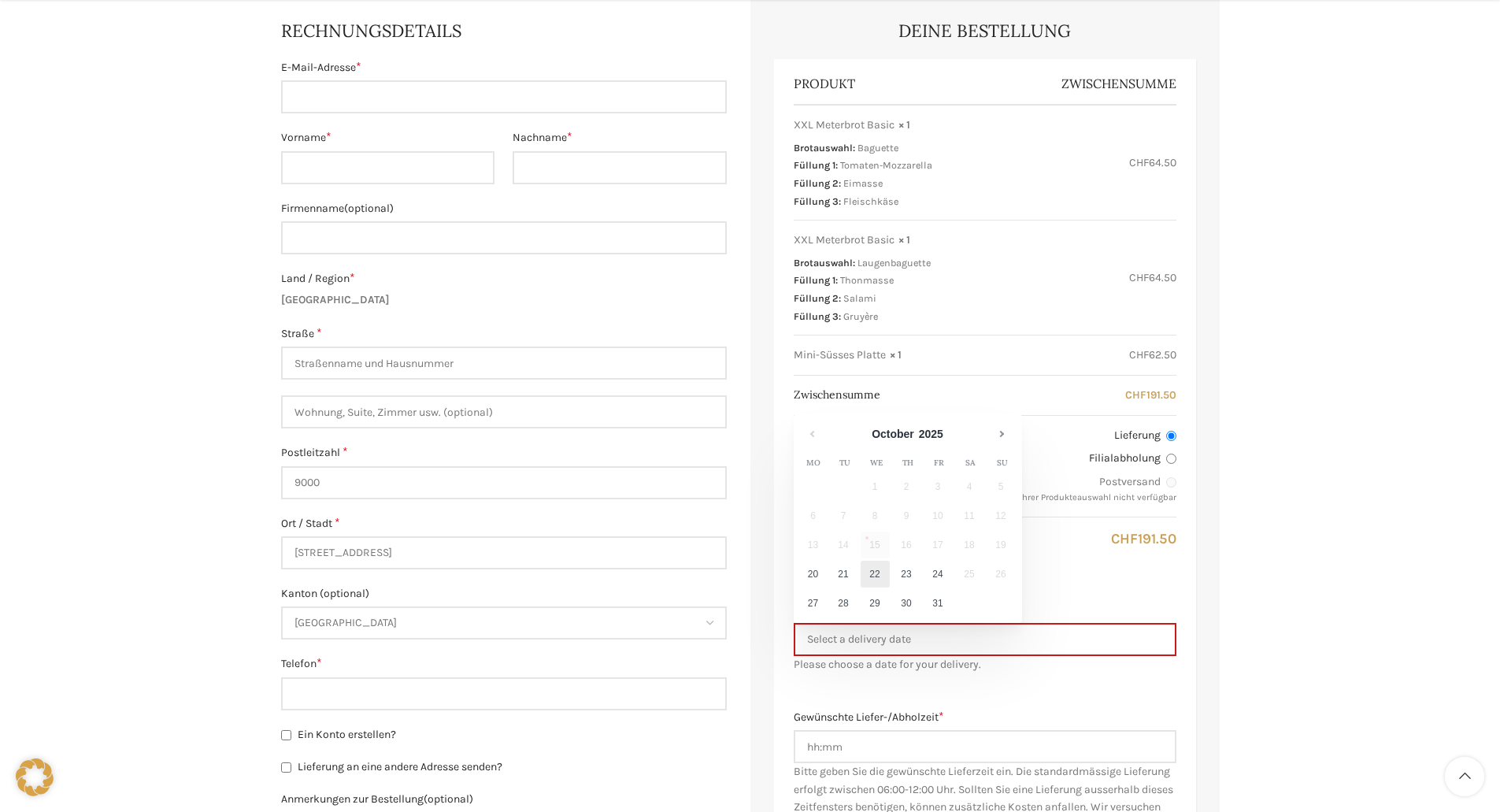
click at [872, 574] on link "22" at bounding box center [875, 573] width 29 height 27
type input "[DATE]"
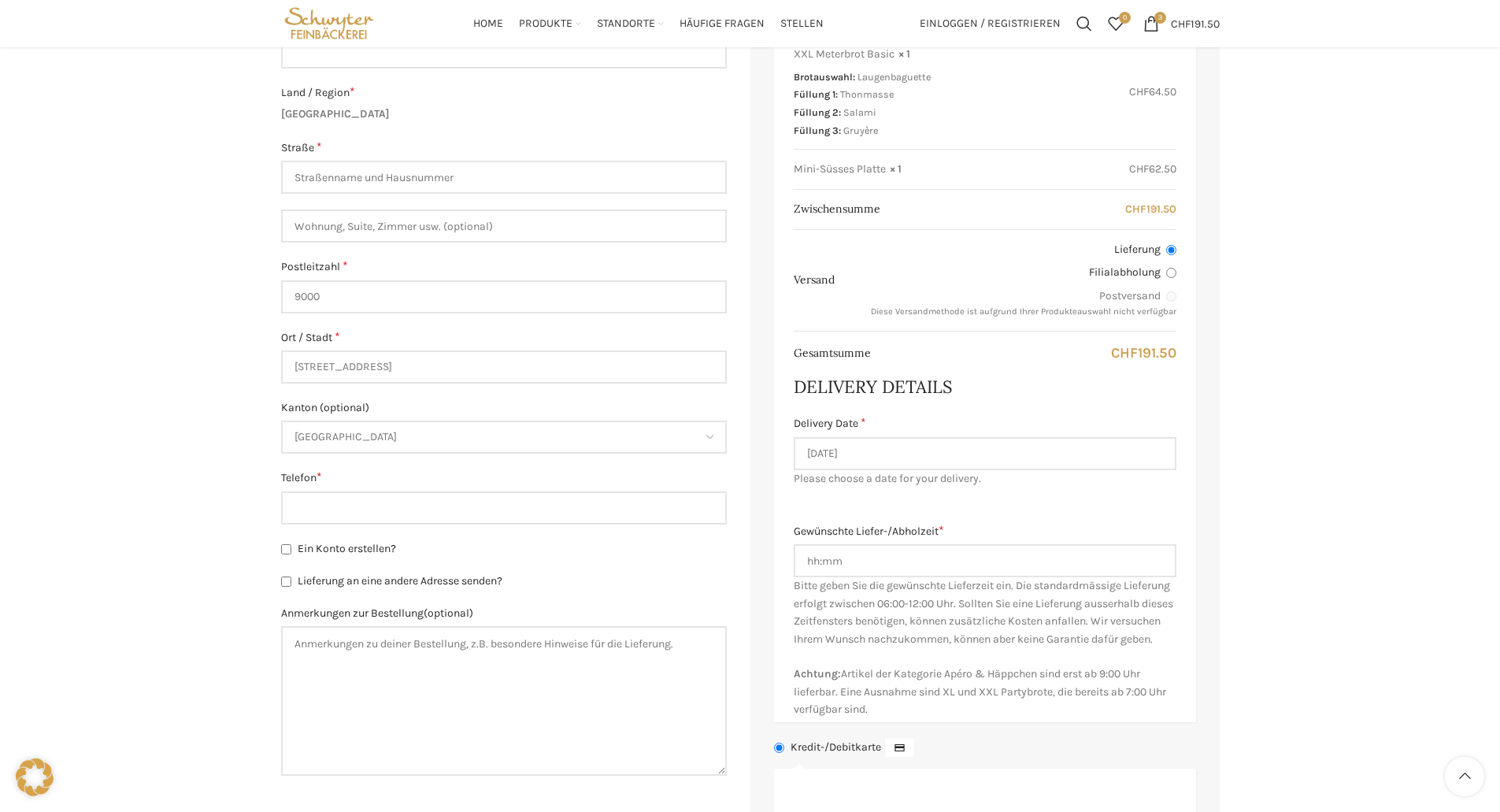
scroll to position [472, 0]
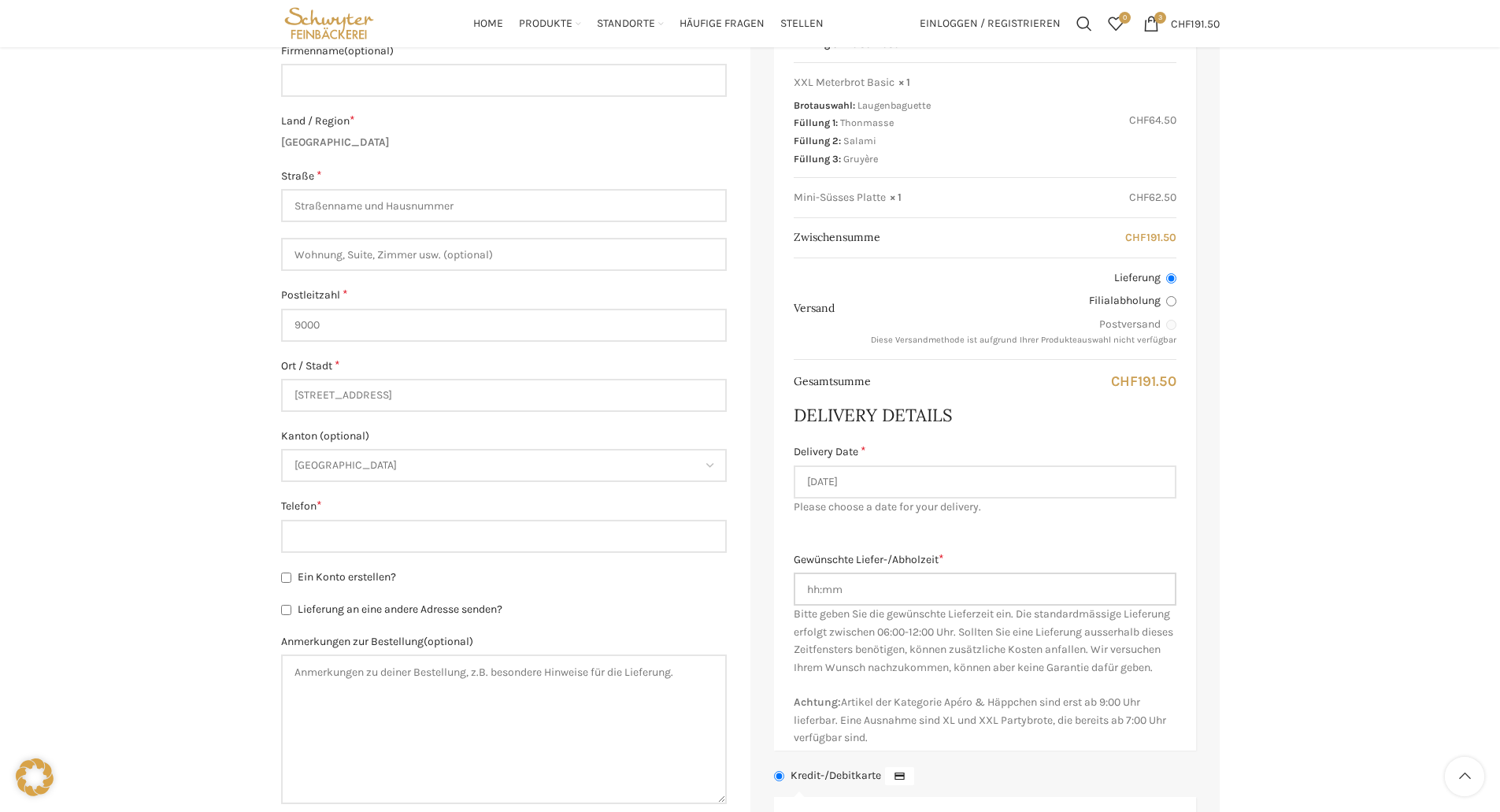
click at [909, 584] on input "Gewünschte Liefer-/Abholzeit *" at bounding box center [985, 588] width 383 height 33
type input "8:30"
click at [1228, 535] on main "Besitzt du bereits ein Kundenkonto? Klicke hier, um dich anzumelden. Wenn du sc…" at bounding box center [750, 487] width 962 height 1512
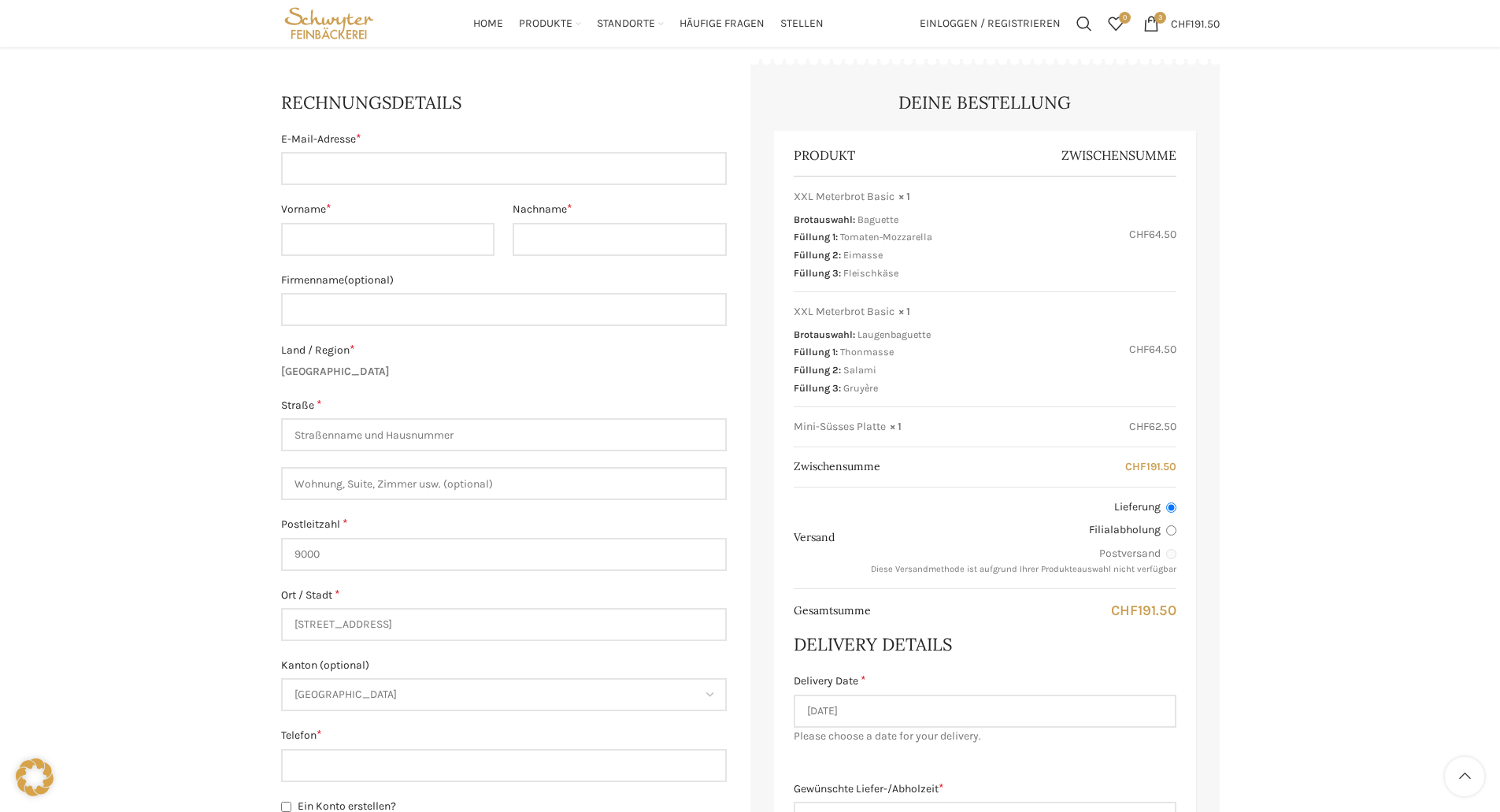
scroll to position [157, 0]
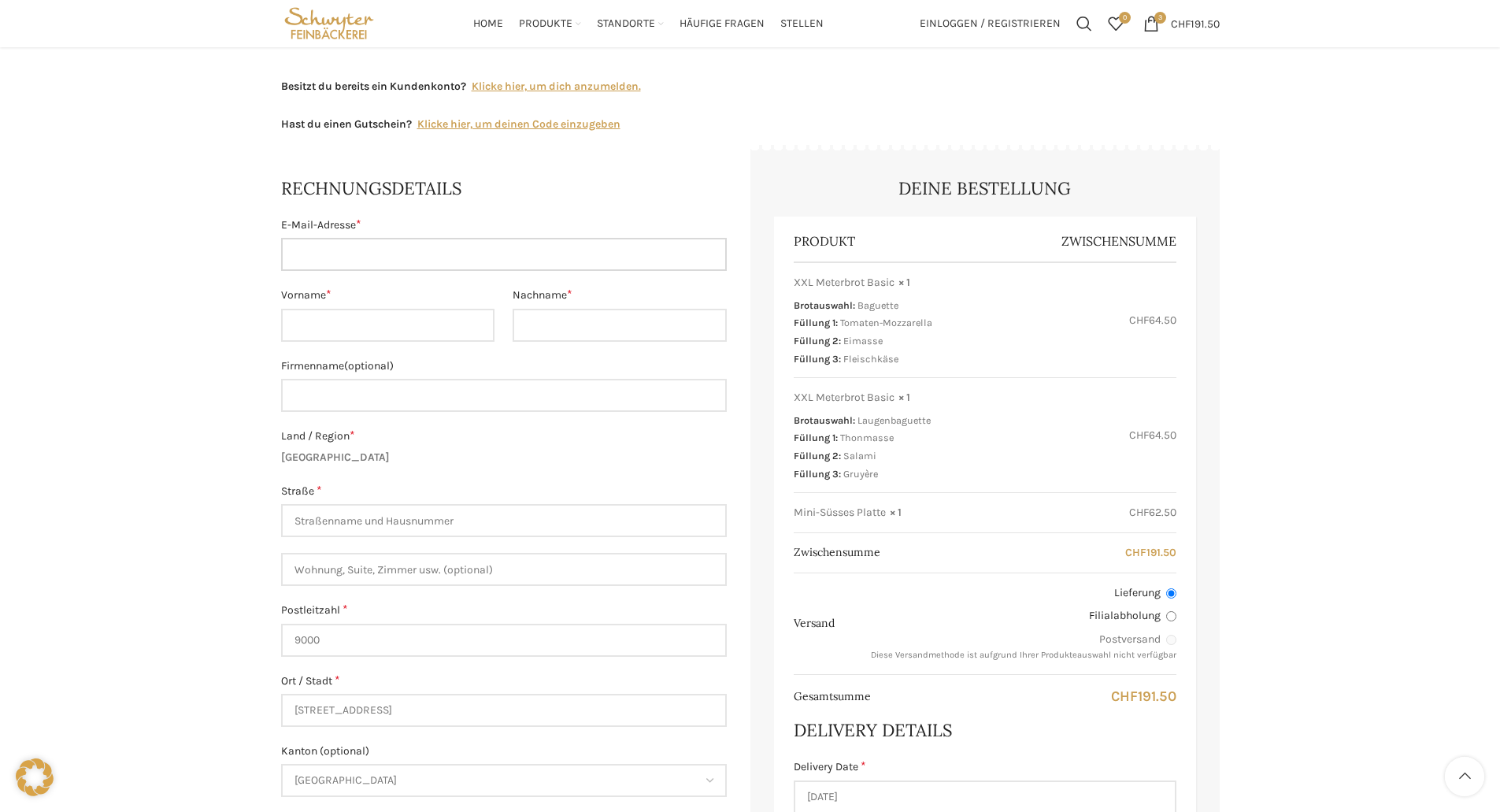
click at [318, 259] on input "E-Mail-Adresse *" at bounding box center [504, 253] width 445 height 33
type input "sarah.nater @bollhalderwalser.ch"
click at [318, 323] on input "Vorname *" at bounding box center [389, 325] width 215 height 33
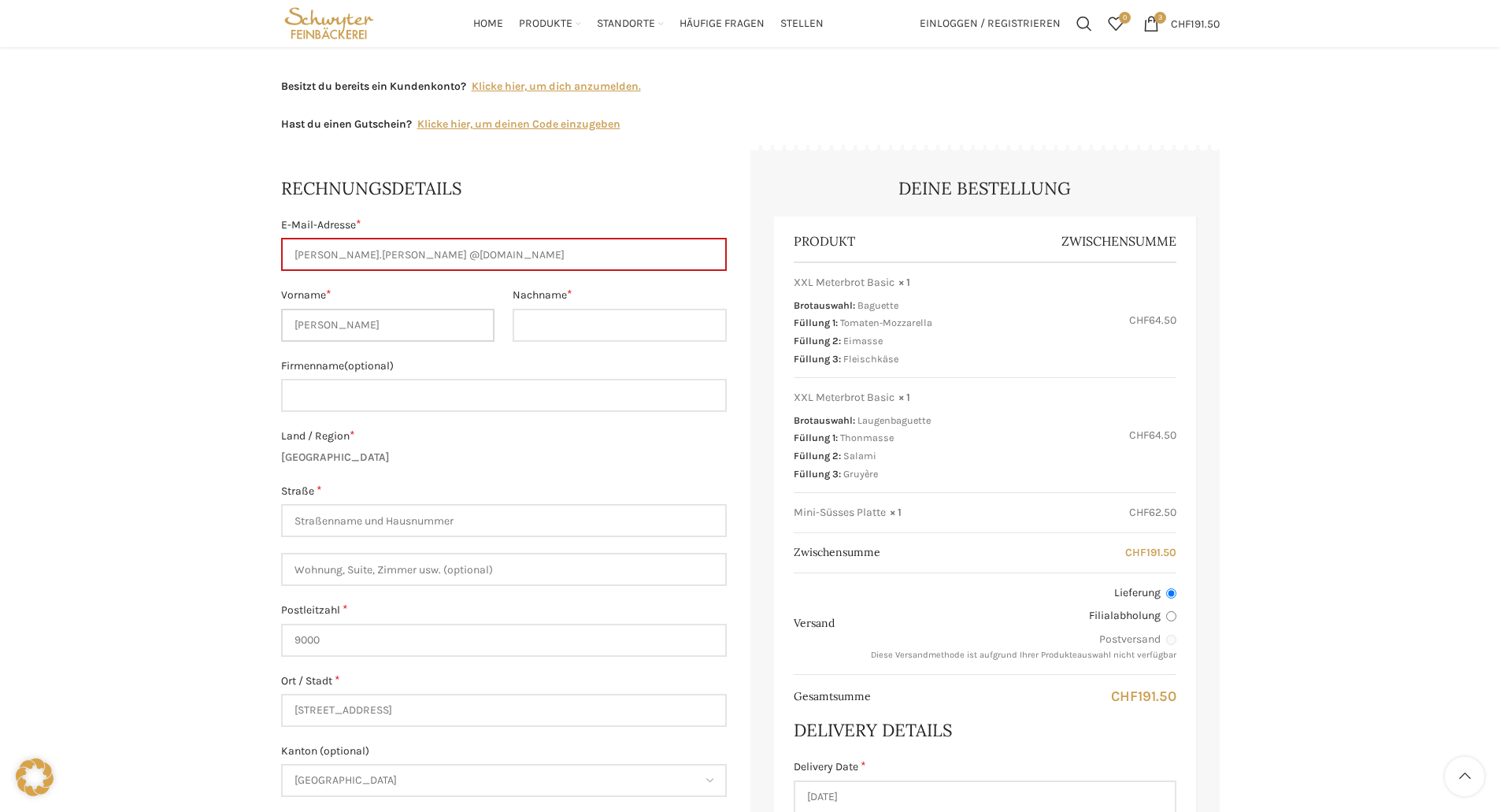
type input "Sarah"
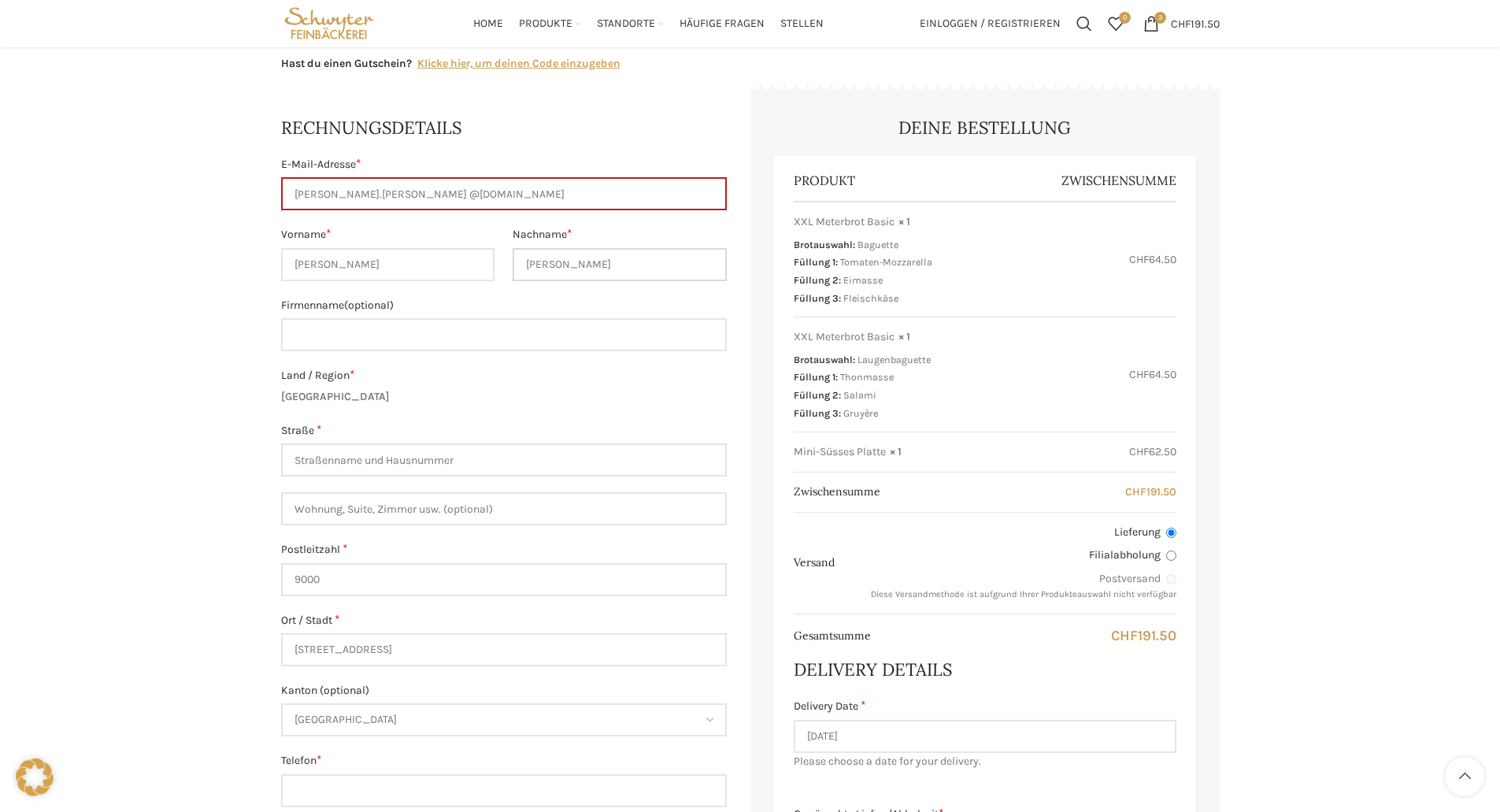
scroll to position [237, 0]
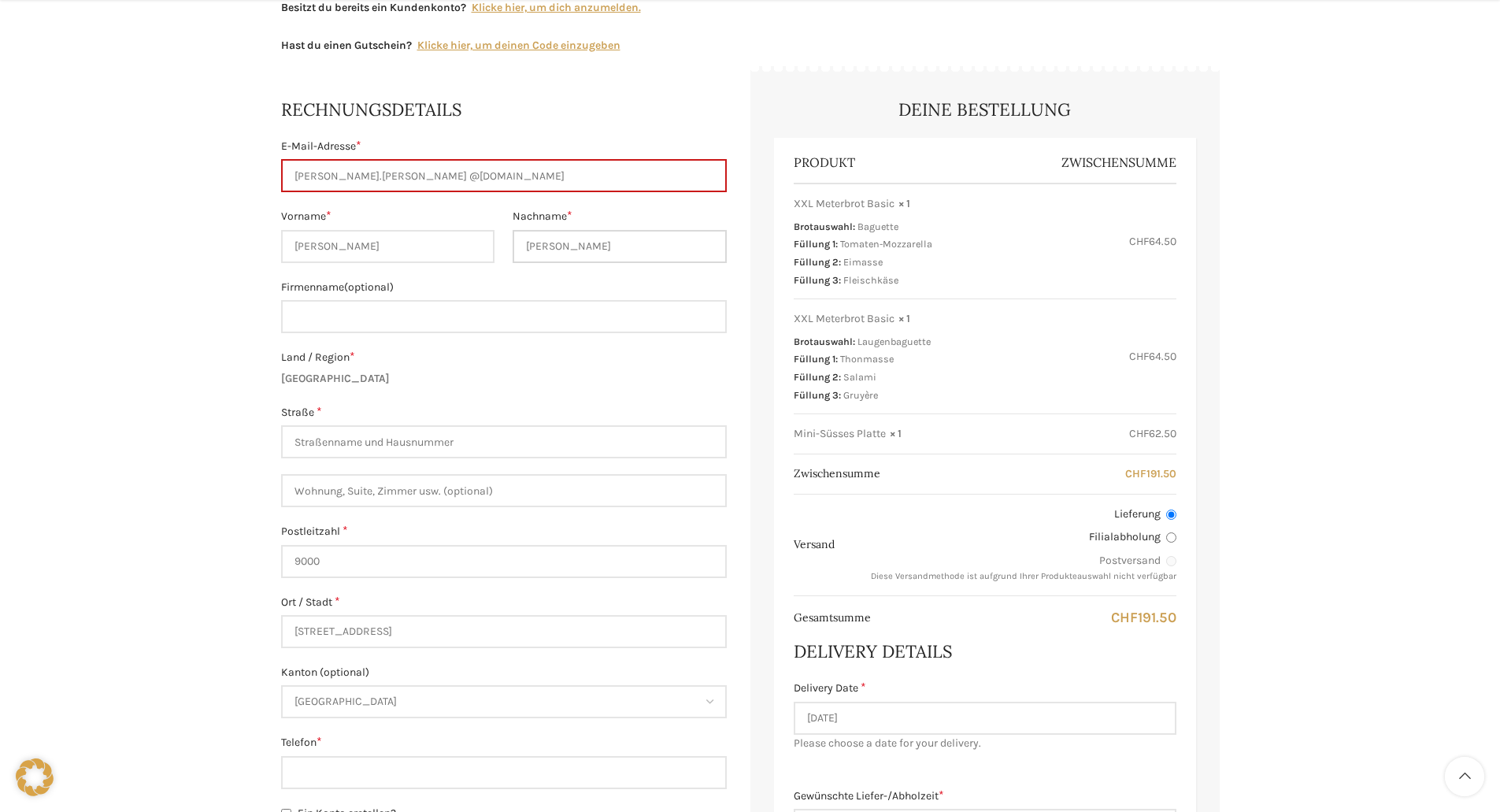
type input "Nater"
click at [354, 315] on input "Firmenname (optional)" at bounding box center [504, 316] width 445 height 33
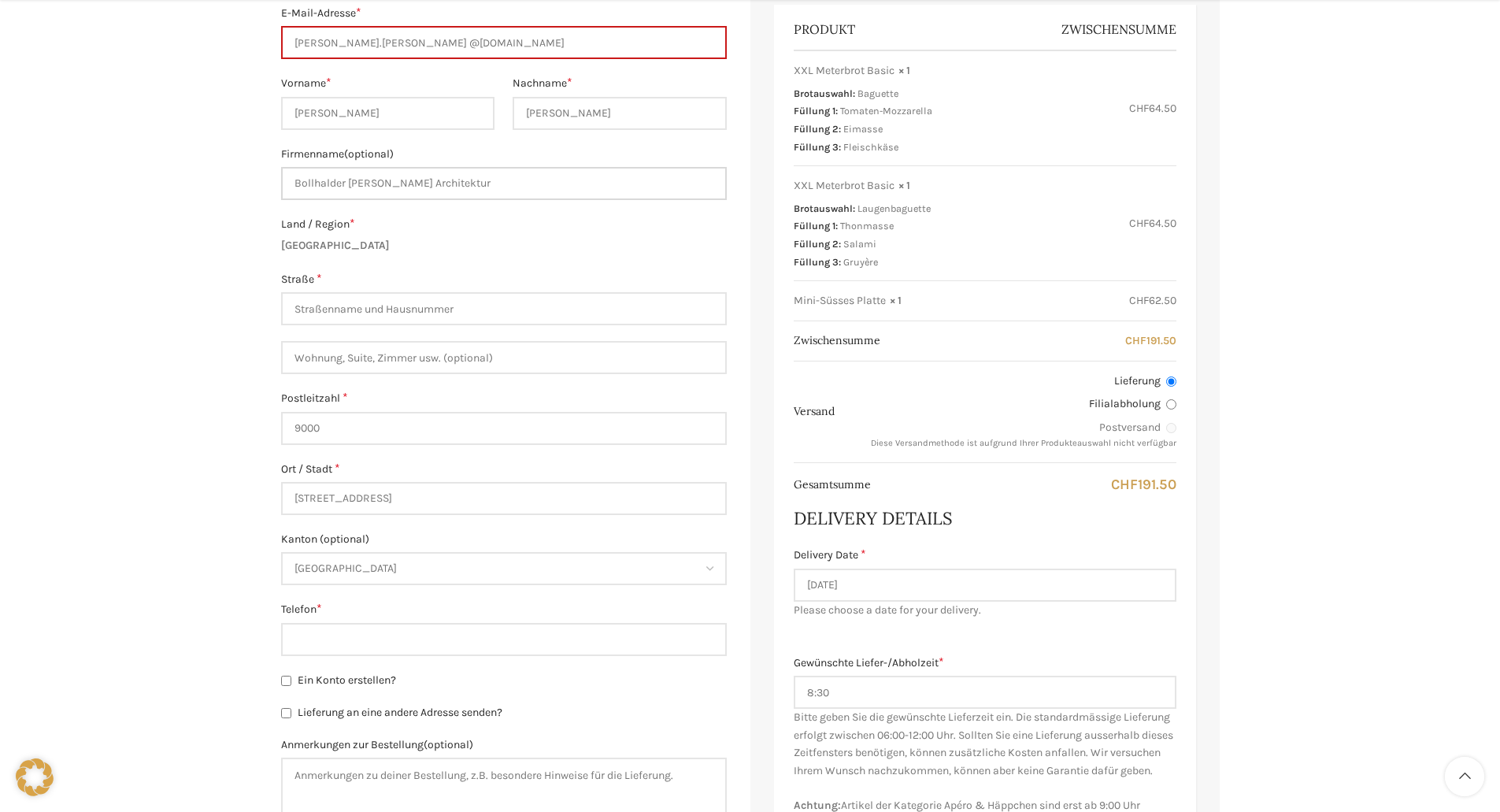
scroll to position [394, 0]
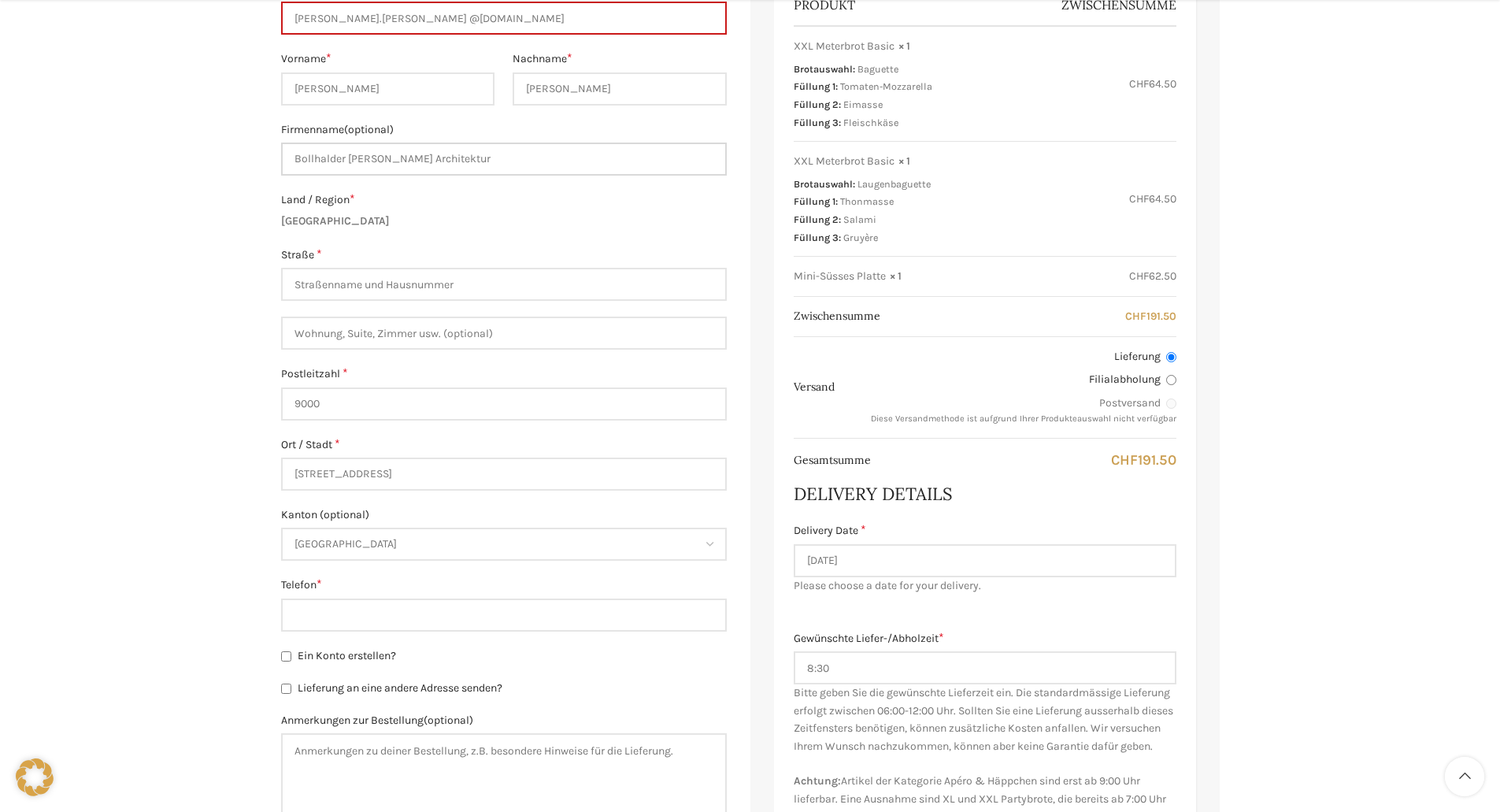
type input "Bollhalder [PERSON_NAME] Architektur"
click at [396, 290] on input "Straße *" at bounding box center [504, 283] width 445 height 33
type input "[STREET_ADDRESS]"
drag, startPoint x: 400, startPoint y: 476, endPoint x: 258, endPoint y: 482, distance: 142.1
click at [258, 482] on div "Warenkorb Kasse Bestellung ausgeführt Besitzt du bereits ein Kundenkonto? Klick…" at bounding box center [750, 537] width 1500 height 1571
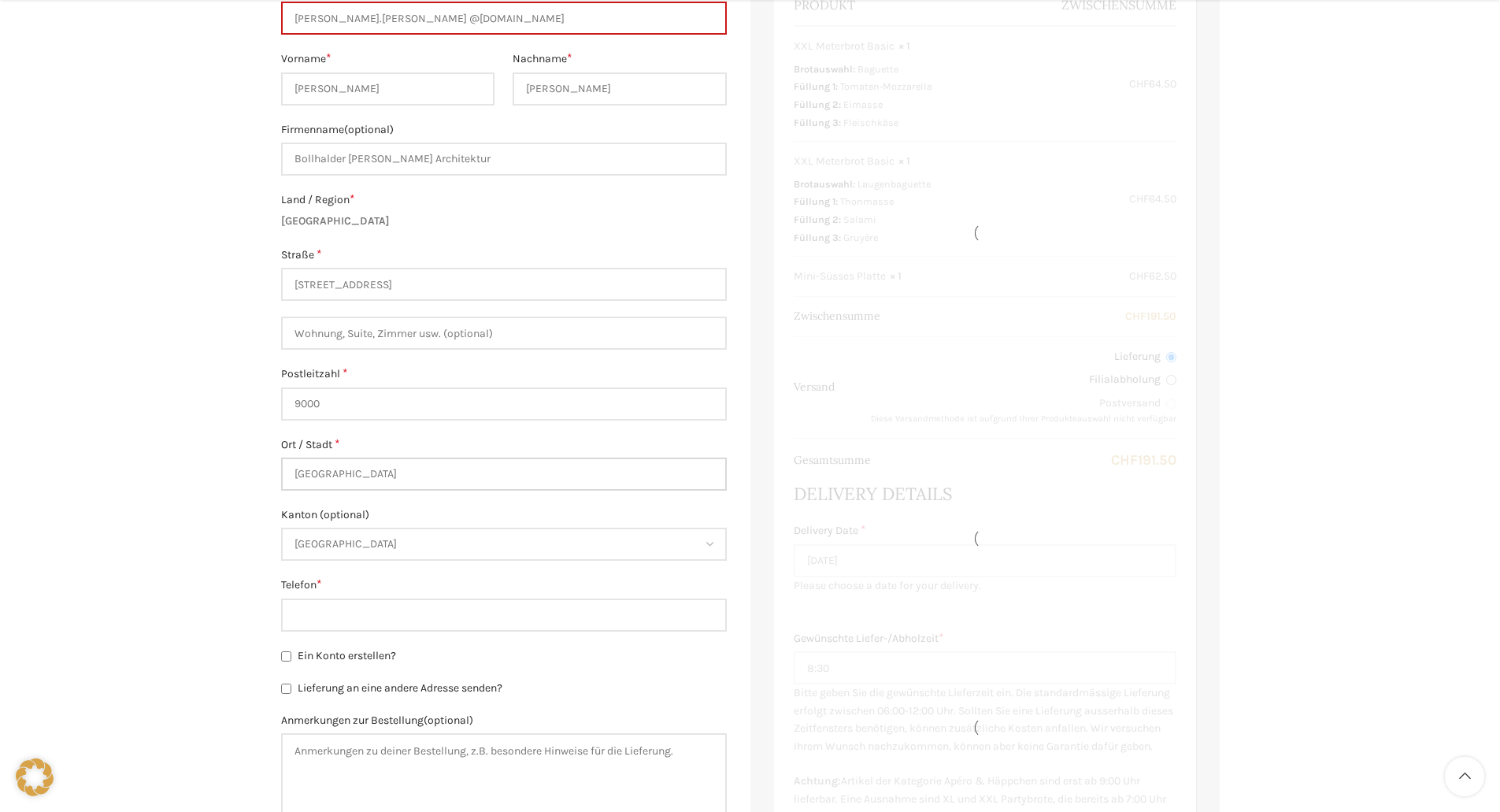
type input "St.Gallen"
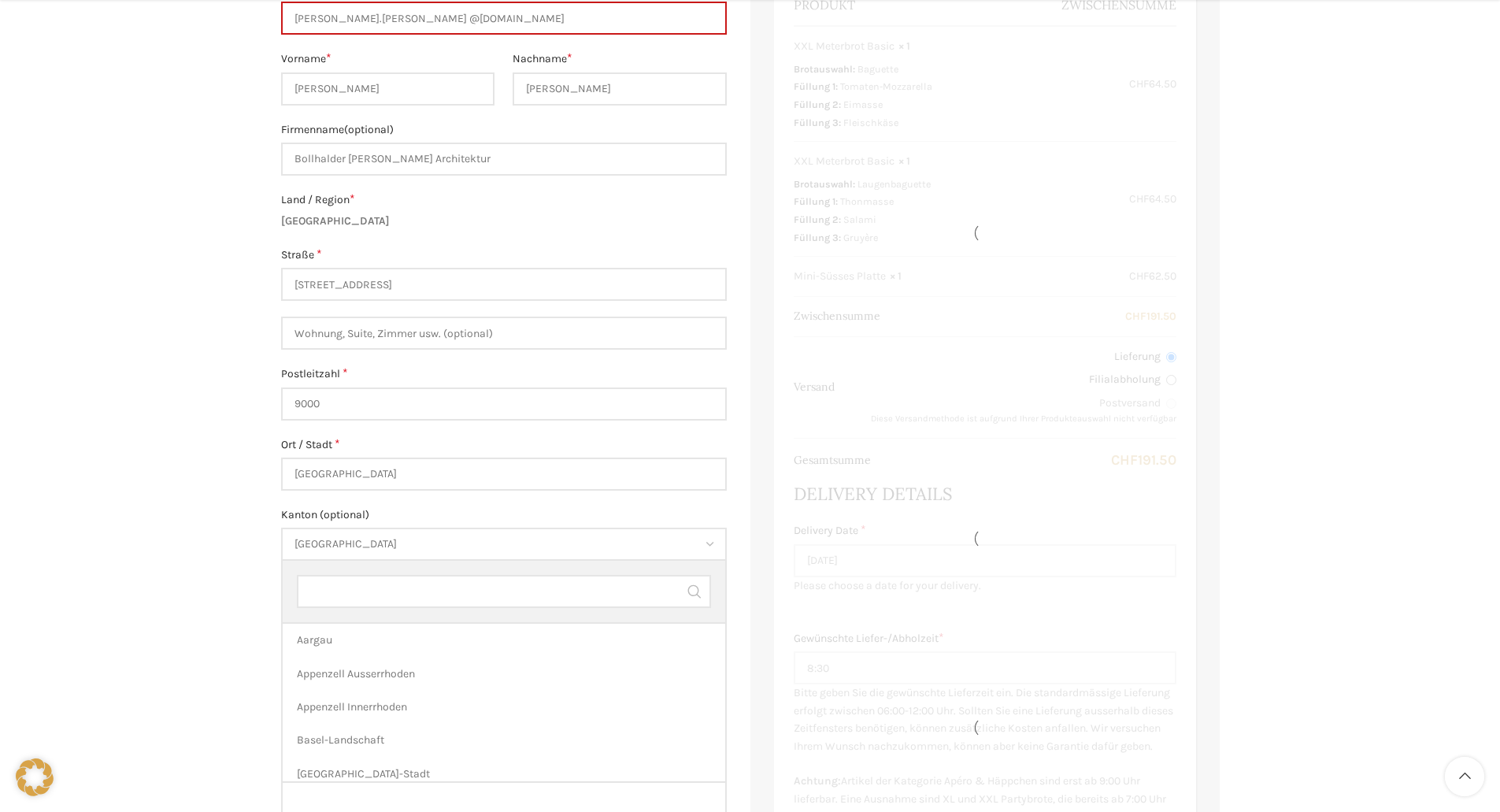
click at [384, 534] on span "St. Gallen" at bounding box center [503, 544] width 442 height 30
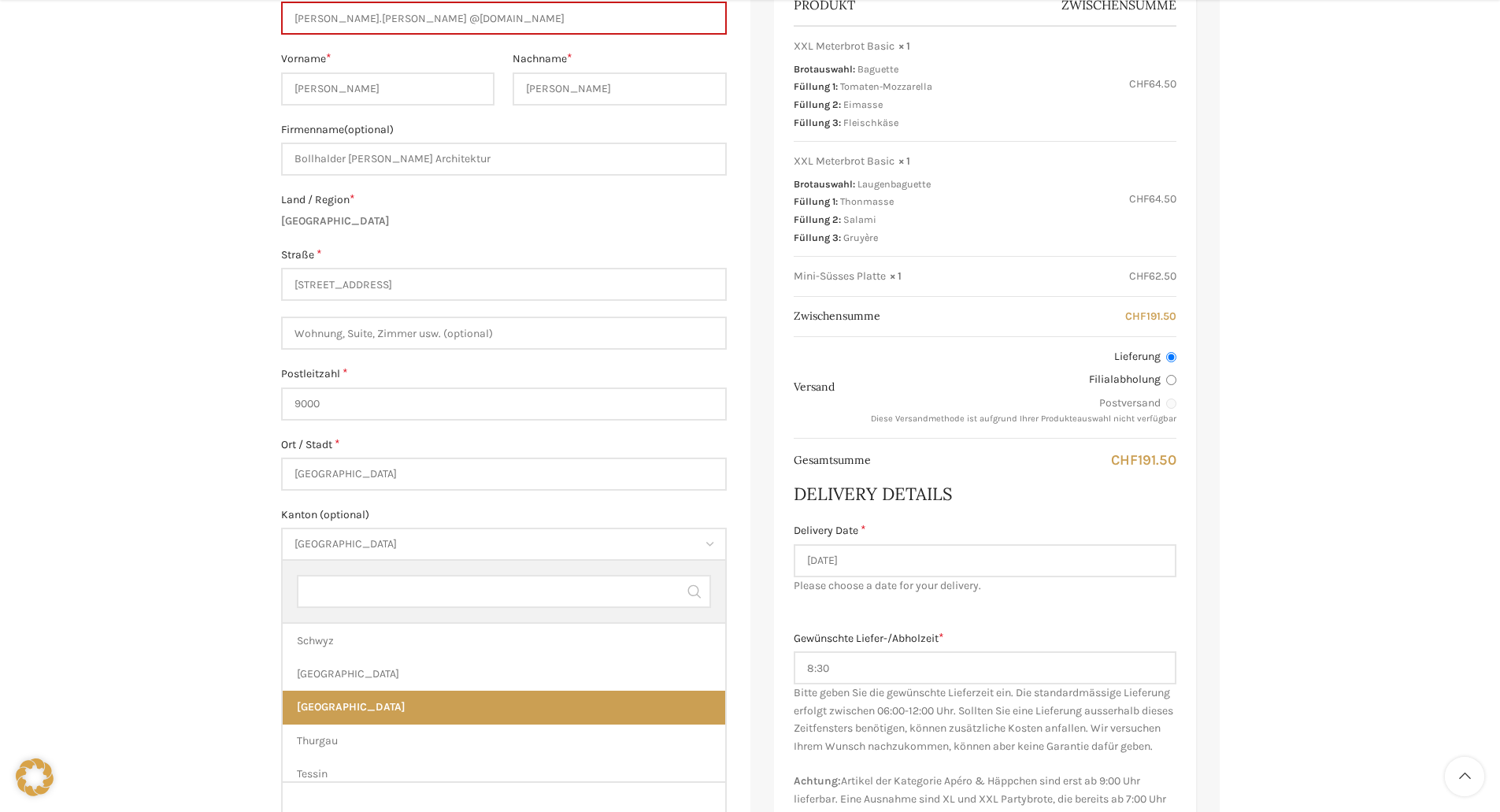
click at [78, 552] on div "Warenkorb Kasse Bestellung ausgeführt Besitzt du bereits ein Kundenkonto? Klick…" at bounding box center [750, 537] width 1500 height 1571
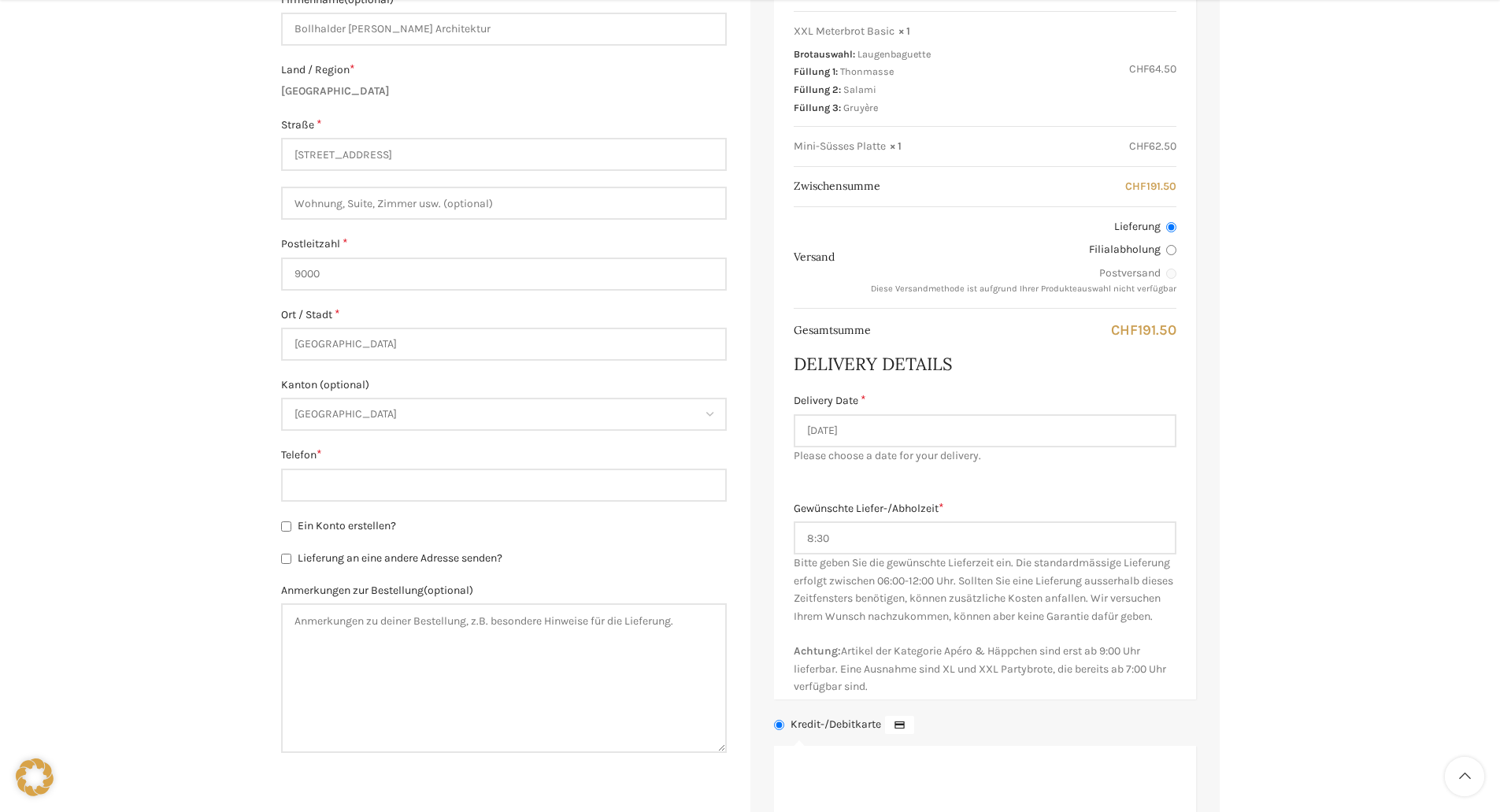
scroll to position [552, 0]
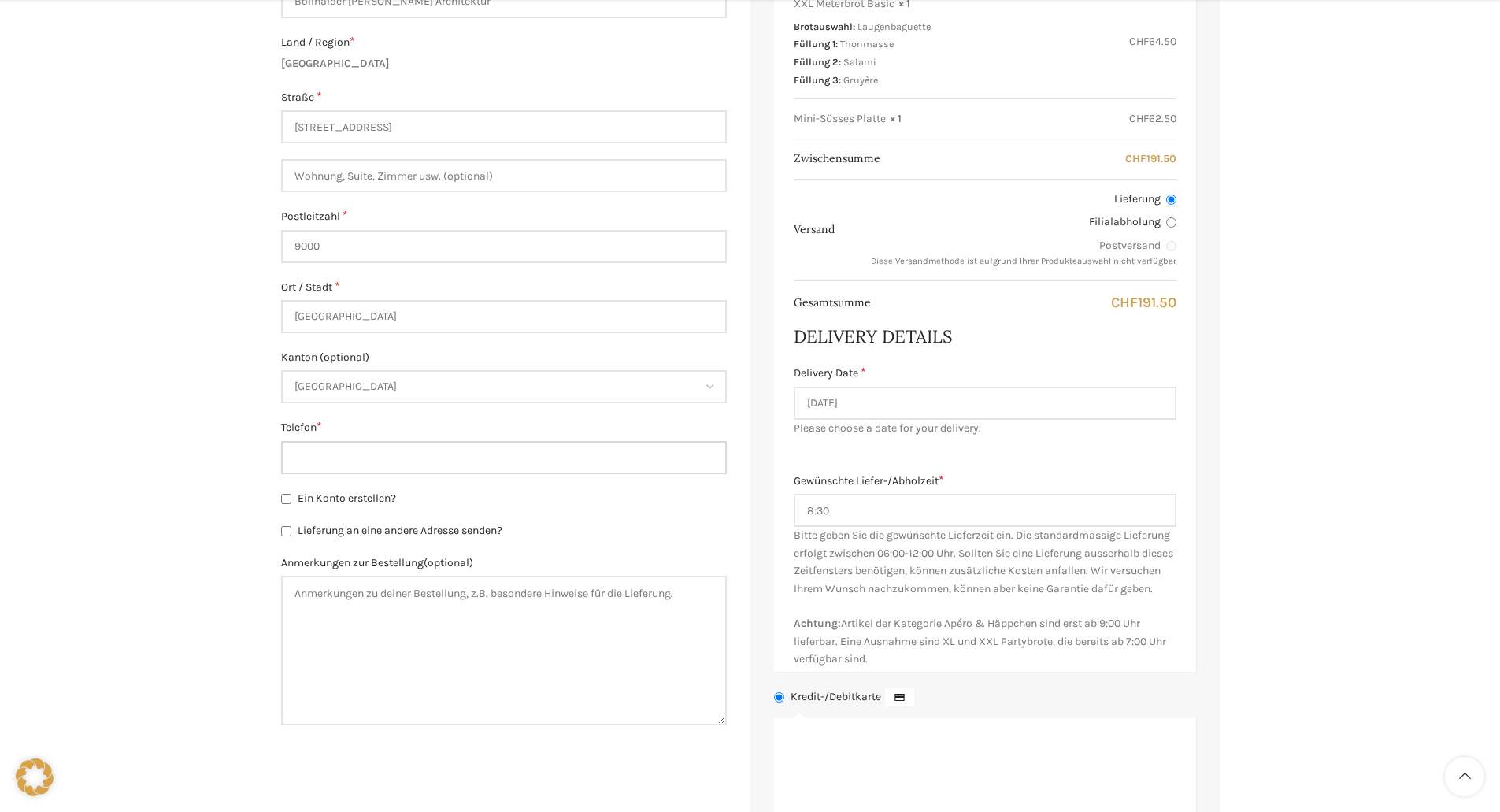
click at [430, 468] on input "Telefon *" at bounding box center [504, 457] width 445 height 33
type input "0"
type input "0796448991"
click at [162, 529] on div "Warenkorb Kasse Bestellung ausgeführt Besitzt du bereits ein Kundenkonto? Klick…" at bounding box center [750, 379] width 1500 height 1571
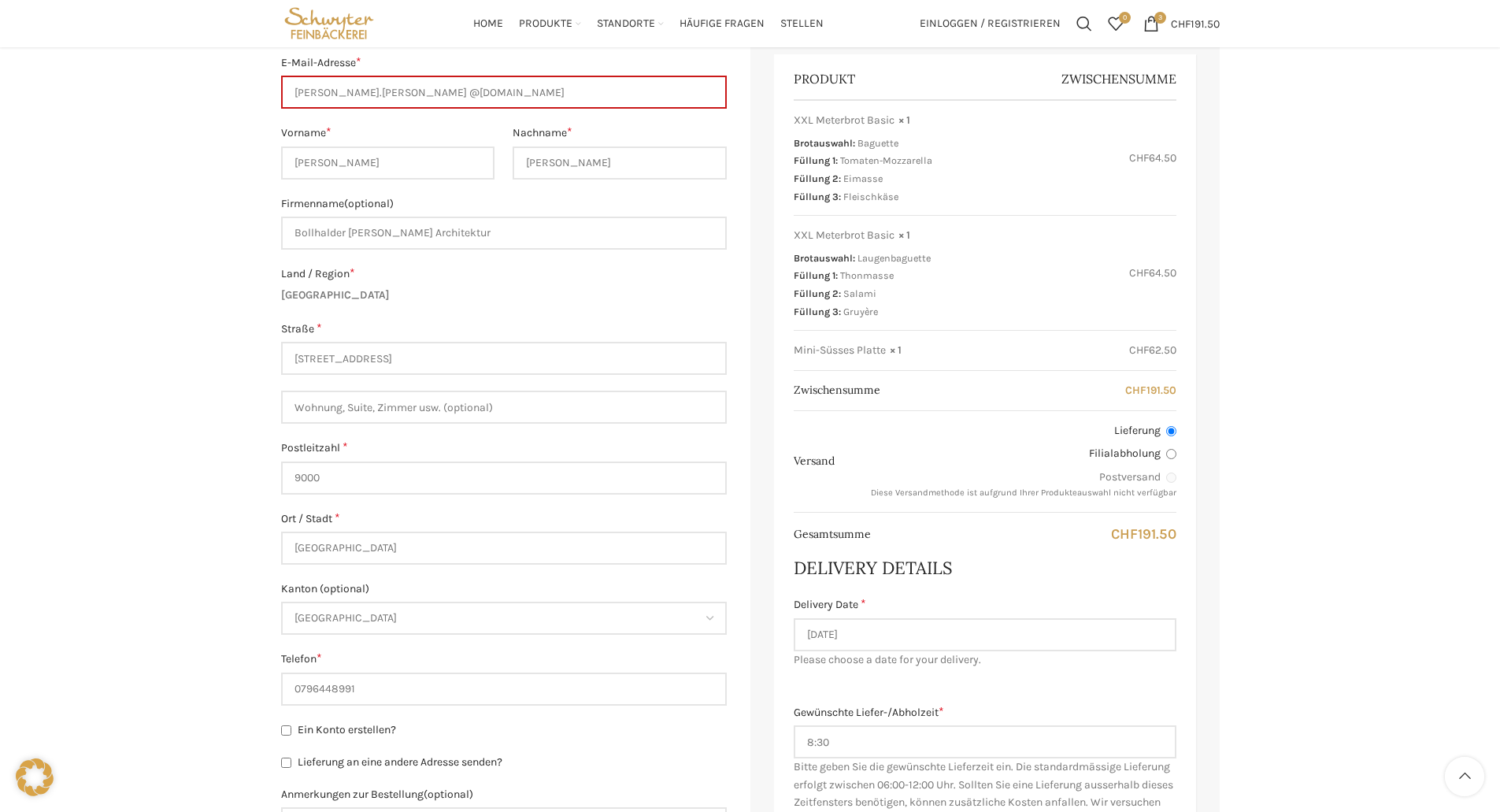
scroll to position [157, 0]
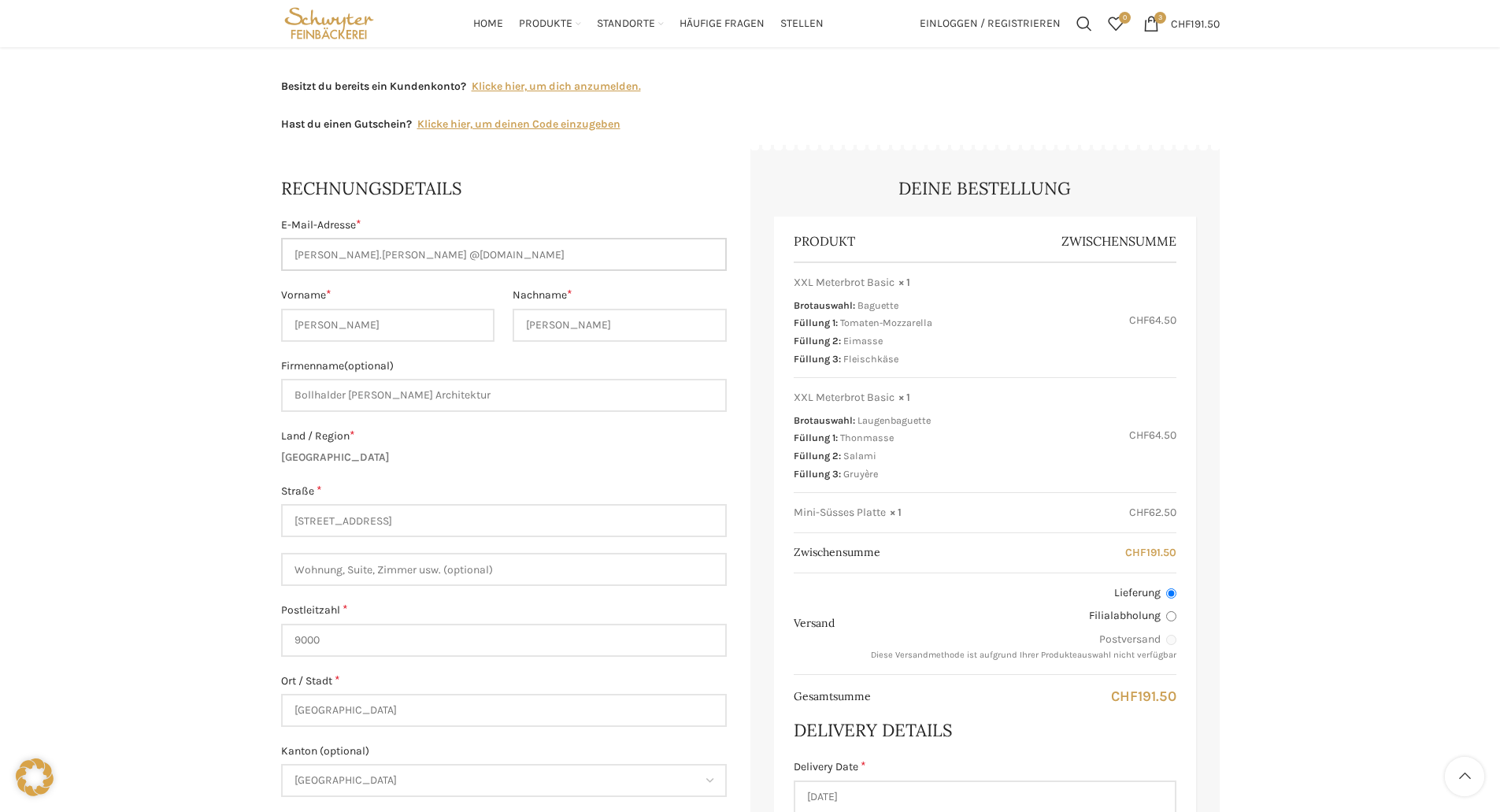
click at [374, 252] on input "sarah.nater @bollhalderwalser.ch" at bounding box center [504, 253] width 445 height 33
click at [354, 252] on input "sarah.nater @bollhalderwalser.ch" at bounding box center [504, 253] width 445 height 33
type input "[PERSON_NAME][EMAIL_ADDRESS][PERSON_NAME][DOMAIN_NAME]"
click at [183, 257] on div "Warenkorb Kasse Bestellung ausgeführt Besitzt du bereits ein Kundenkonto? Klick…" at bounding box center [750, 772] width 1500 height 1571
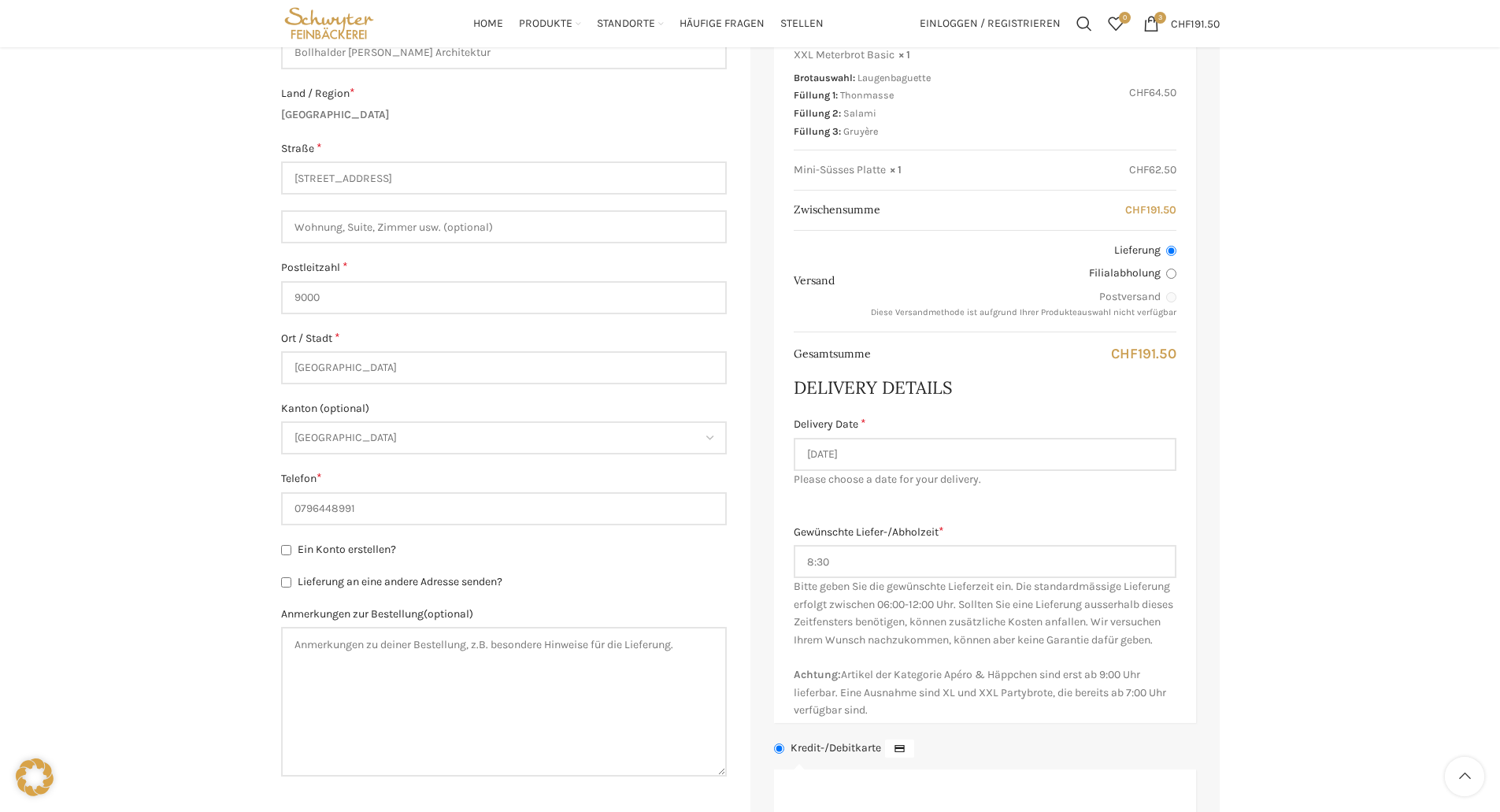
scroll to position [472, 0]
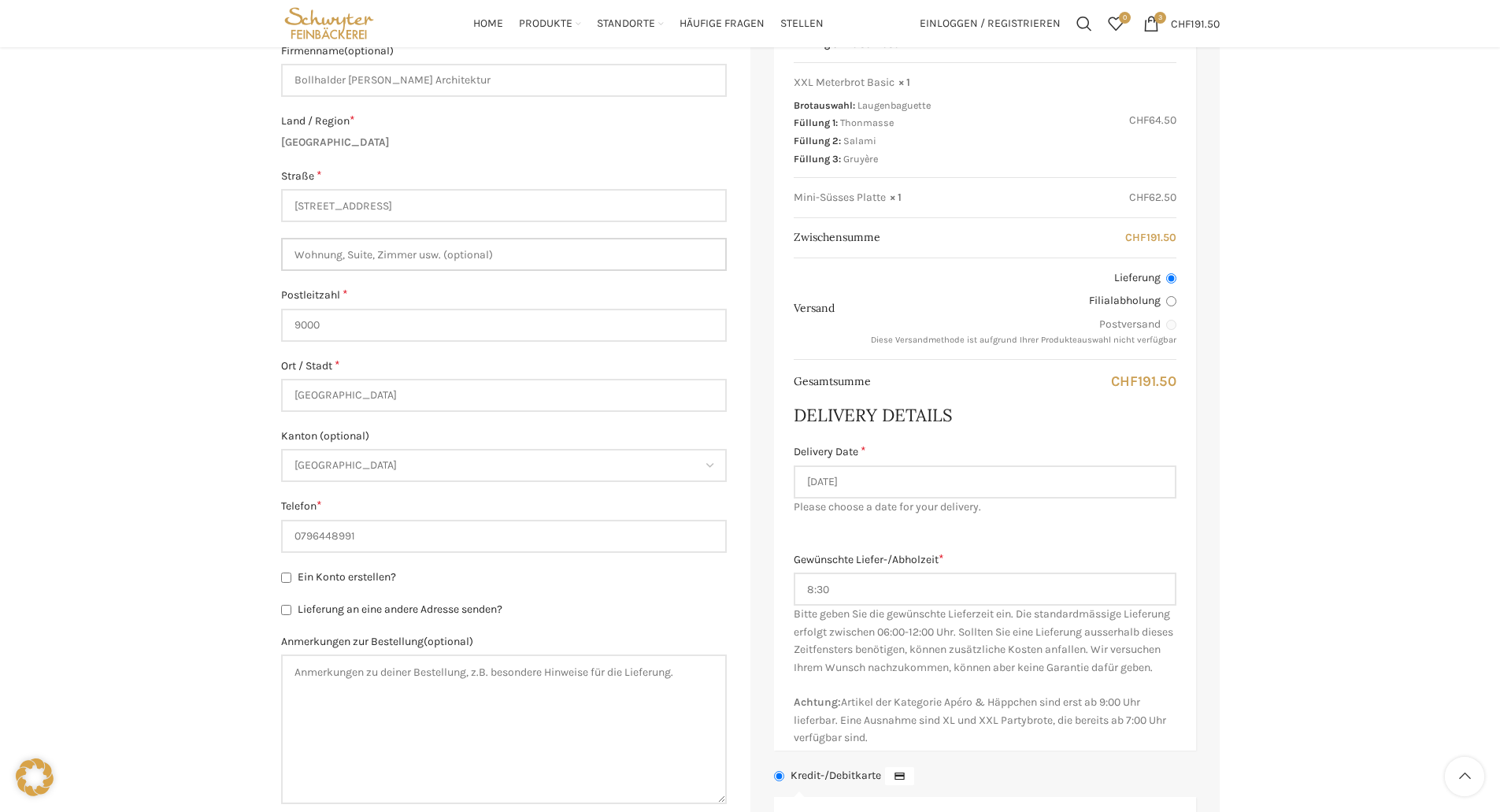
click at [348, 259] on input "Wohnung, Suite, Zimmer usw. (optional)" at bounding box center [504, 253] width 445 height 33
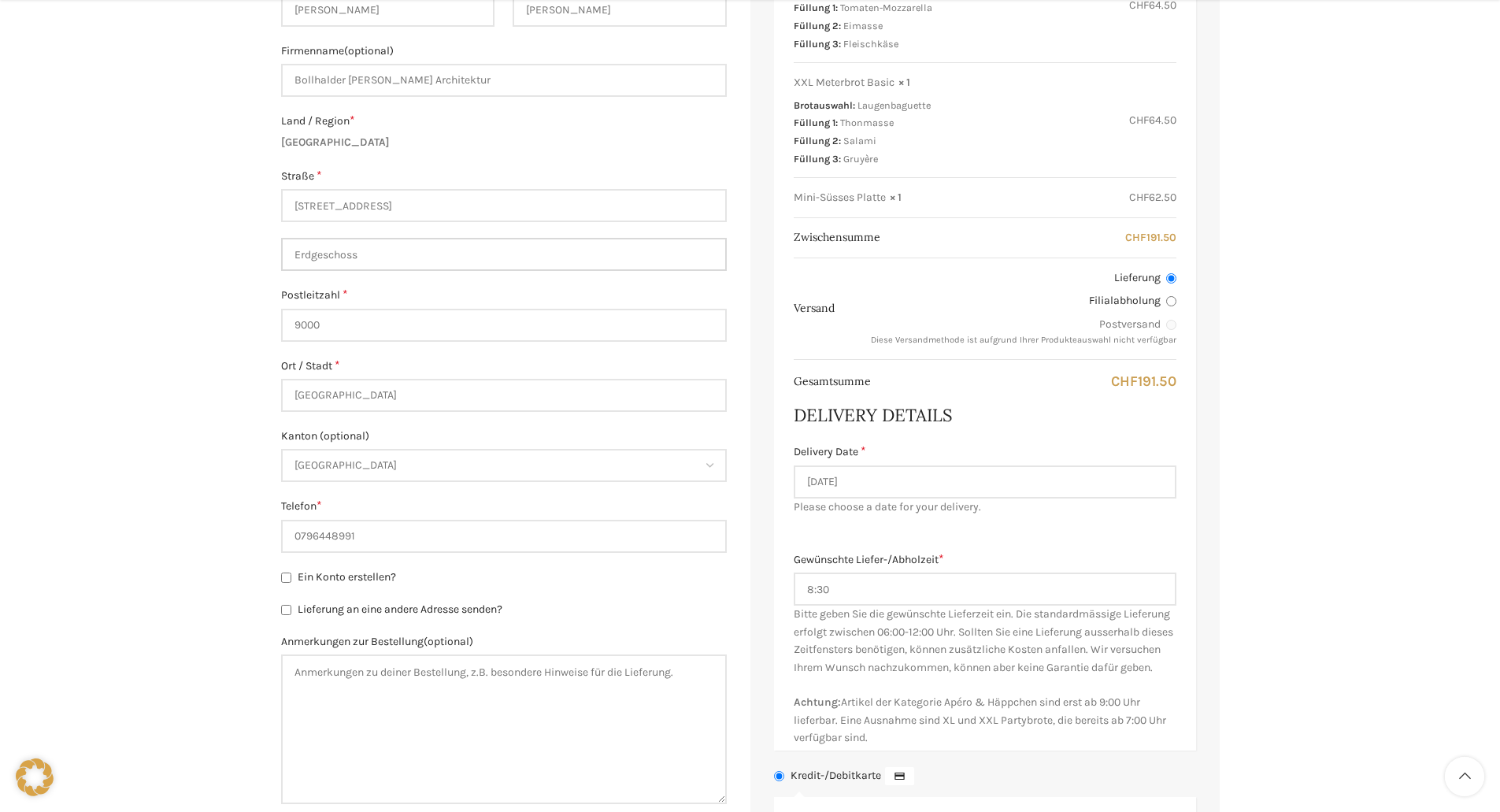
type input "Erdgeschoss"
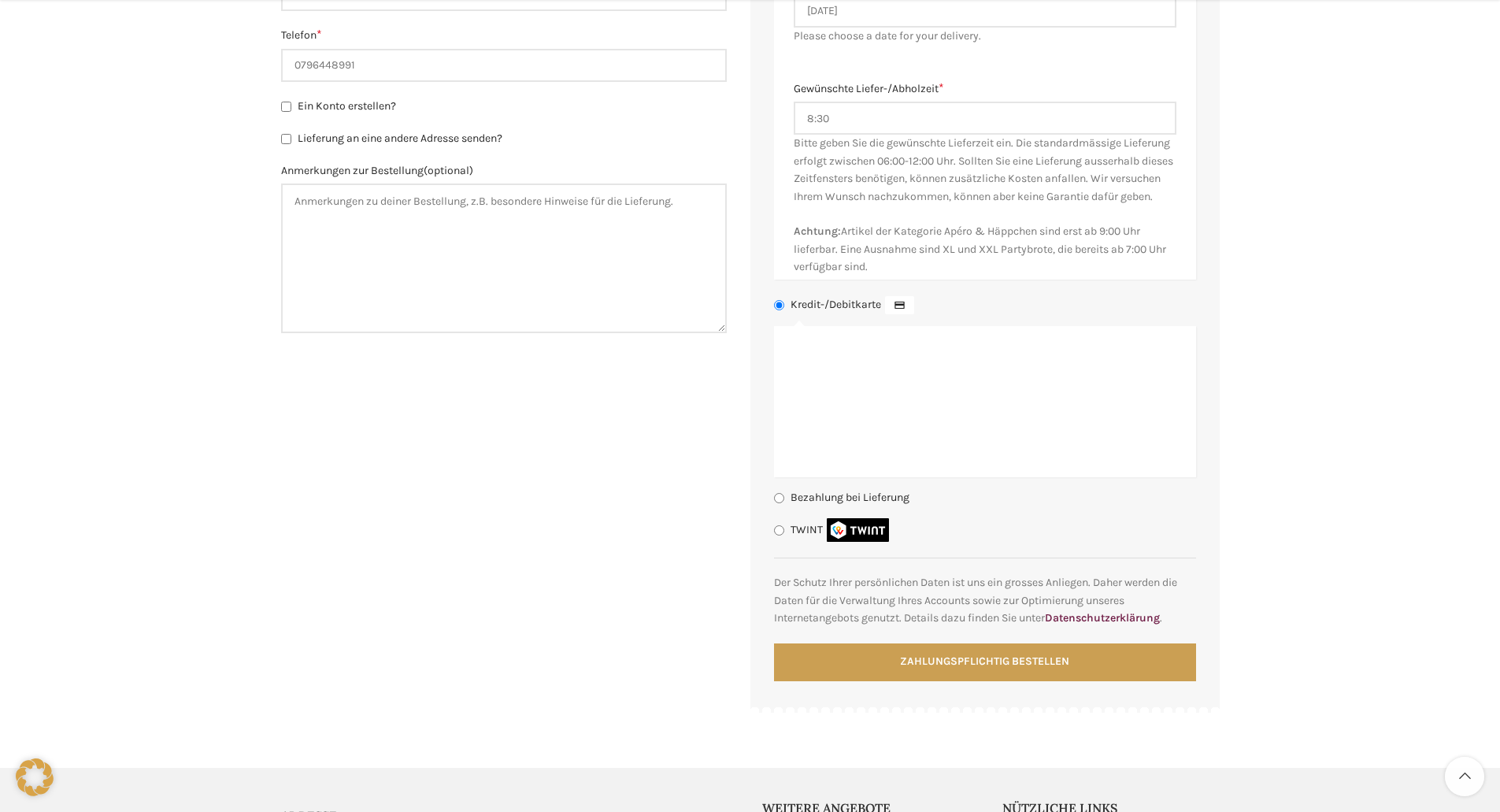
scroll to position [945, 0]
click at [794, 535] on label "TWINT" at bounding box center [841, 527] width 102 height 13
click at [784, 534] on input "TWINT" at bounding box center [779, 529] width 10 height 10
radio input "true"
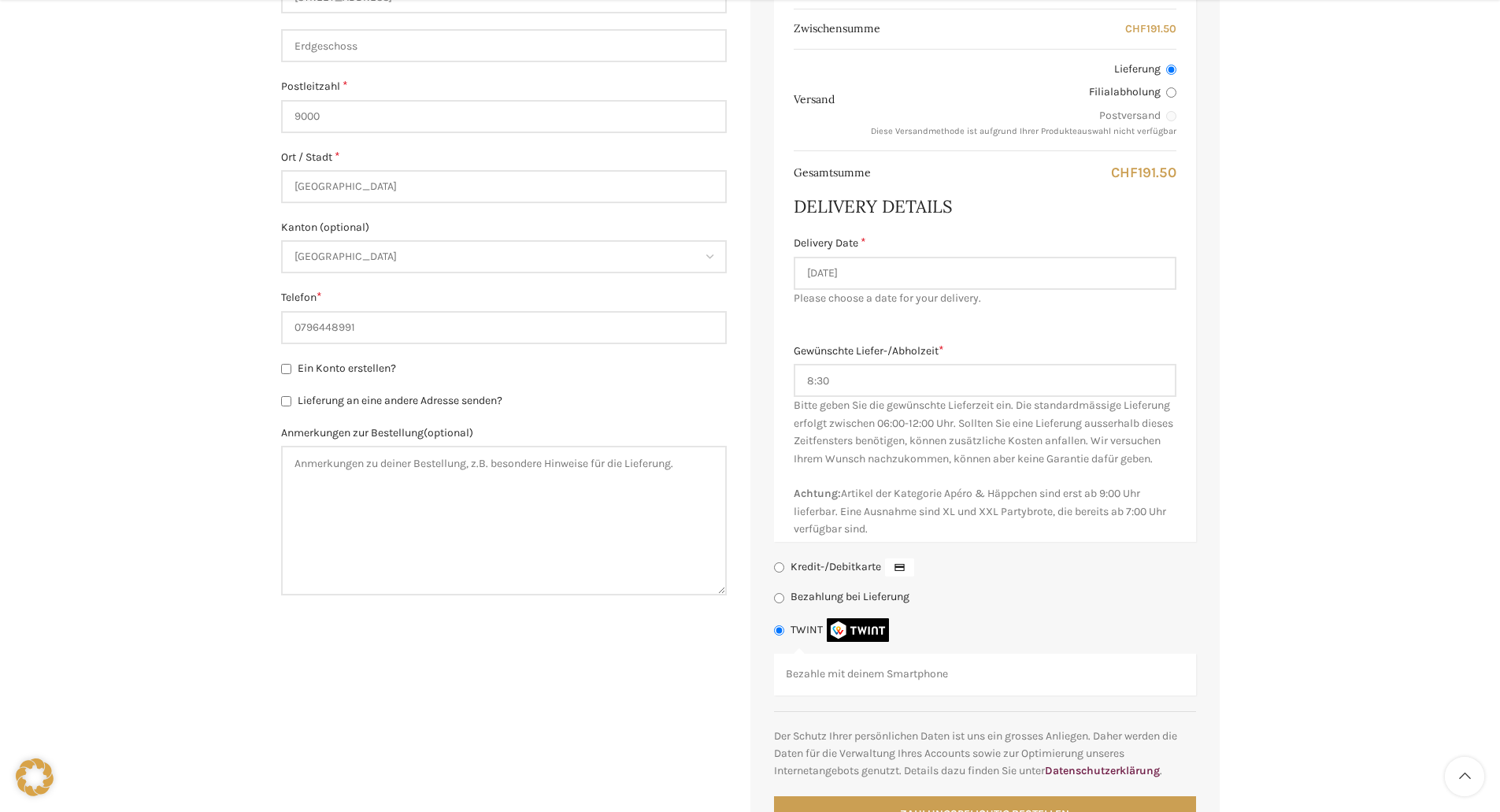
scroll to position [709, 0]
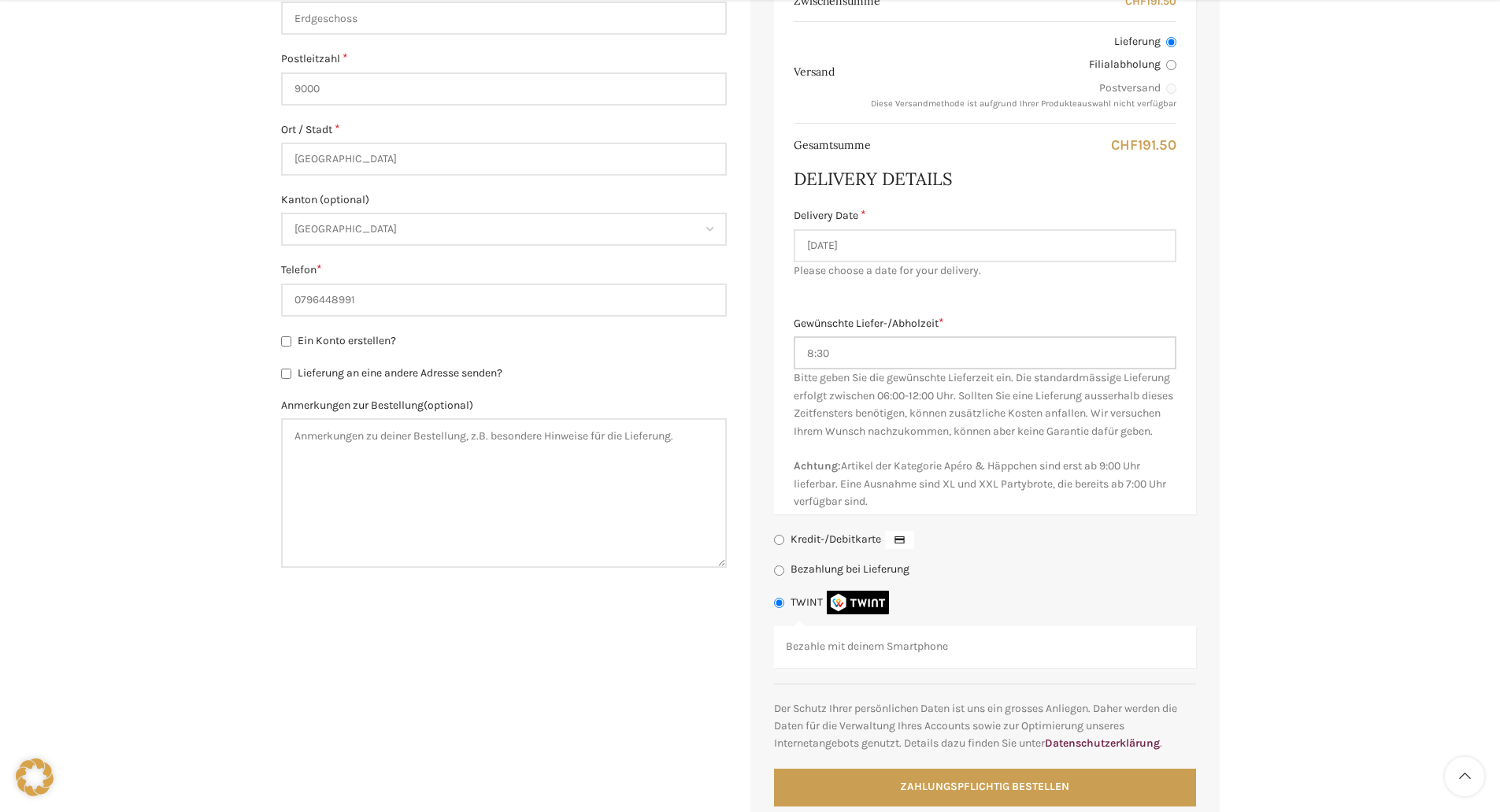
click at [844, 352] on input "8:30" at bounding box center [985, 352] width 383 height 33
drag, startPoint x: 847, startPoint y: 351, endPoint x: 723, endPoint y: 353, distance: 124.0
click at [723, 353] on form "Rechnungsdetails E-Mail-Adresse * sarah.nater@bollhalderwalser.ch Vorname * Sar…" at bounding box center [750, 216] width 938 height 1228
type input "9:00"
click at [1290, 442] on div "Warenkorb Kasse Bestellung ausgeführt Besitzt du bereits ein Kundenkonto? Klick…" at bounding box center [750, 149] width 1500 height 1425
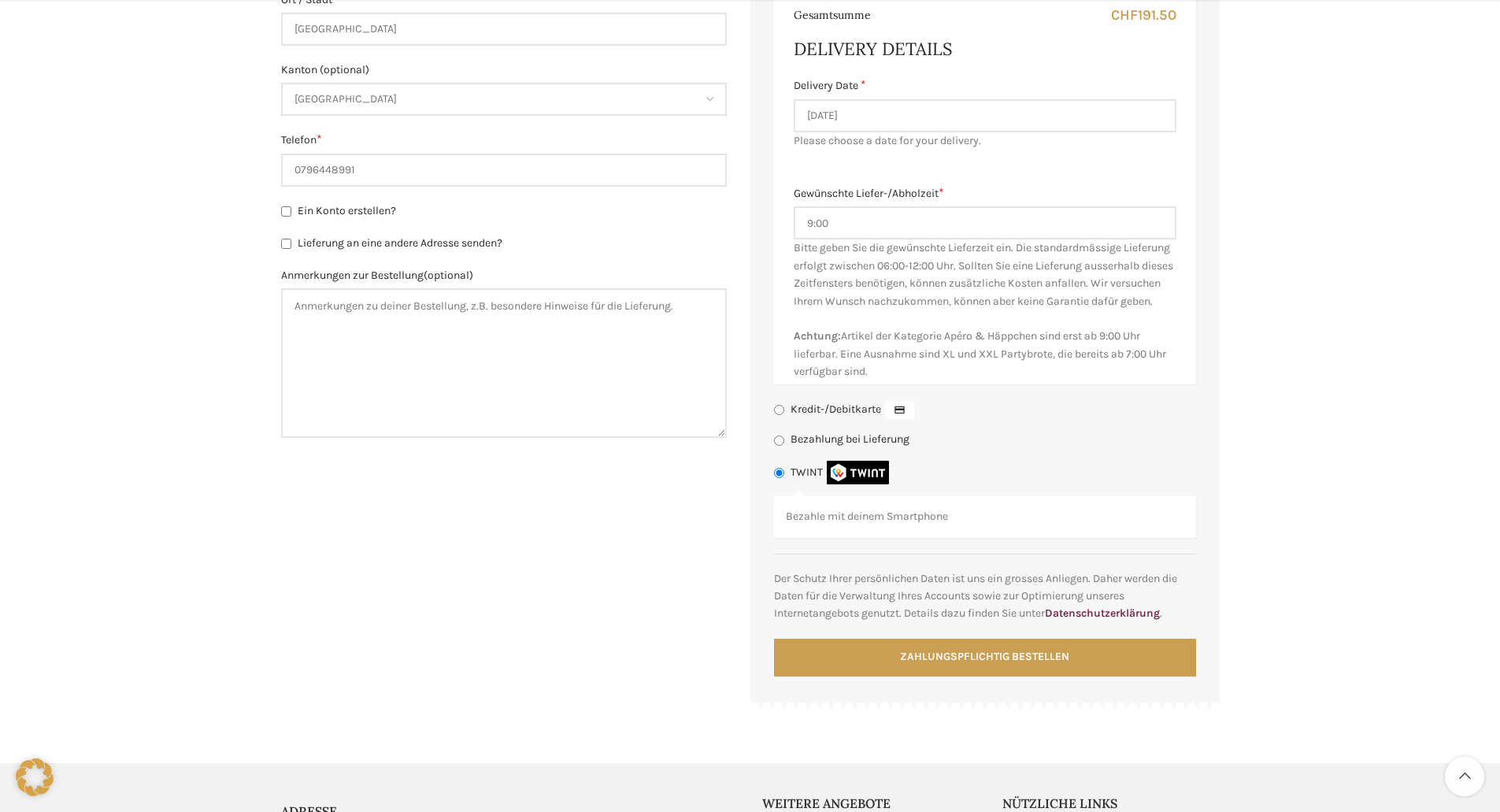
scroll to position [867, 0]
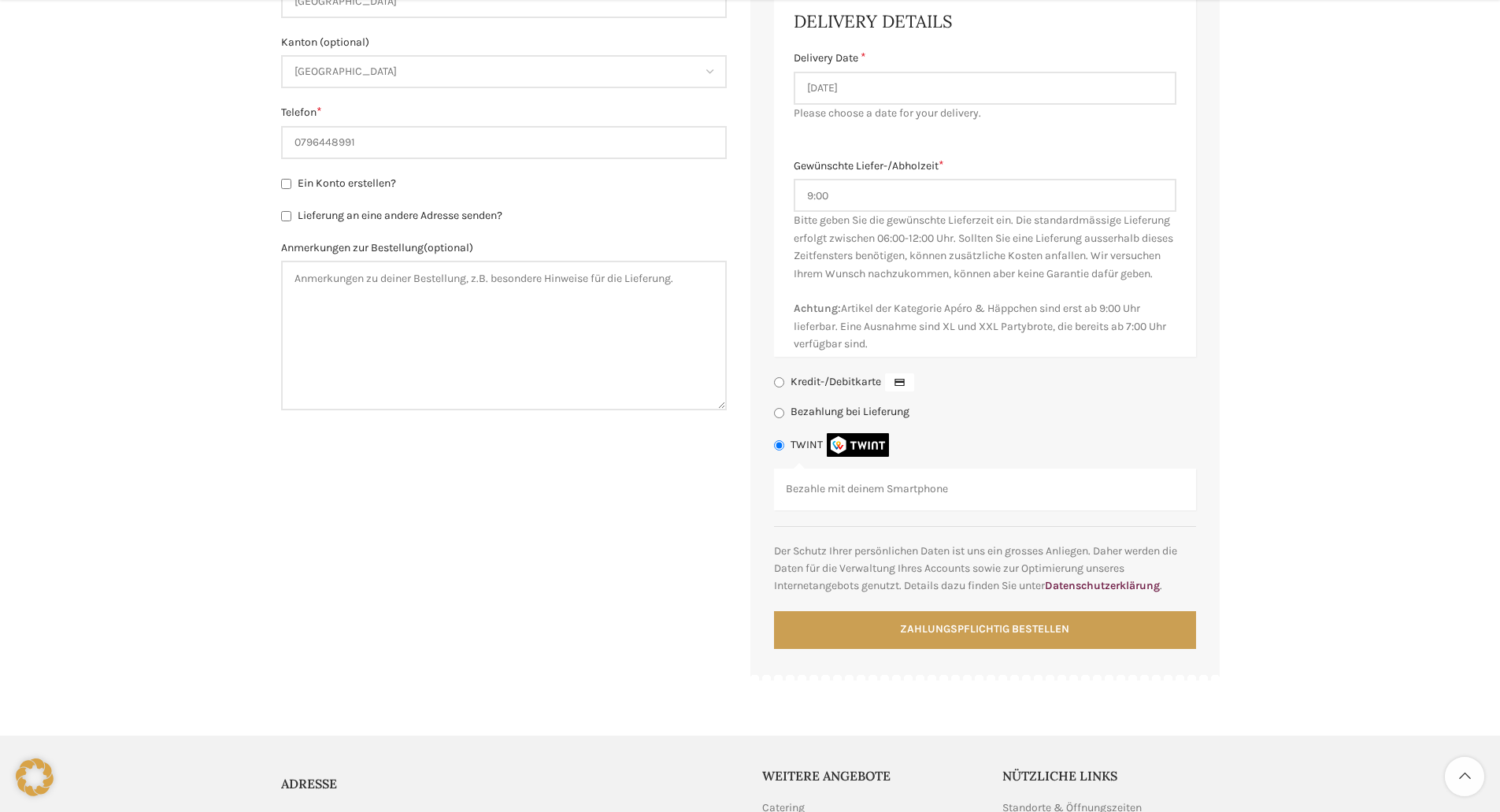
click at [991, 498] on p "Bezahle mit deinem Smartphone" at bounding box center [985, 488] width 399 height 17
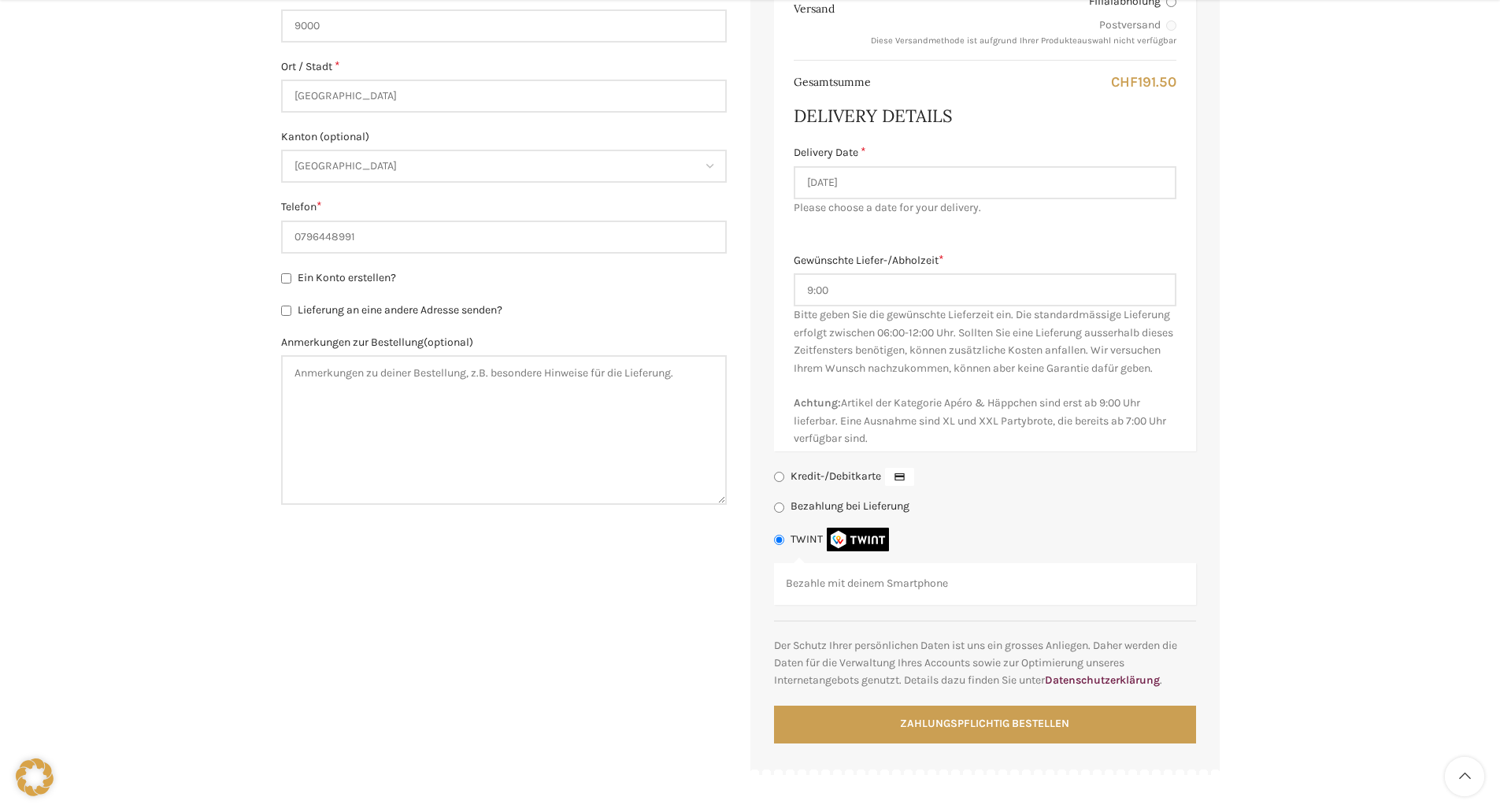
scroll to position [787, 0]
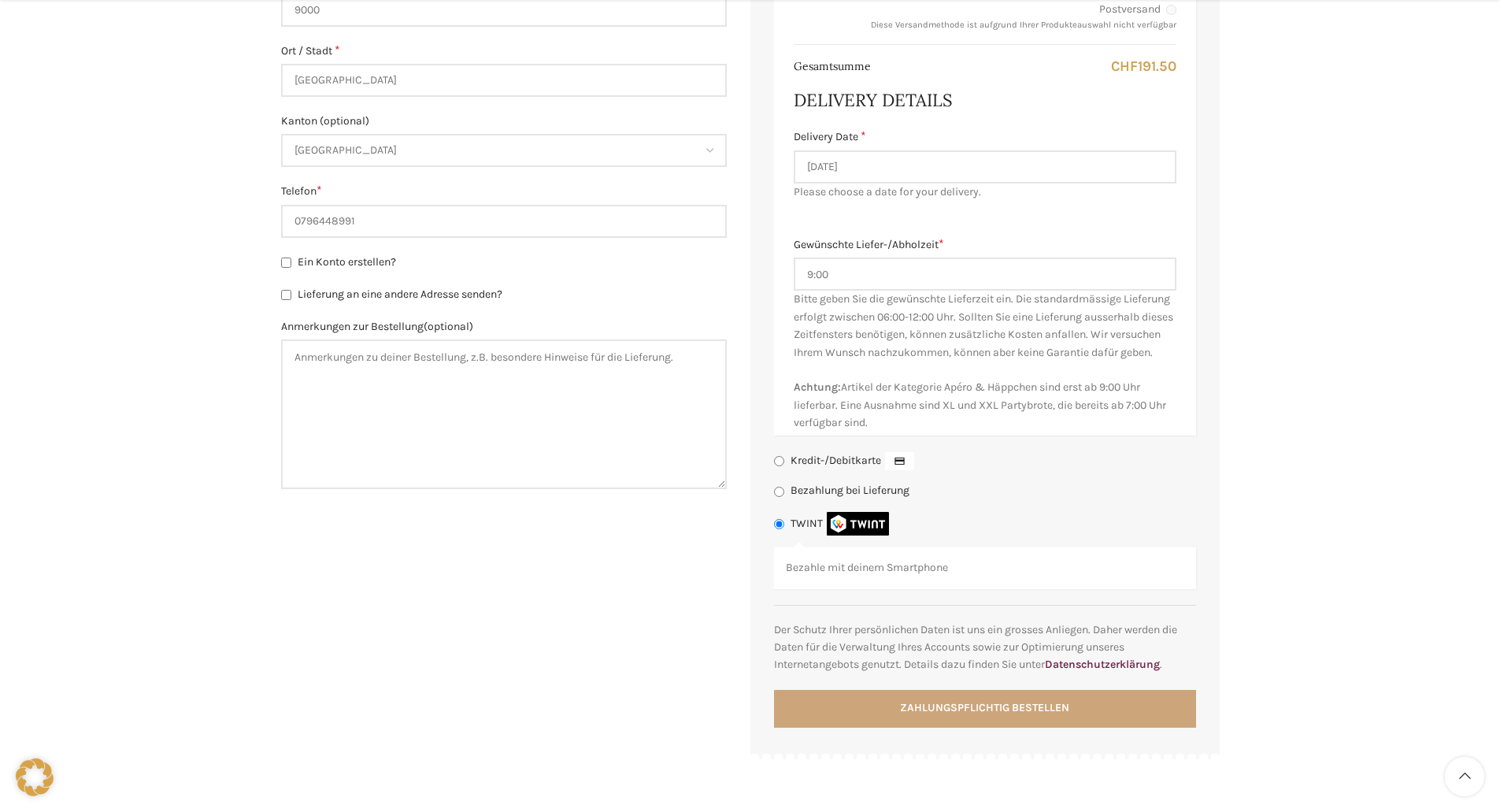
click at [924, 724] on button "Zahlungspflichtig bestellen" at bounding box center [985, 709] width 422 height 38
